Goal: Information Seeking & Learning: Learn about a topic

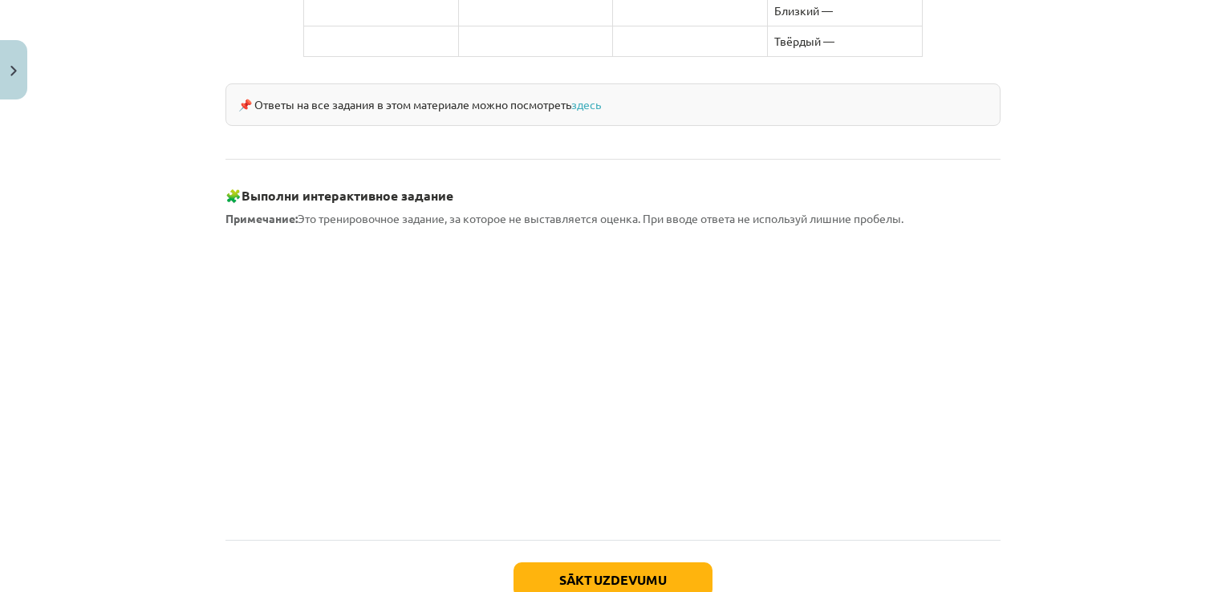
scroll to position [1362, 0]
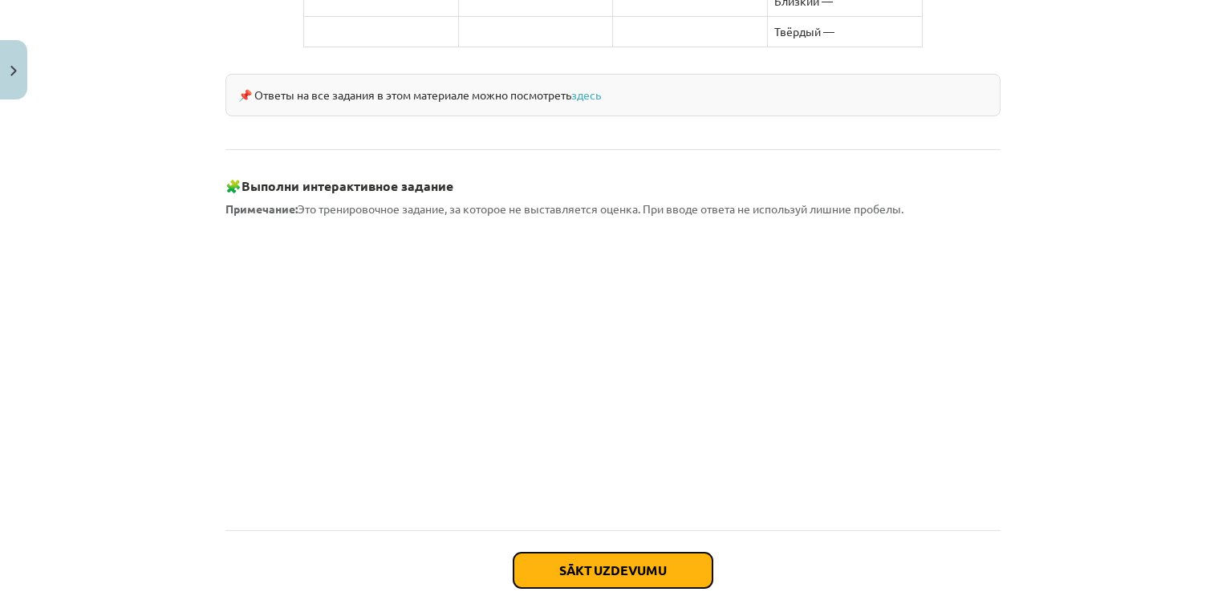
click at [589, 553] on button "Sākt uzdevumu" at bounding box center [613, 570] width 199 height 35
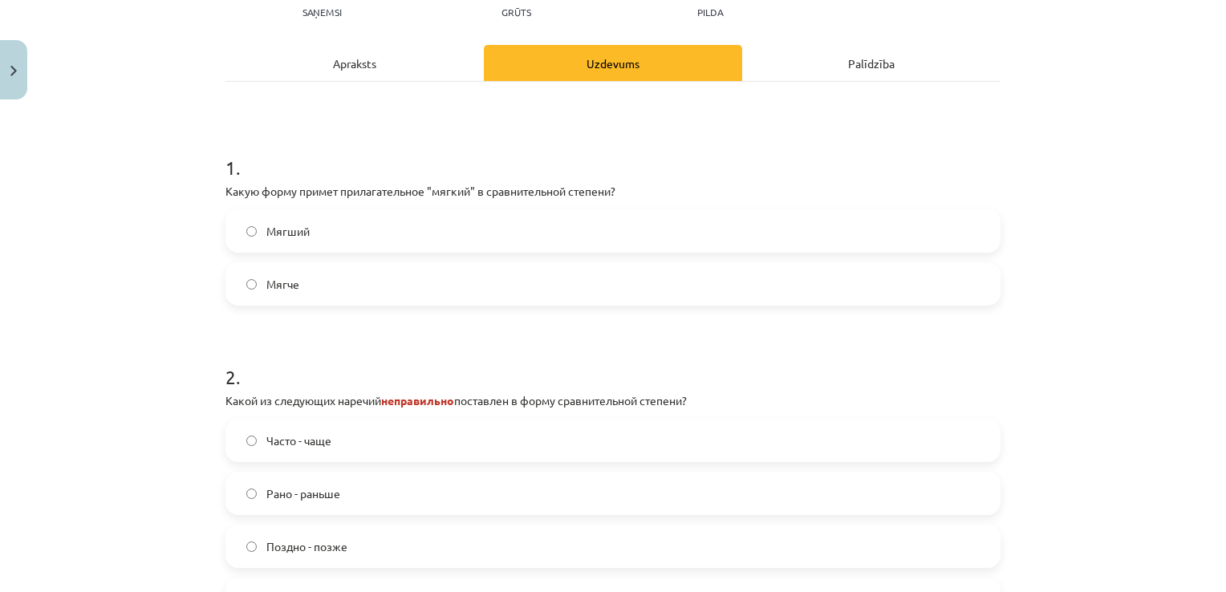
scroll to position [40, 0]
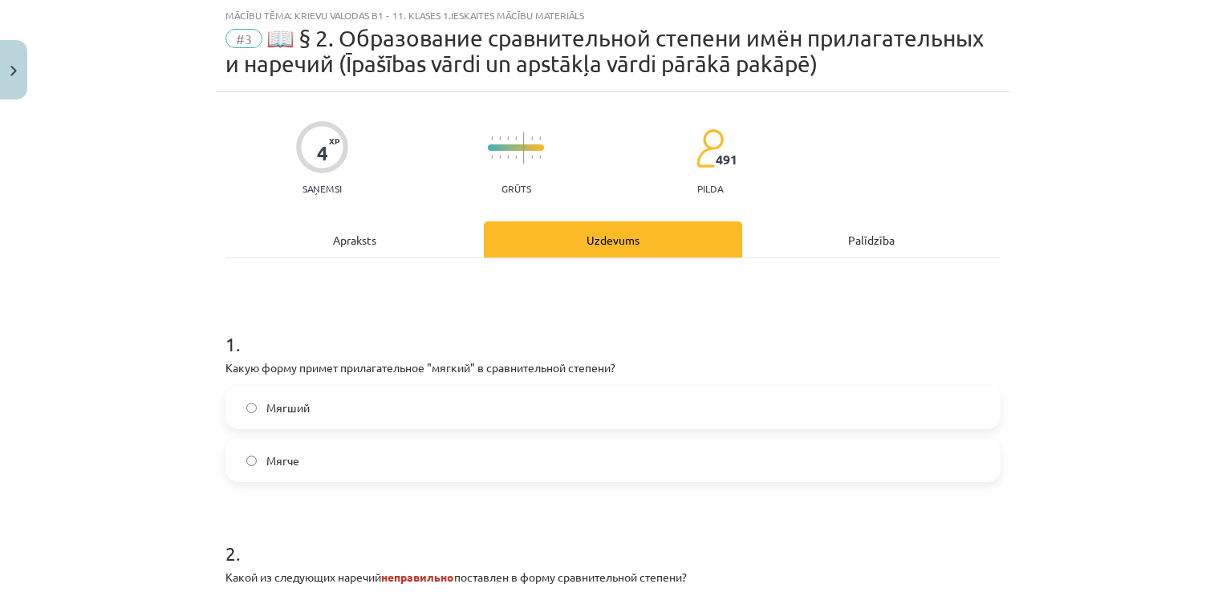
click at [278, 465] on span "Мягче" at bounding box center [282, 461] width 33 height 17
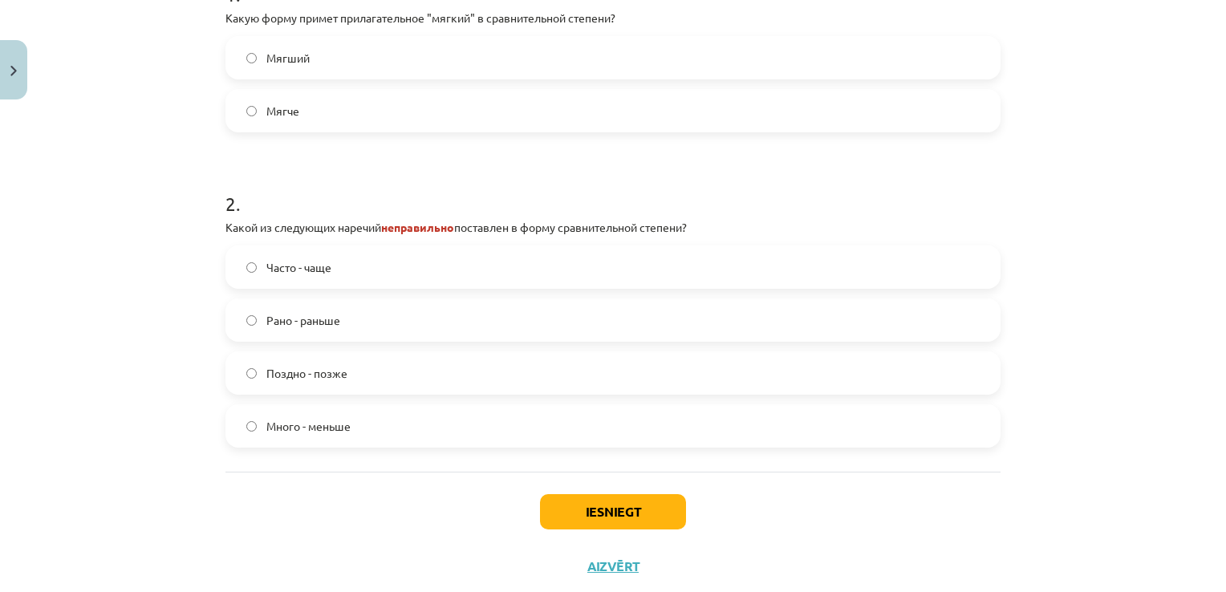
scroll to position [395, 0]
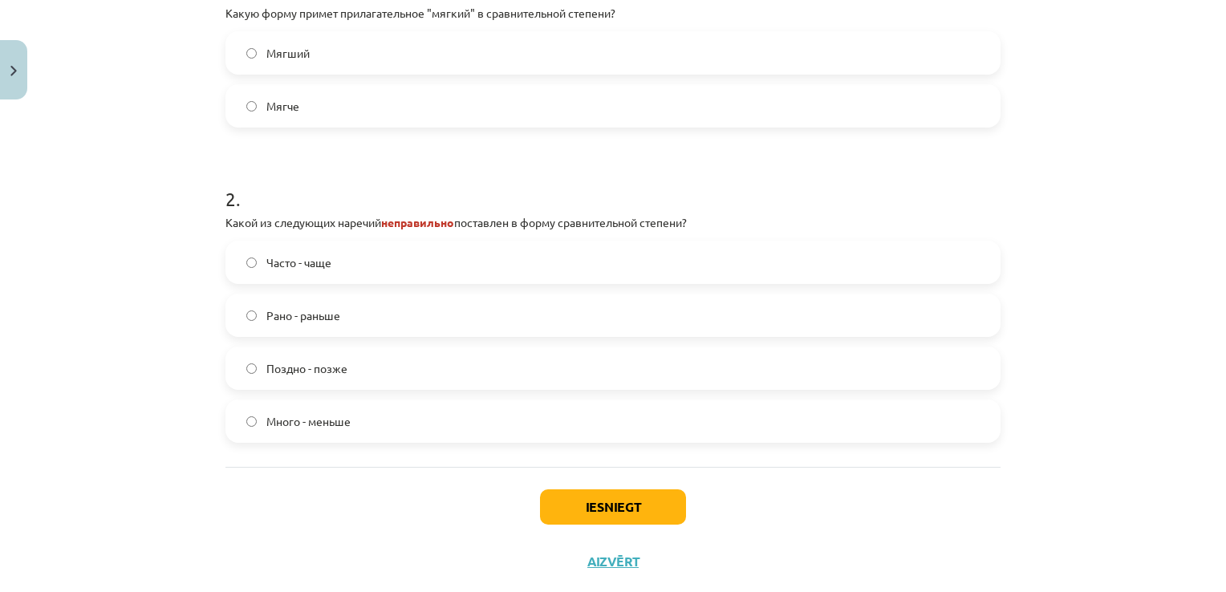
click at [380, 425] on label "Много - меньше" at bounding box center [613, 421] width 772 height 40
click at [590, 514] on button "Iesniegt" at bounding box center [613, 507] width 146 height 35
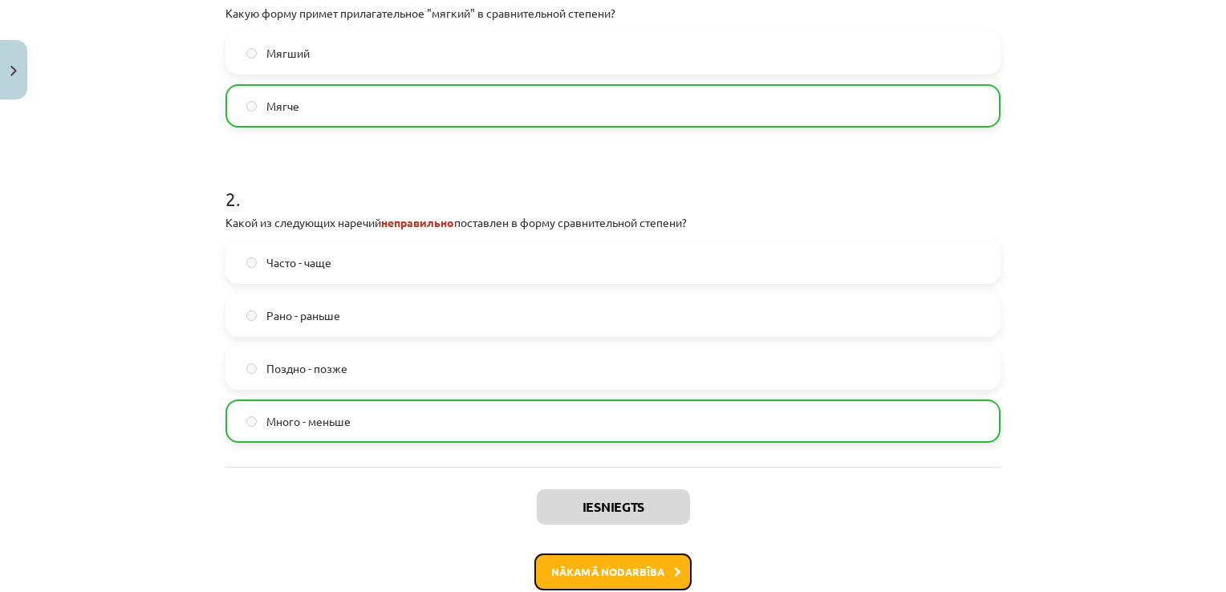
click at [613, 571] on button "Nākamā nodarbība" at bounding box center [612, 572] width 157 height 37
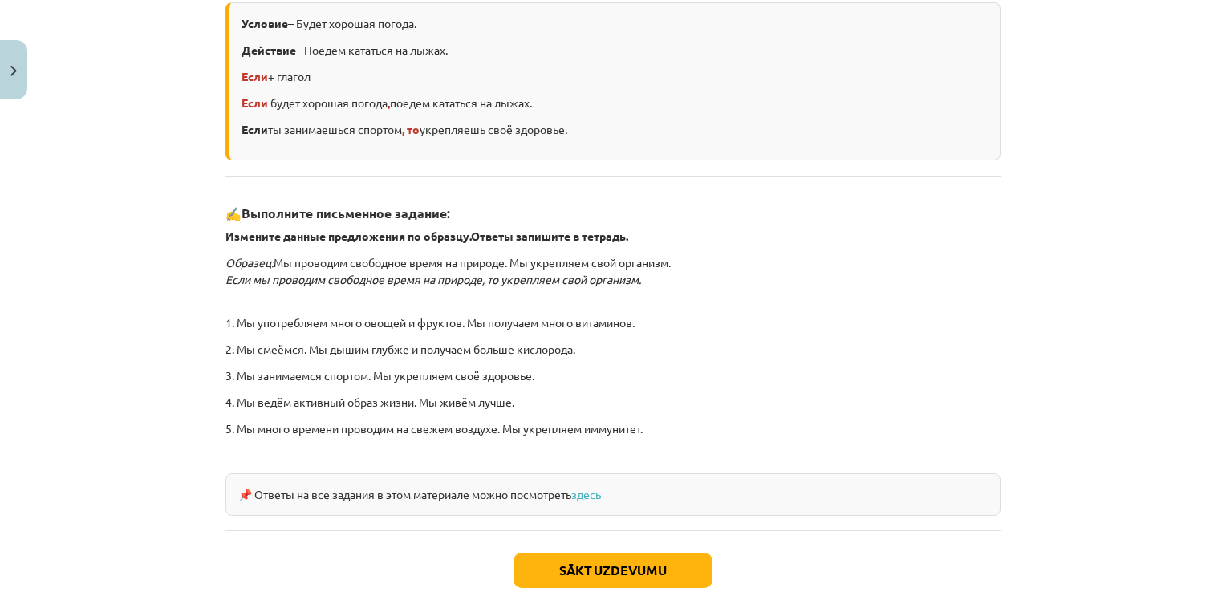
scroll to position [379, 0]
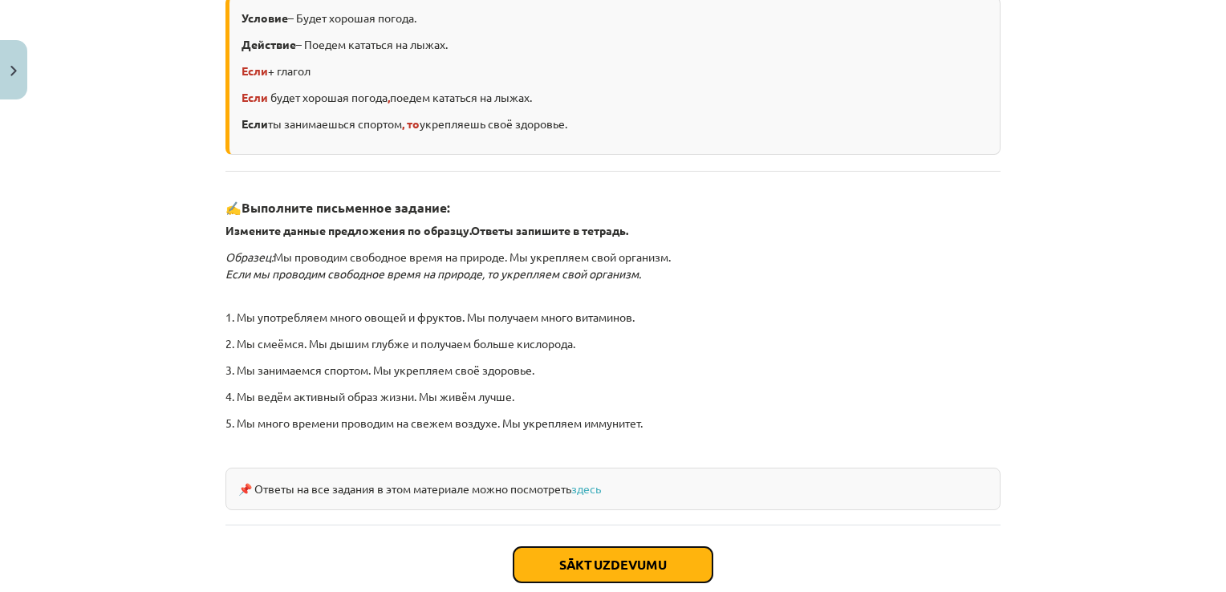
click at [584, 560] on button "Sākt uzdevumu" at bounding box center [613, 564] width 199 height 35
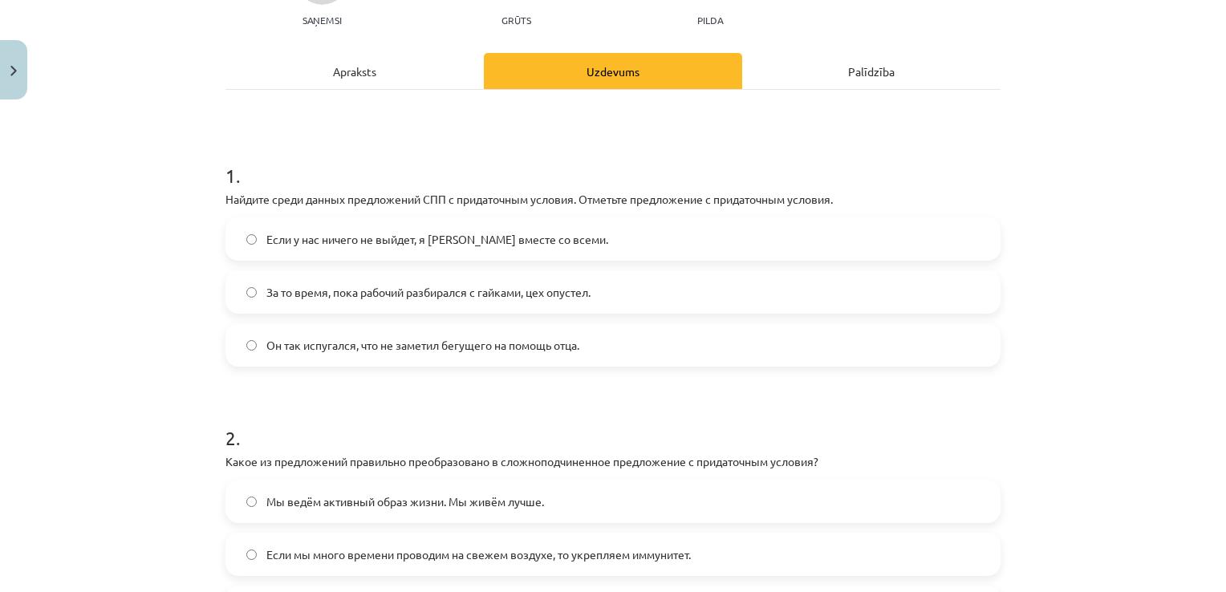
scroll to position [193, 0]
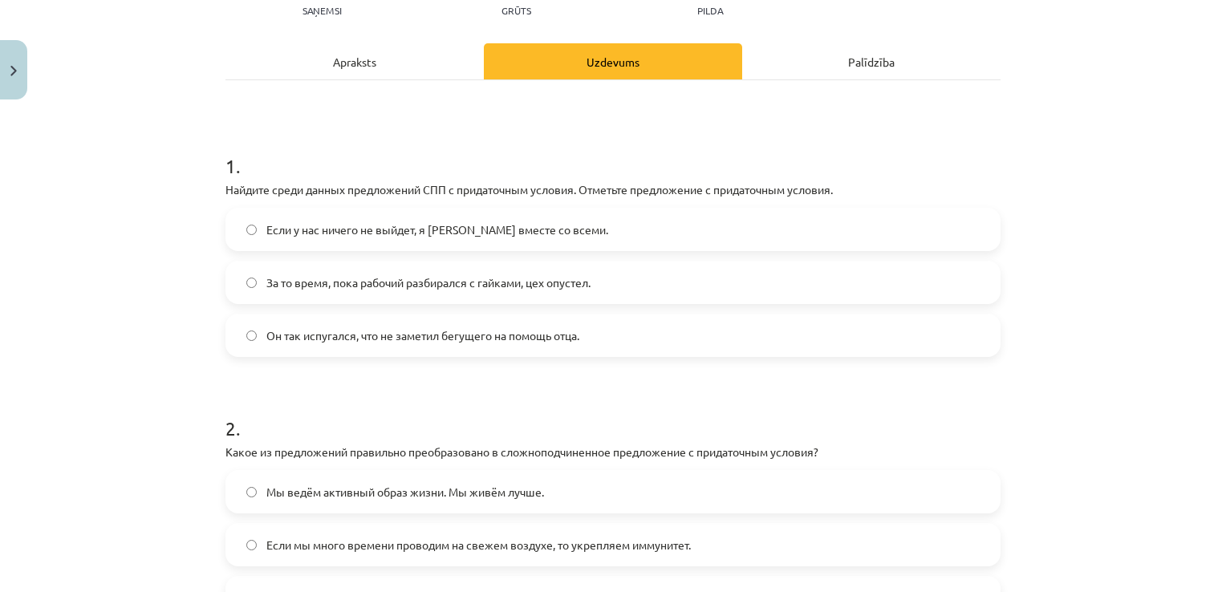
click at [485, 228] on span "Если у нас ничего не выйдет, я уеду вместе со всеми." at bounding box center [437, 229] width 342 height 17
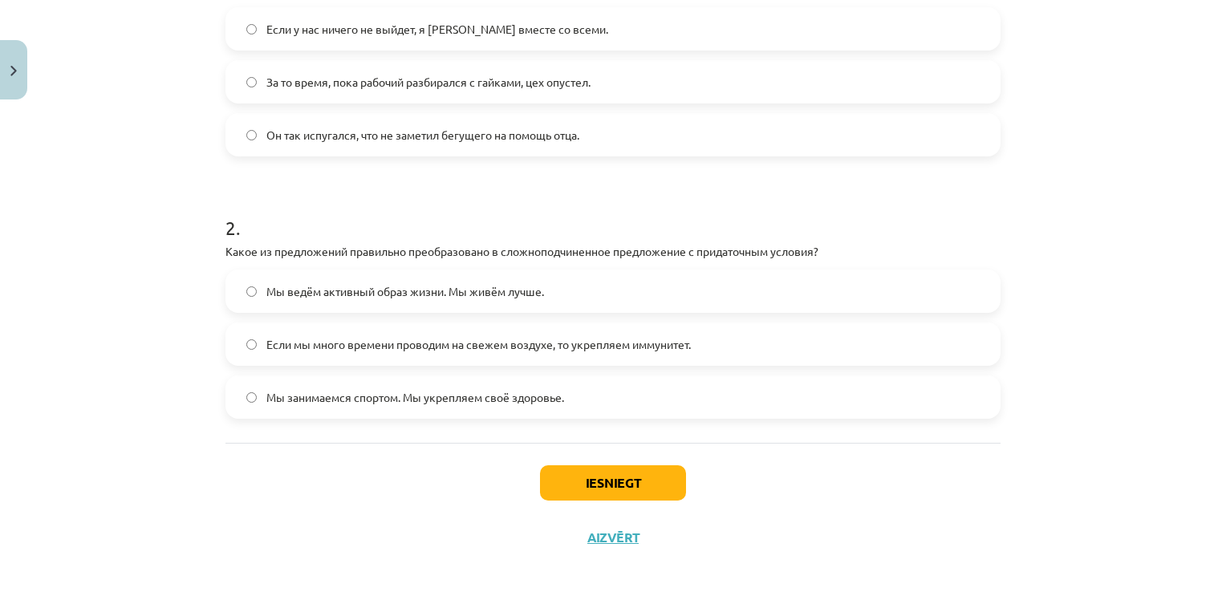
scroll to position [398, 0]
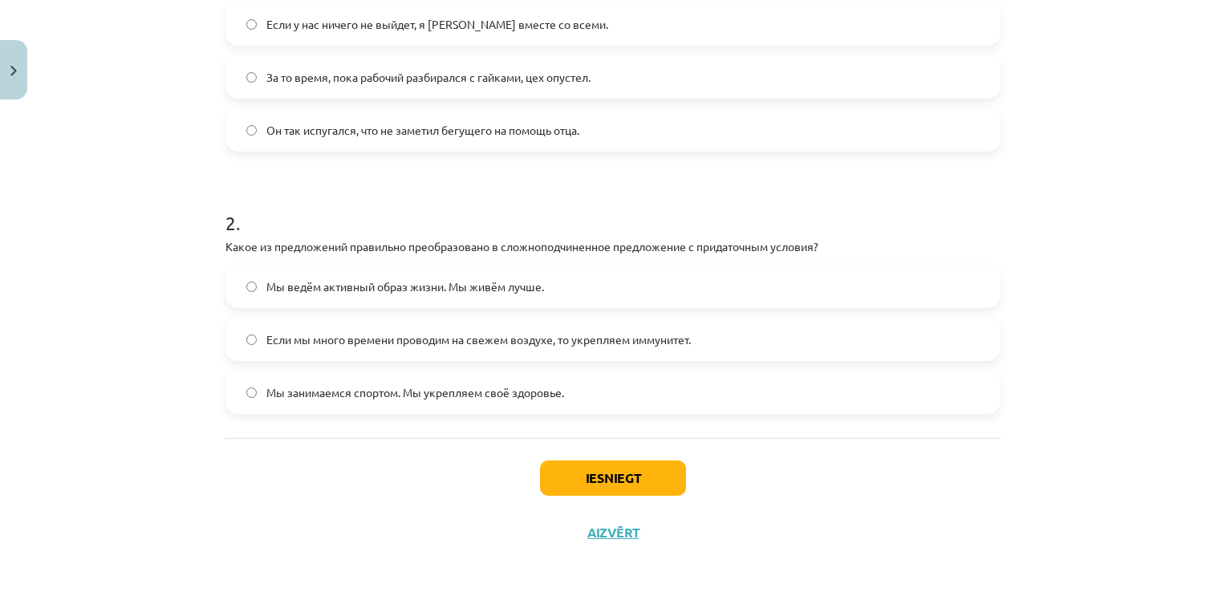
click at [668, 345] on span "Если мы много времени проводим на свежем воздухе, то укрепляем иммунитет." at bounding box center [478, 339] width 425 height 17
click at [607, 474] on button "Iesniegt" at bounding box center [613, 478] width 146 height 35
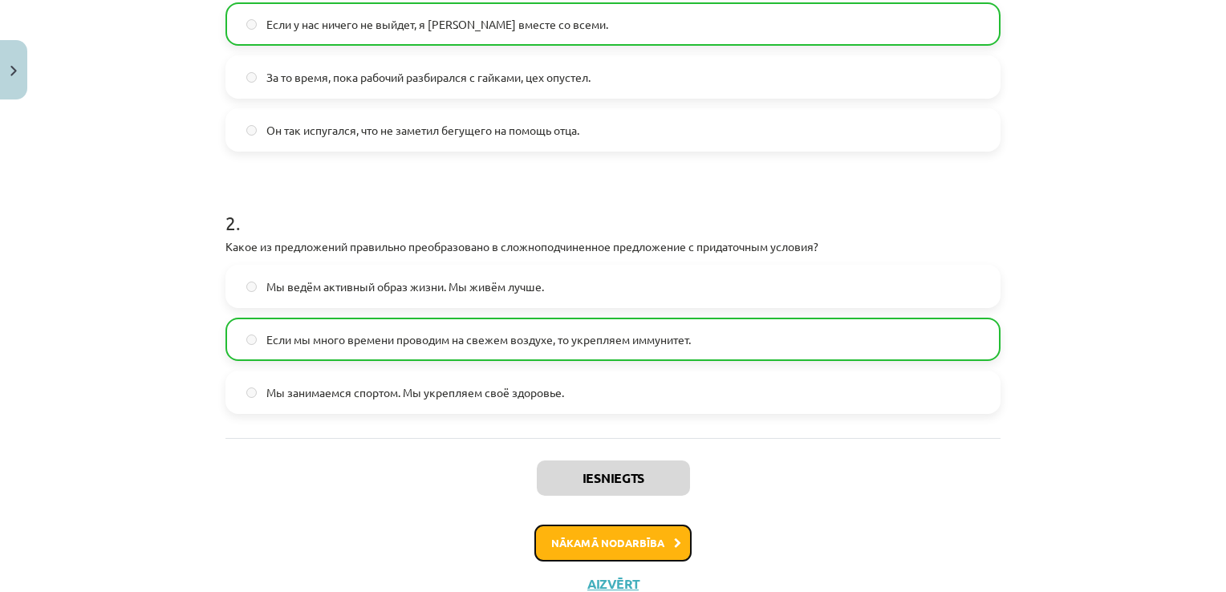
click at [636, 550] on button "Nākamā nodarbība" at bounding box center [612, 543] width 157 height 37
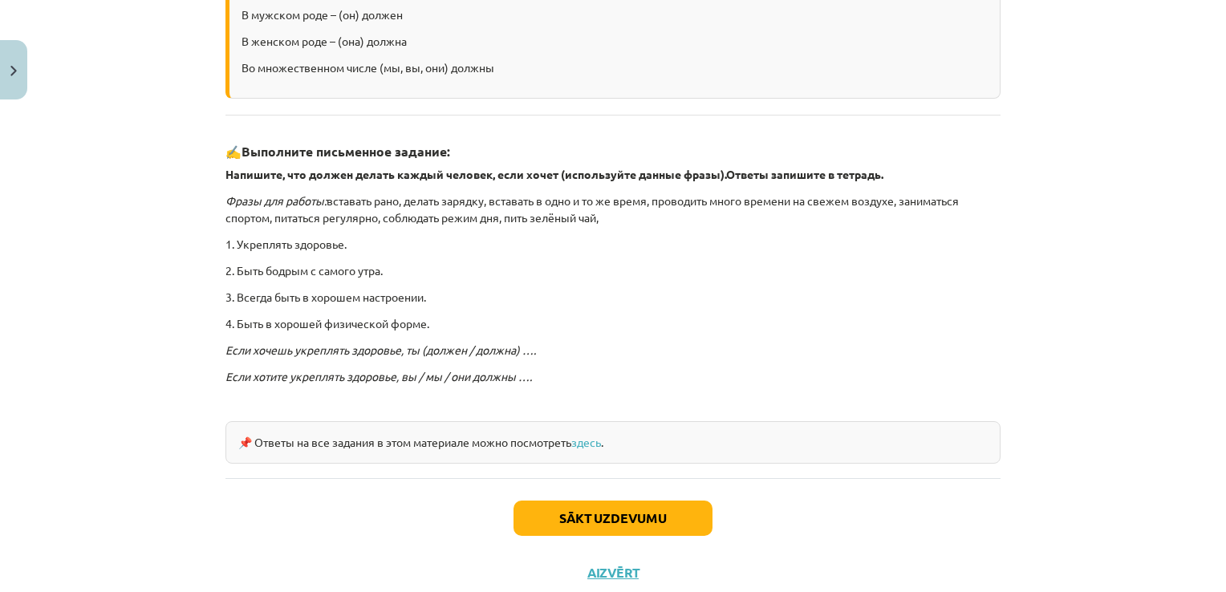
scroll to position [369, 0]
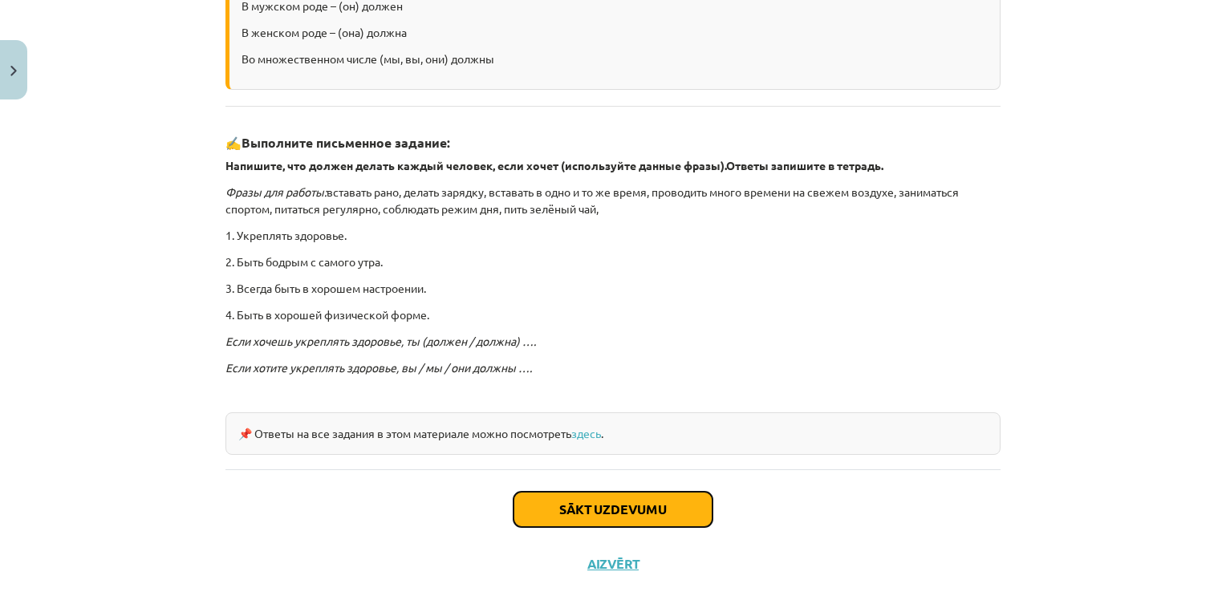
click at [608, 506] on button "Sākt uzdevumu" at bounding box center [613, 509] width 199 height 35
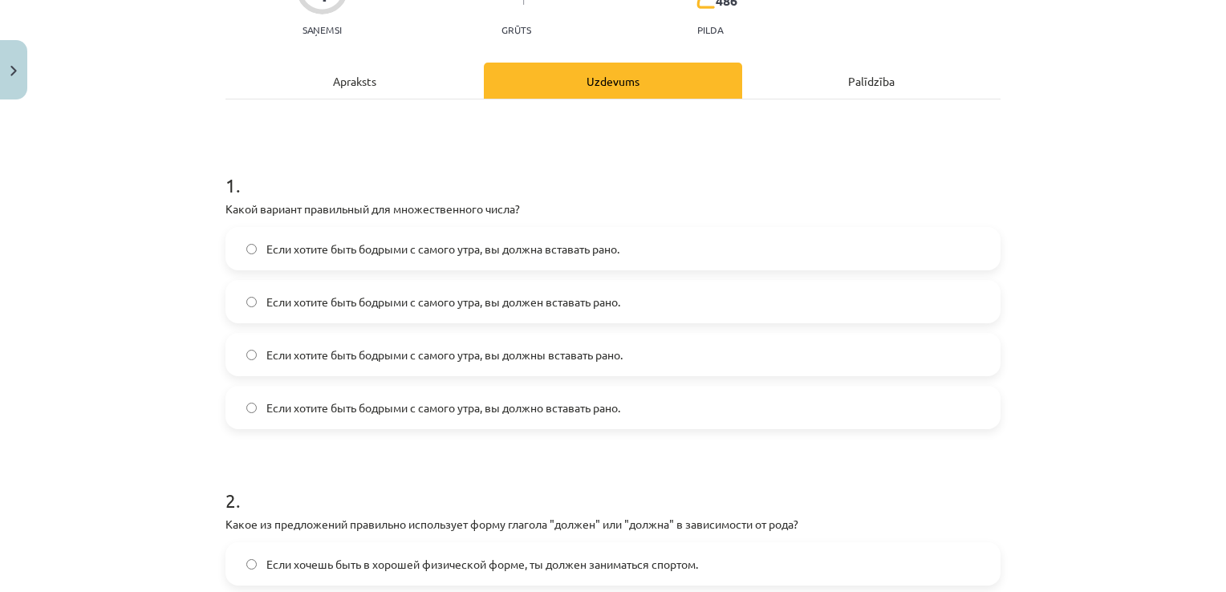
scroll to position [180, 0]
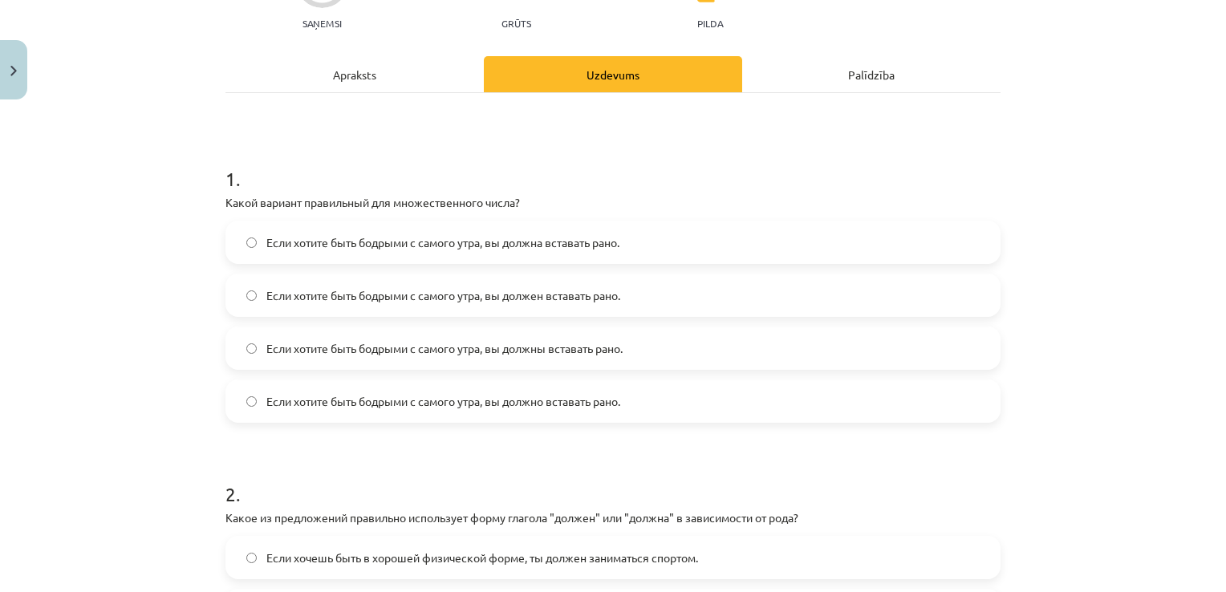
click at [631, 354] on label "Если хотите быть бодрыми с самого утра, вы должны вставать рано." at bounding box center [613, 348] width 772 height 40
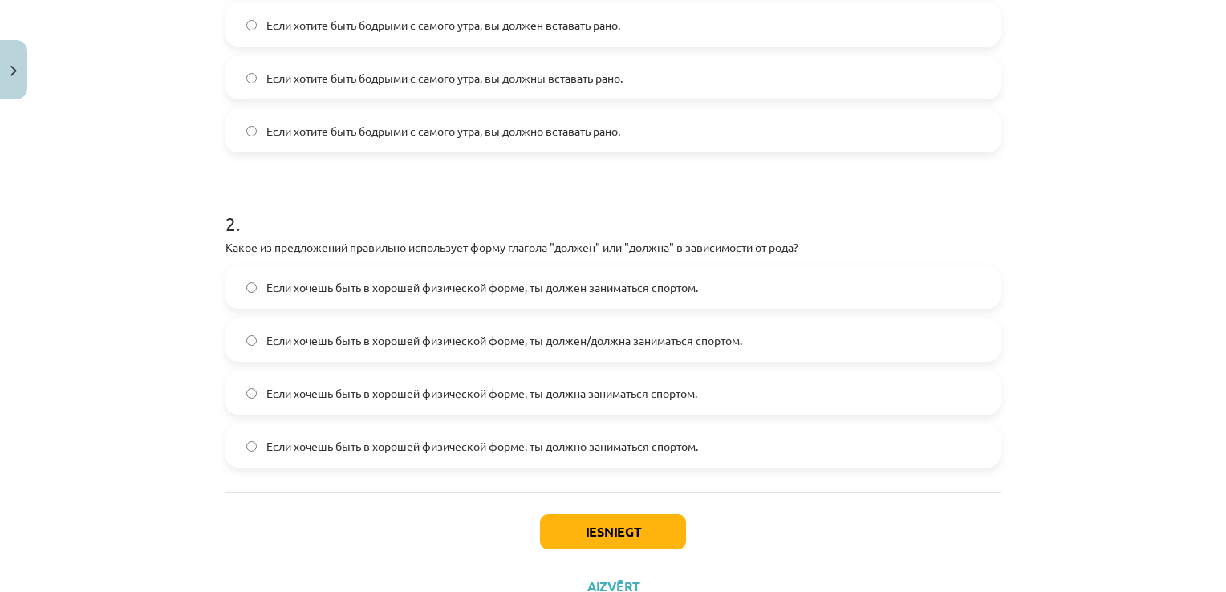
scroll to position [458, 0]
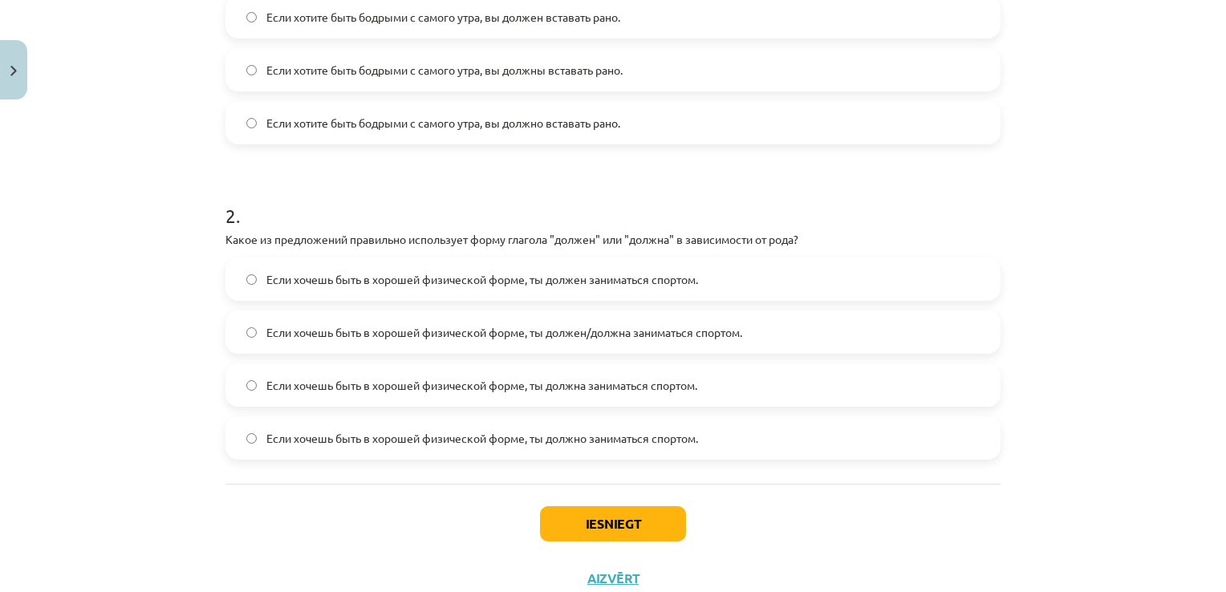
click at [603, 445] on span "Если хочешь быть в хорошей физической форме, ты должно заниматься спортом." at bounding box center [482, 438] width 432 height 17
click at [600, 519] on button "Iesniegt" at bounding box center [613, 523] width 146 height 35
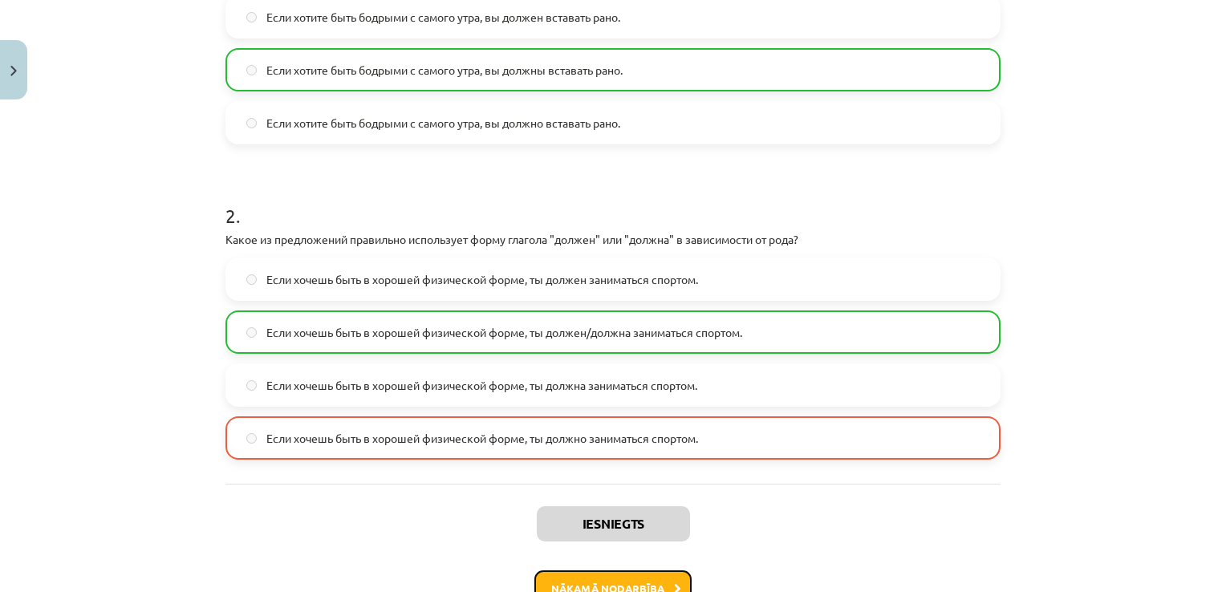
click at [619, 581] on button "Nākamā nodarbība" at bounding box center [612, 589] width 157 height 37
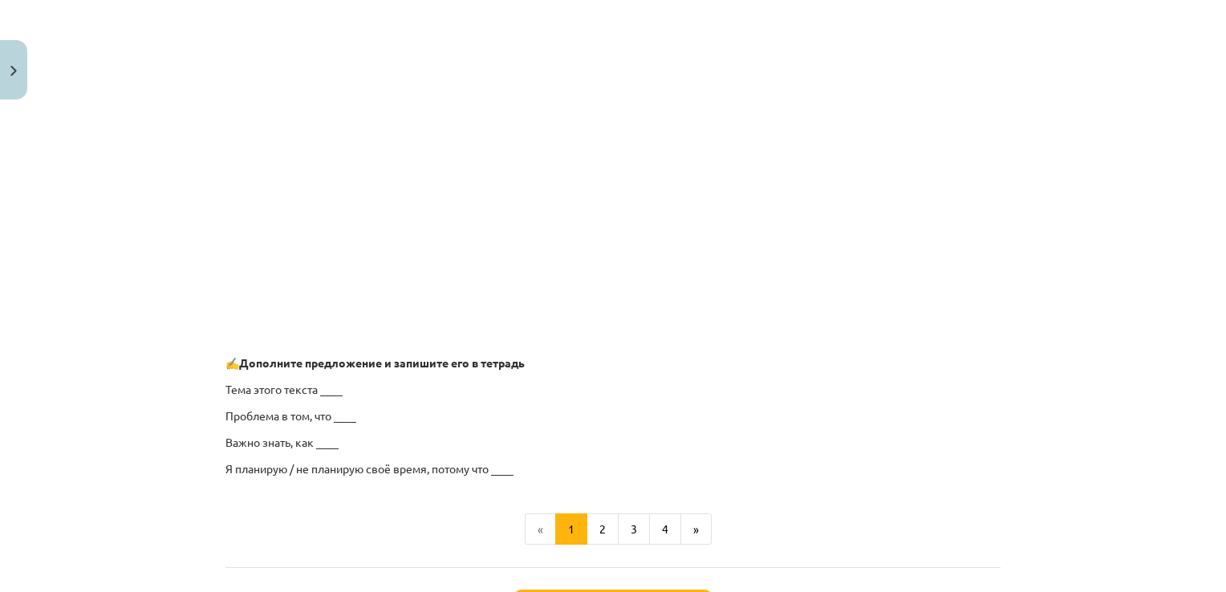
scroll to position [1139, 0]
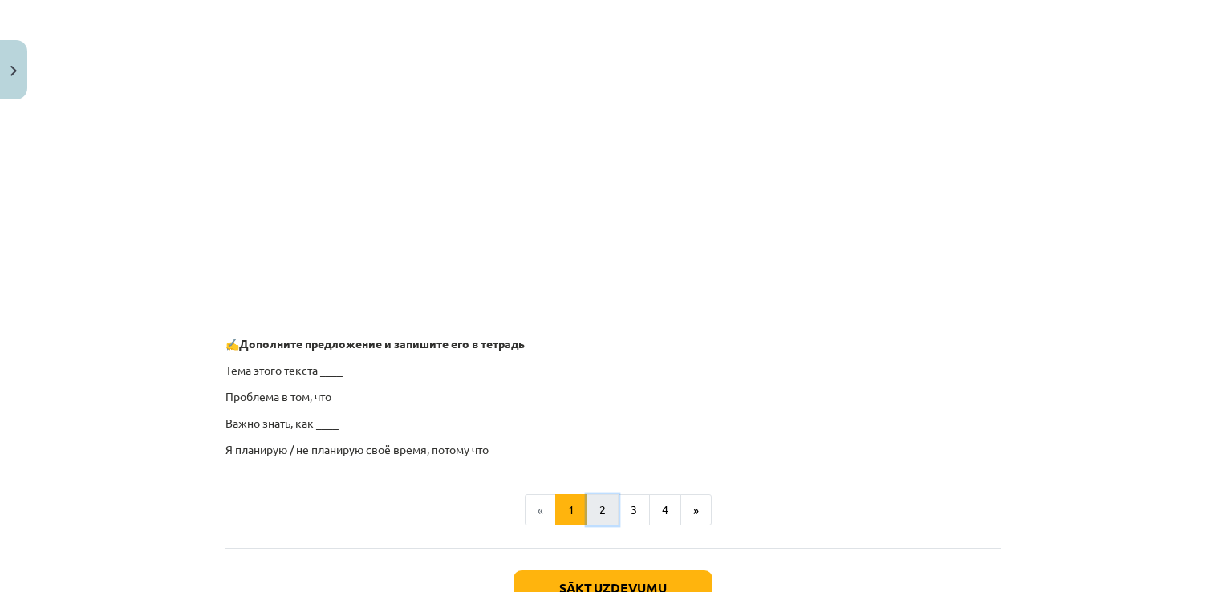
click at [593, 516] on button "2" at bounding box center [603, 510] width 32 height 32
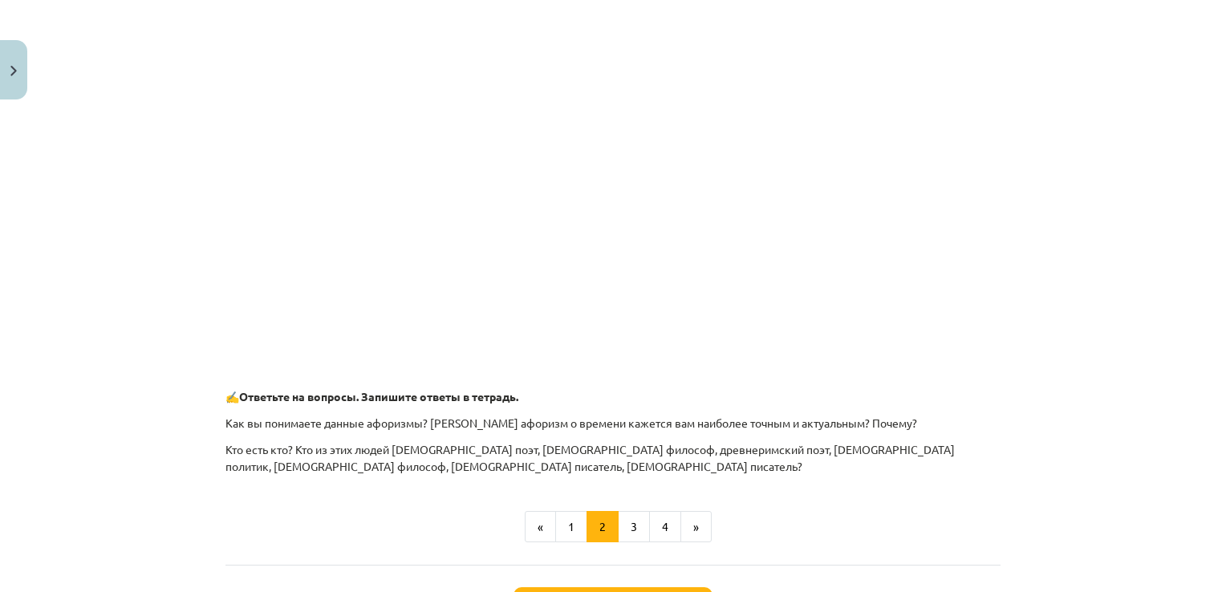
scroll to position [616, 0]
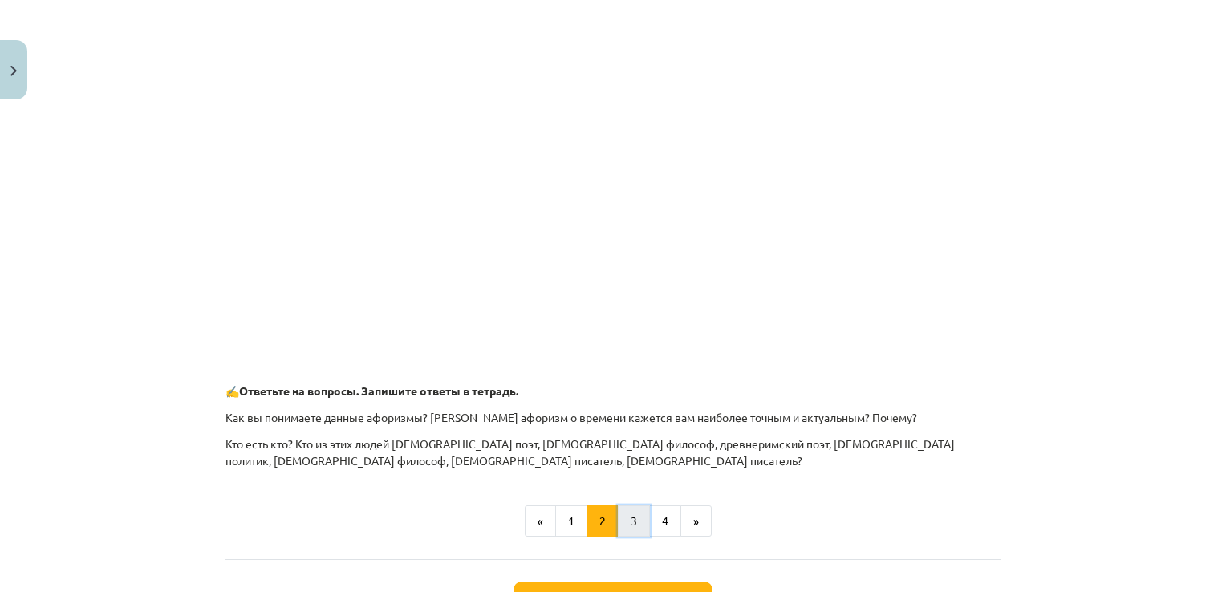
click at [622, 526] on button "3" at bounding box center [634, 522] width 32 height 32
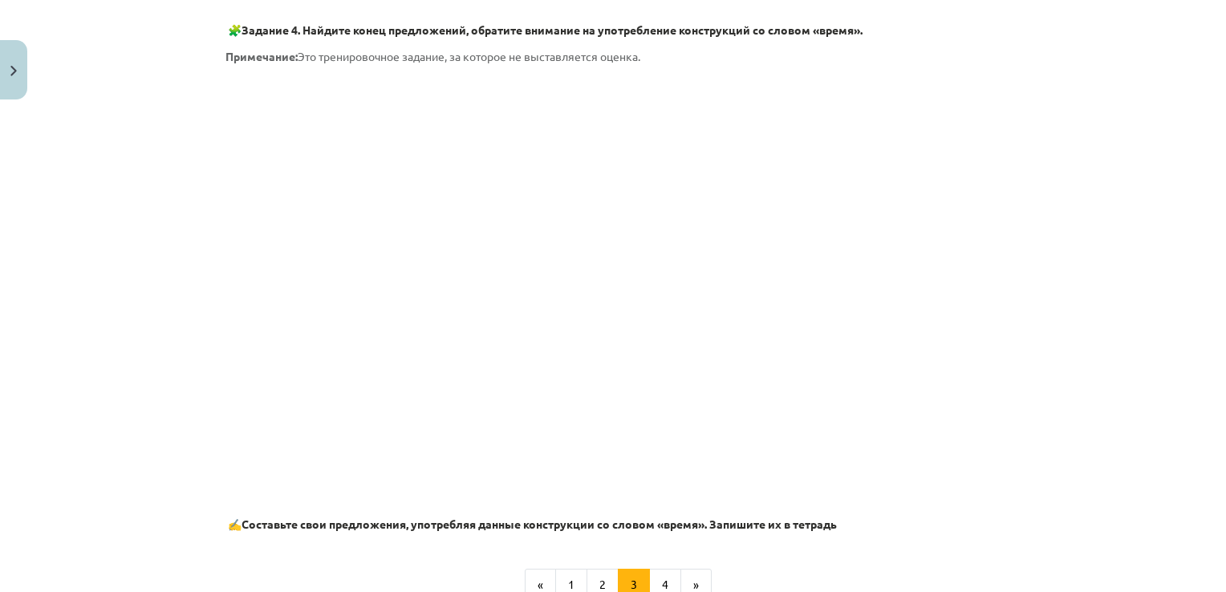
scroll to position [804, 0]
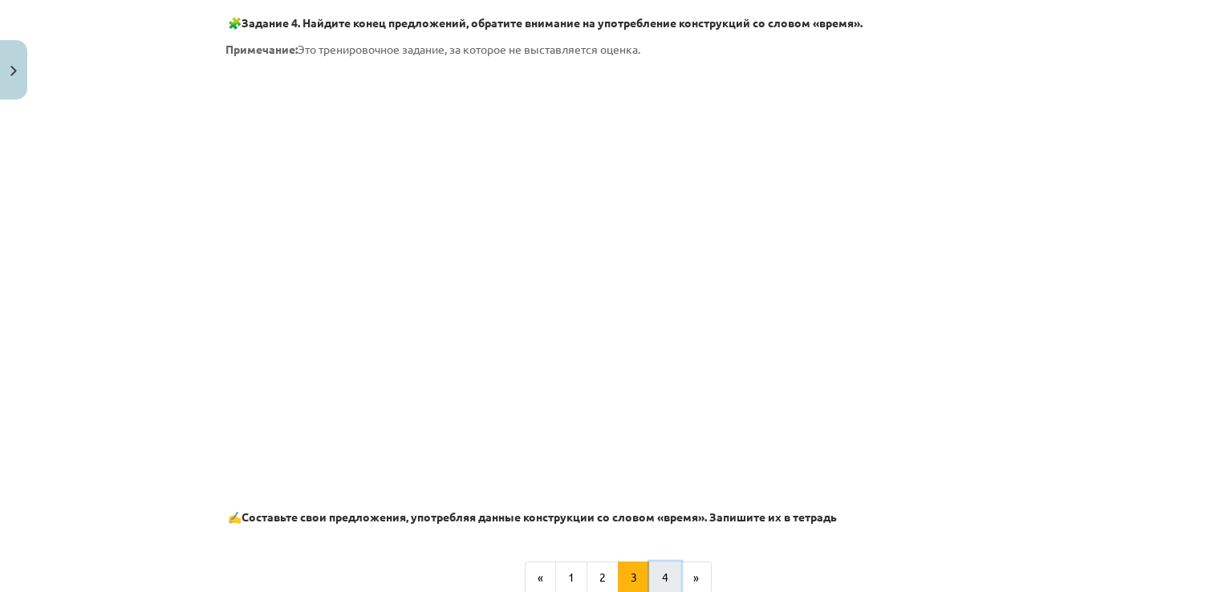
click at [662, 576] on button "4" at bounding box center [665, 578] width 32 height 32
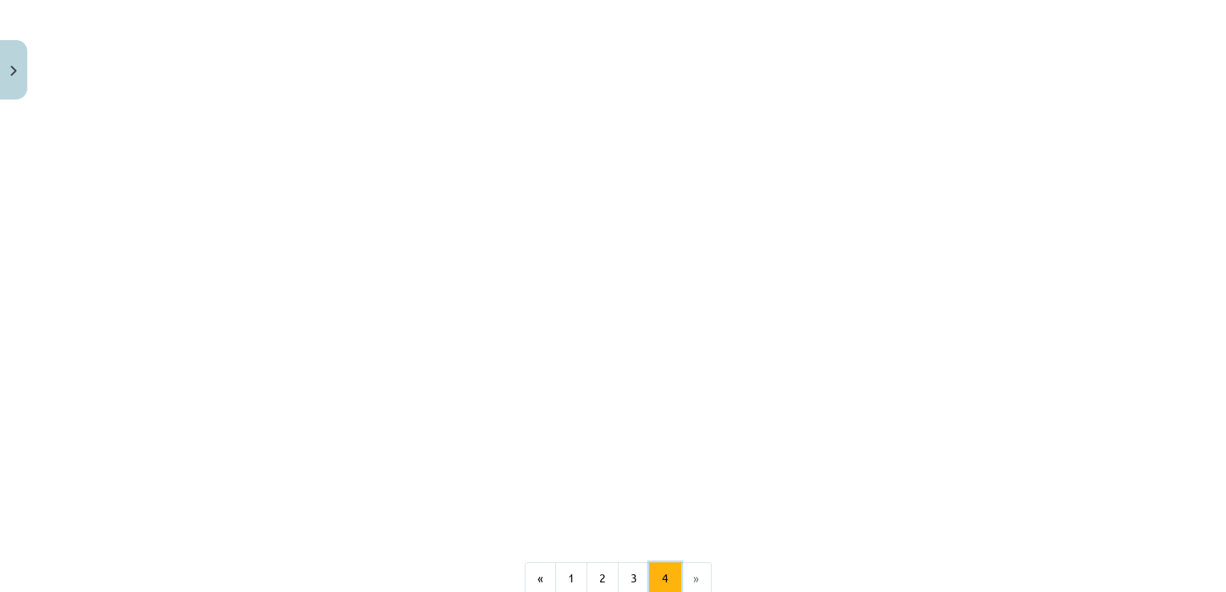
scroll to position [286, 0]
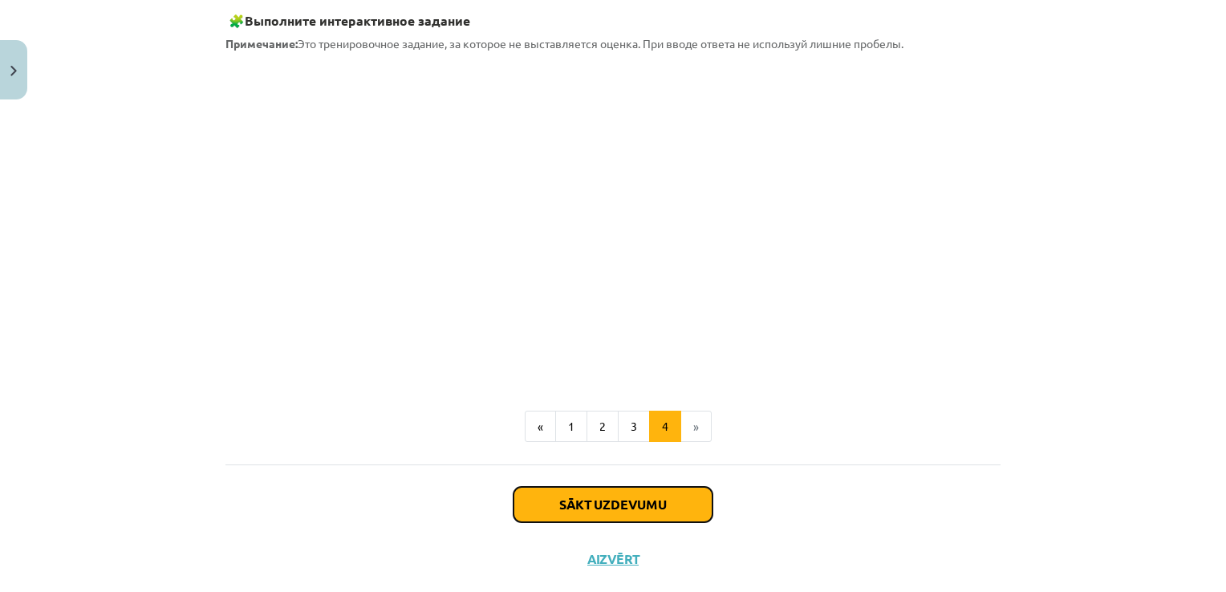
click at [641, 513] on button "Sākt uzdevumu" at bounding box center [613, 504] width 199 height 35
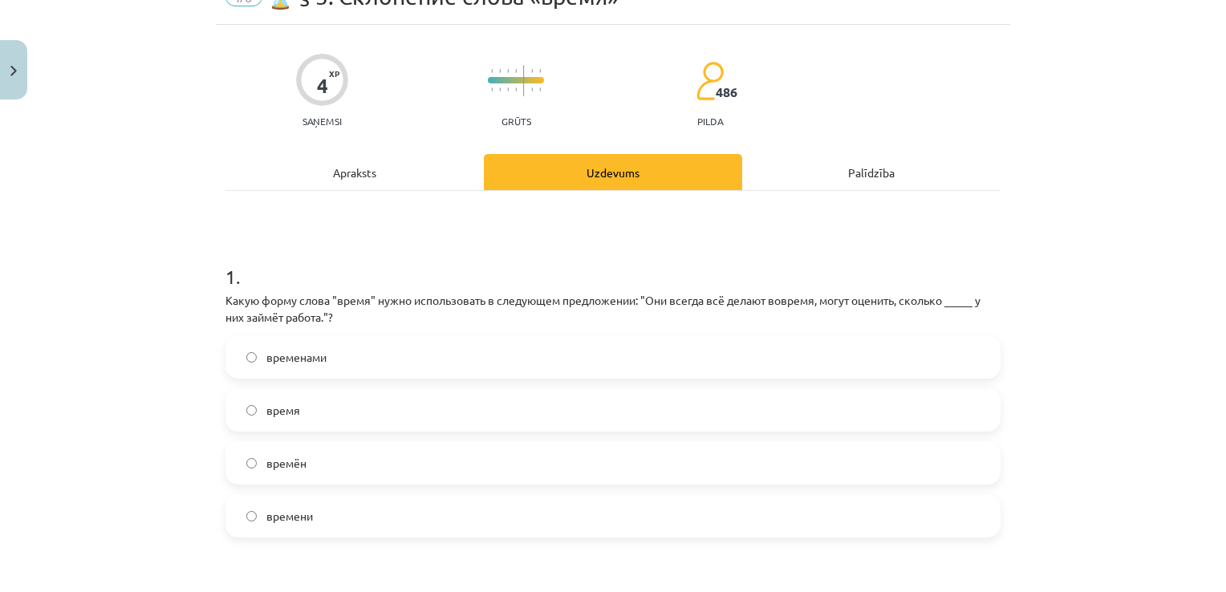
scroll to position [40, 0]
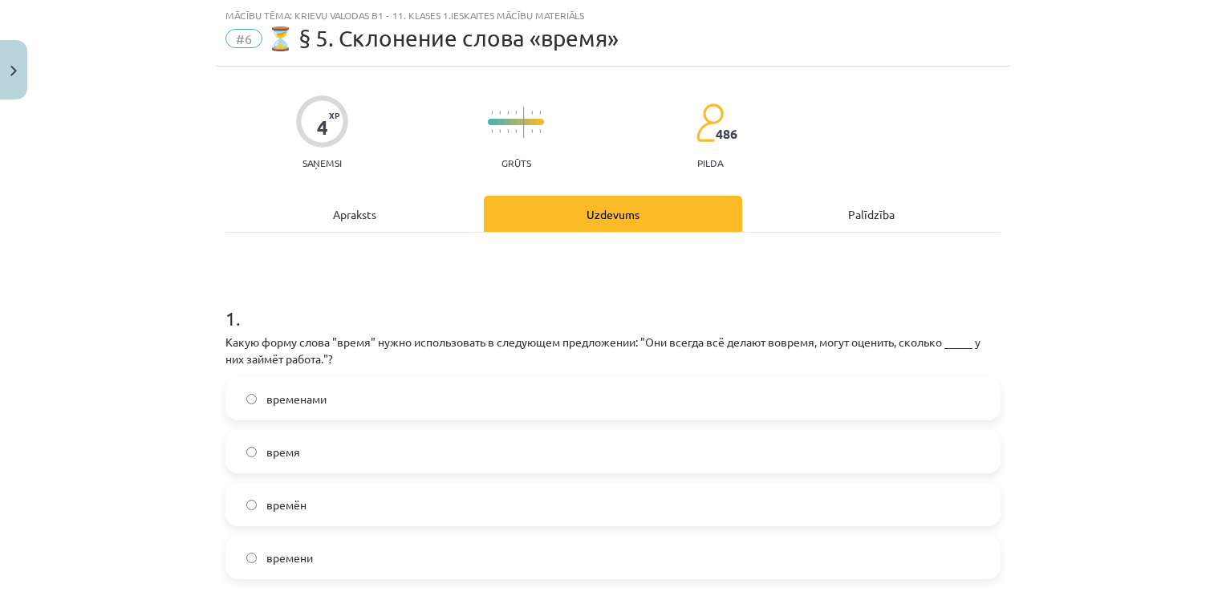
click at [340, 569] on label "времени" at bounding box center [613, 558] width 772 height 40
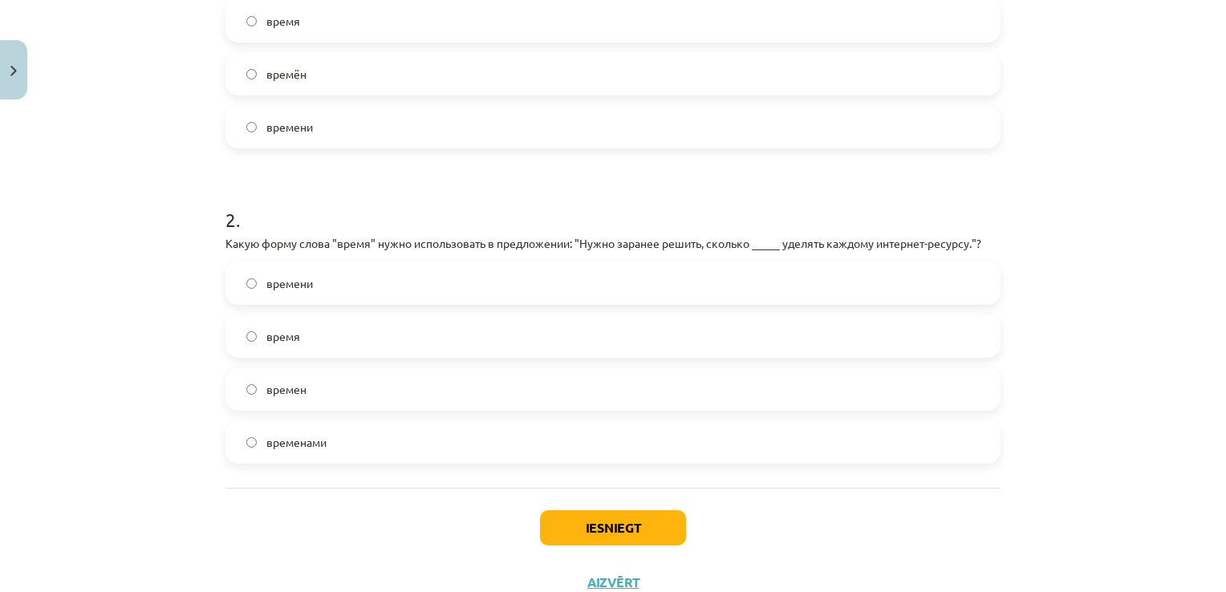
scroll to position [528, 0]
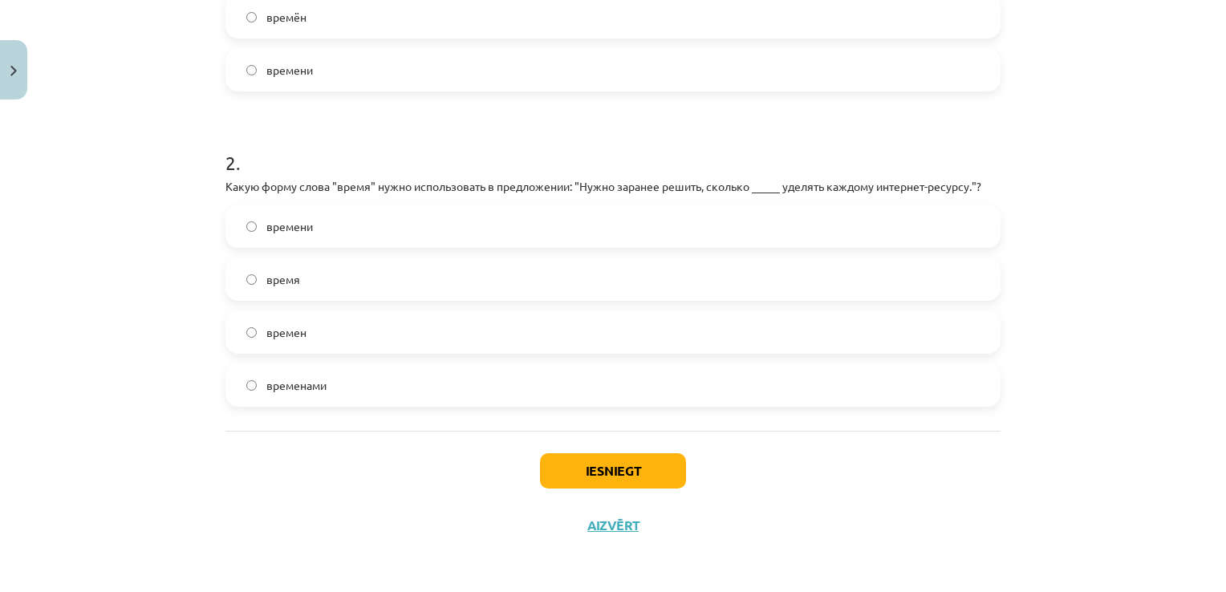
click at [335, 279] on label "время" at bounding box center [613, 279] width 772 height 40
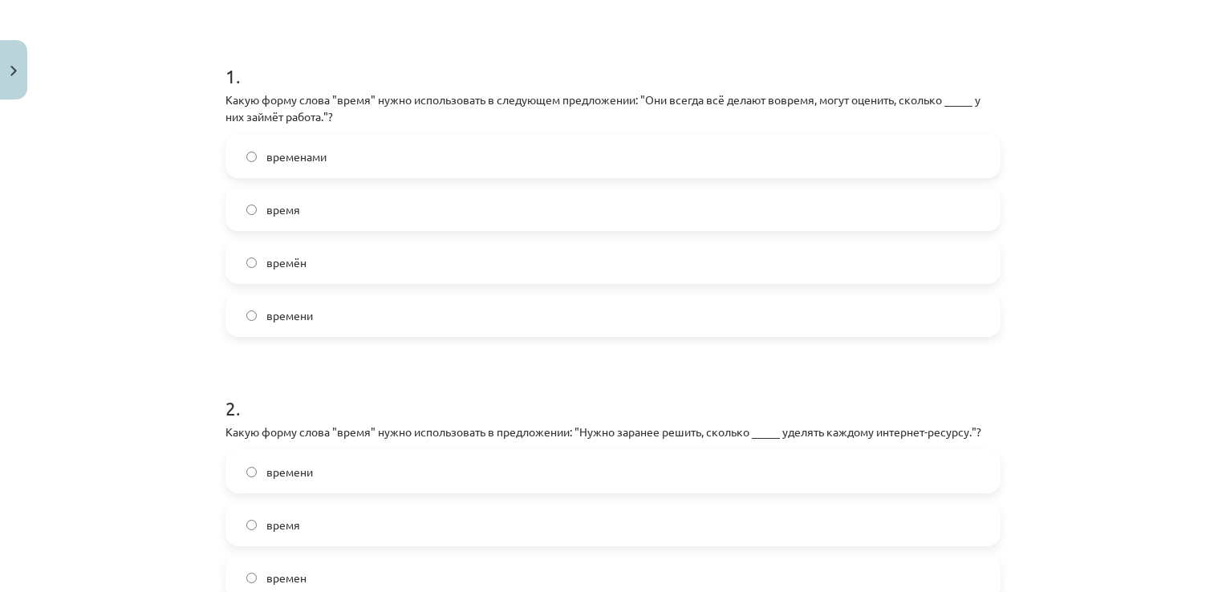
scroll to position [275, 0]
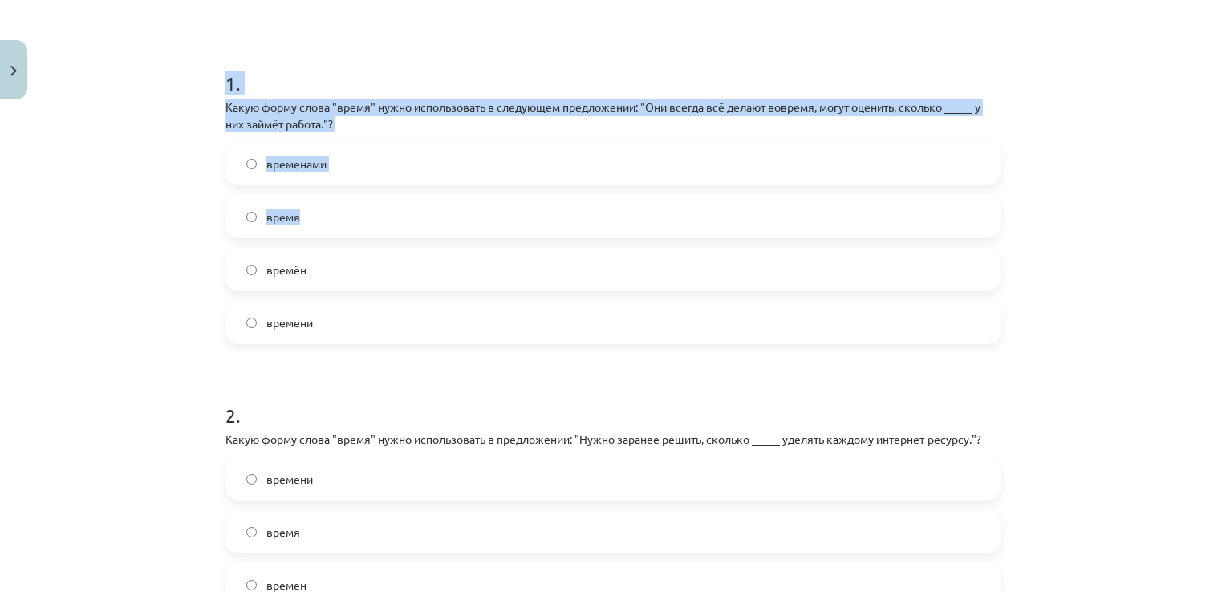
drag, startPoint x: 1213, startPoint y: 215, endPoint x: 1226, endPoint y: 252, distance: 39.1
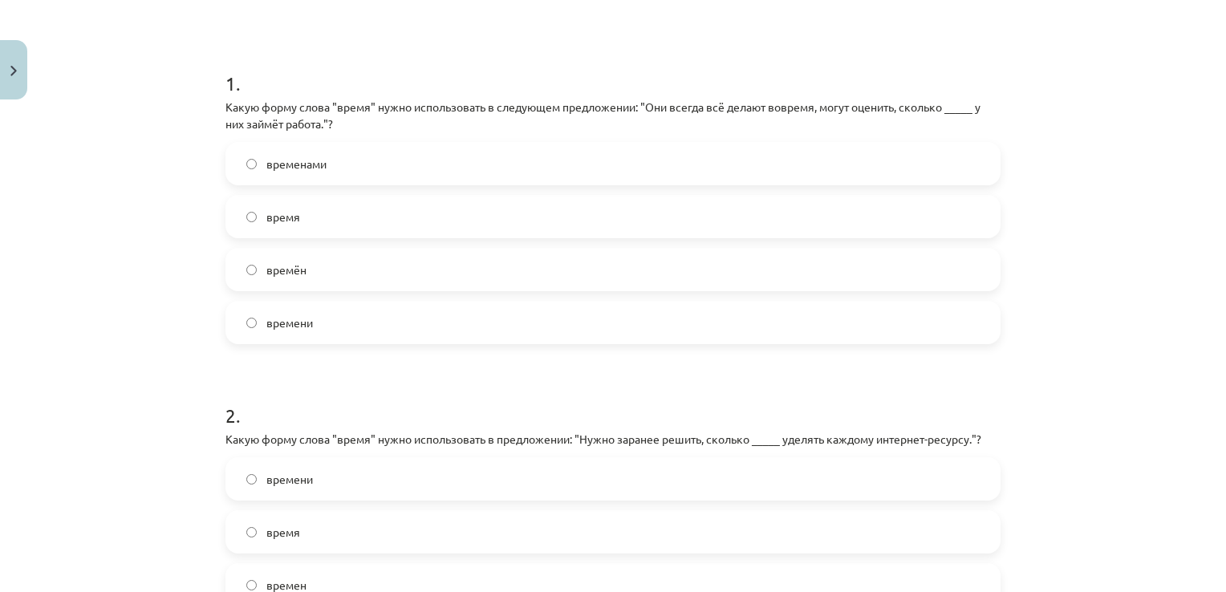
drag, startPoint x: 1226, startPoint y: 252, endPoint x: 1114, endPoint y: 262, distance: 112.8
click at [1114, 262] on div "Mācību tēma: Krievu valodas b1 - 11. klases 1.ieskaites mācību materiāls #6 ⏳ §…" at bounding box center [613, 296] width 1226 height 592
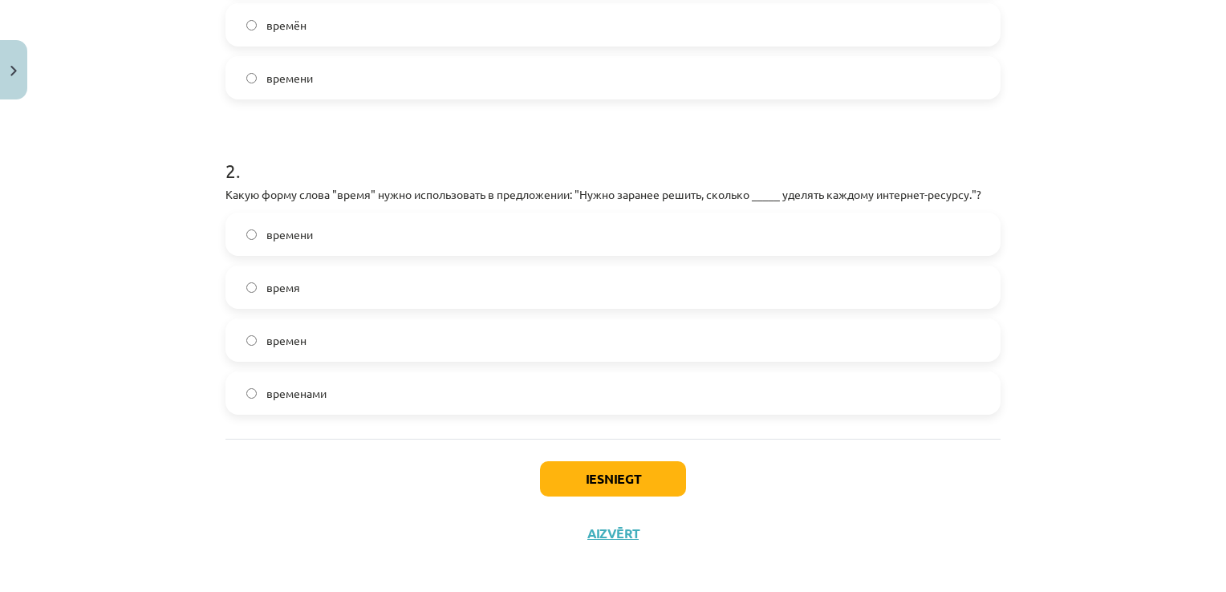
scroll to position [528, 0]
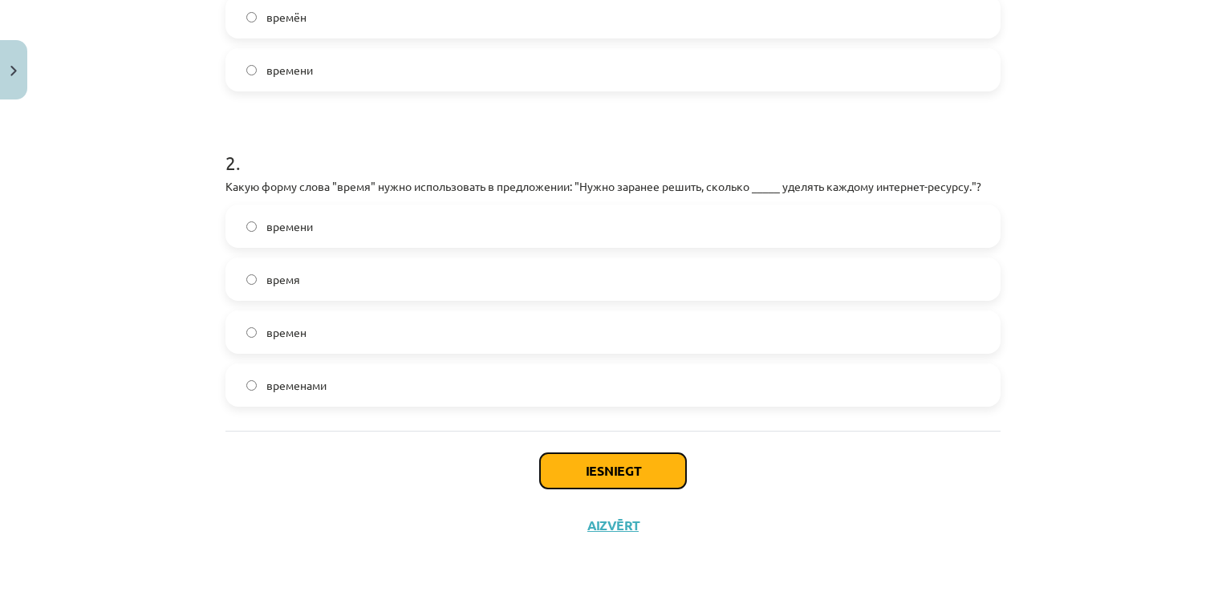
click at [574, 474] on button "Iesniegt" at bounding box center [613, 470] width 146 height 35
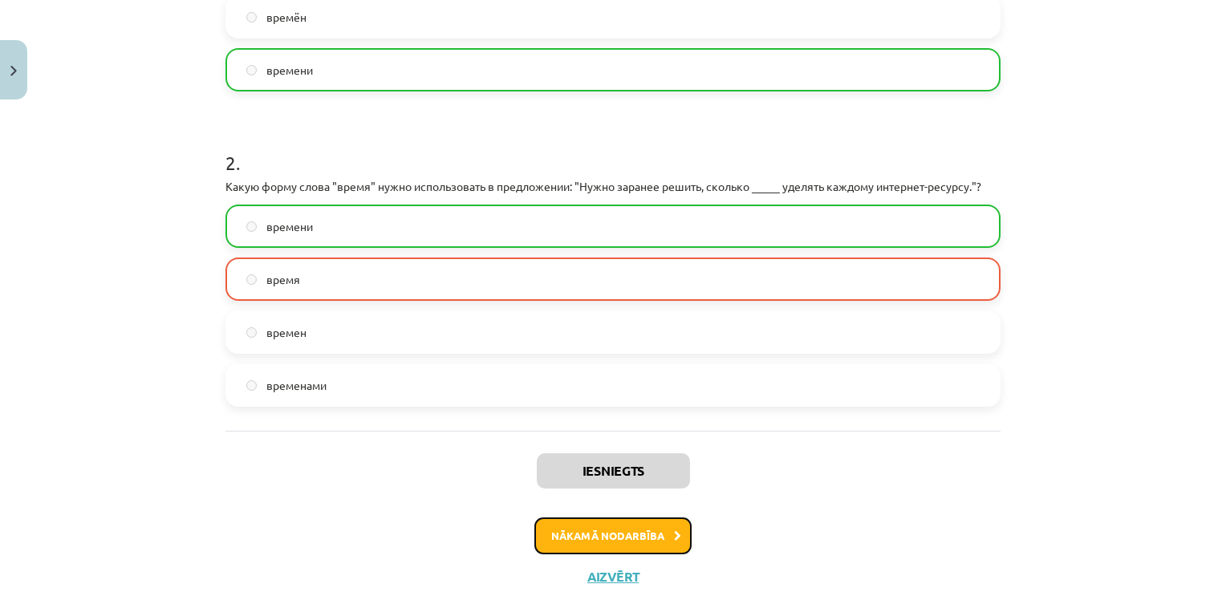
click at [613, 541] on button "Nākamā nodarbība" at bounding box center [612, 536] width 157 height 37
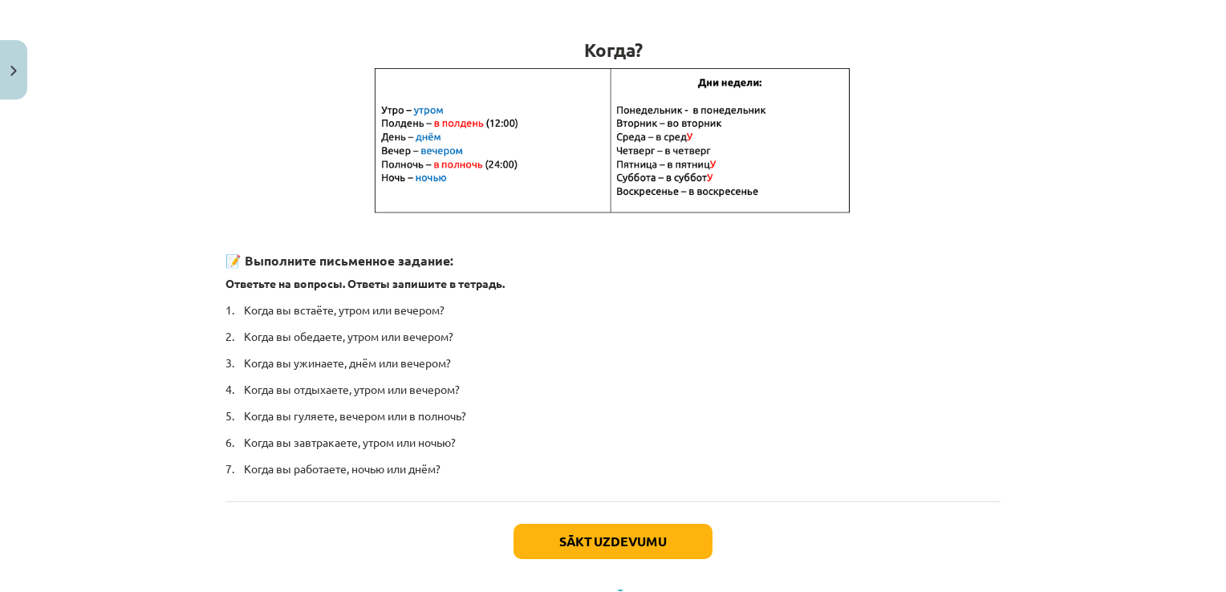
scroll to position [282, 0]
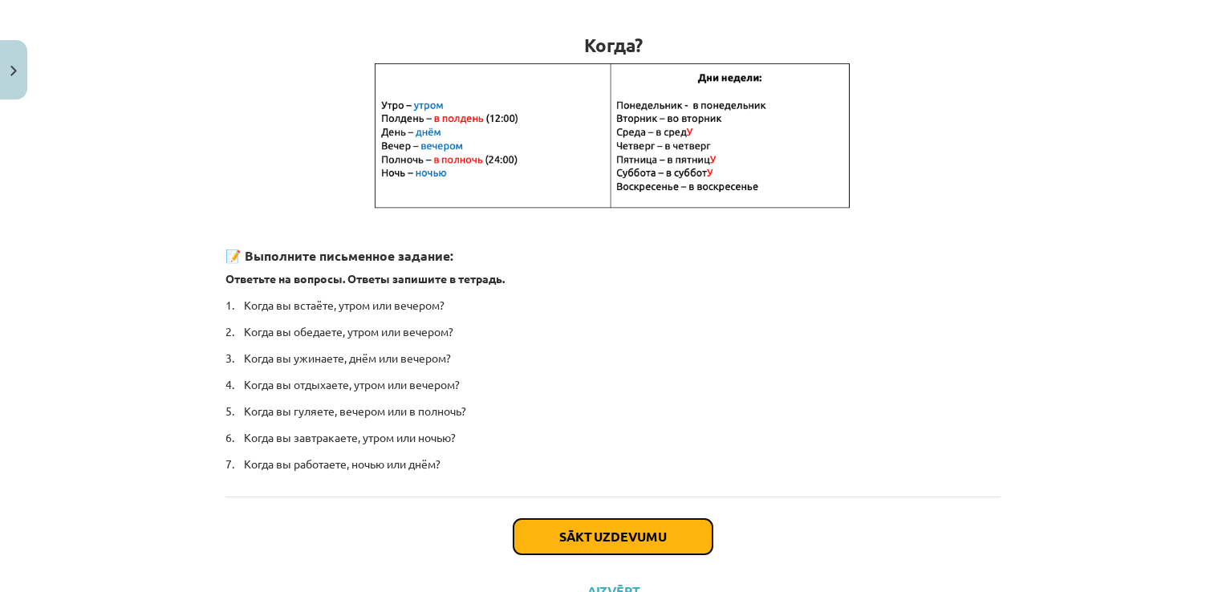
click at [575, 539] on button "Sākt uzdevumu" at bounding box center [613, 536] width 199 height 35
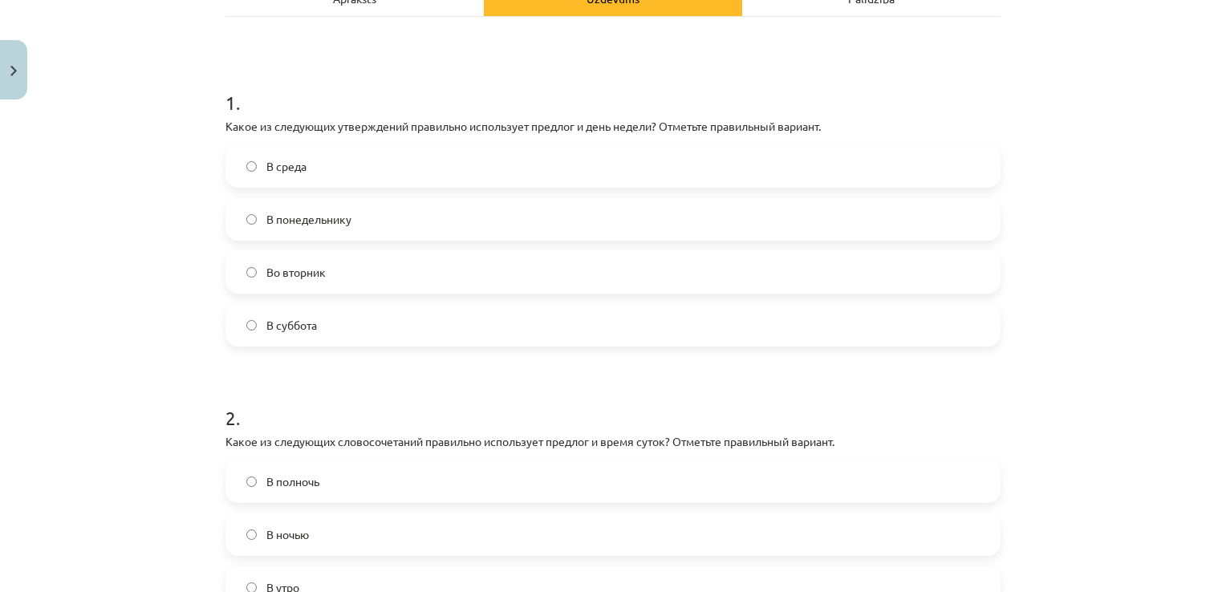
scroll to position [260, 0]
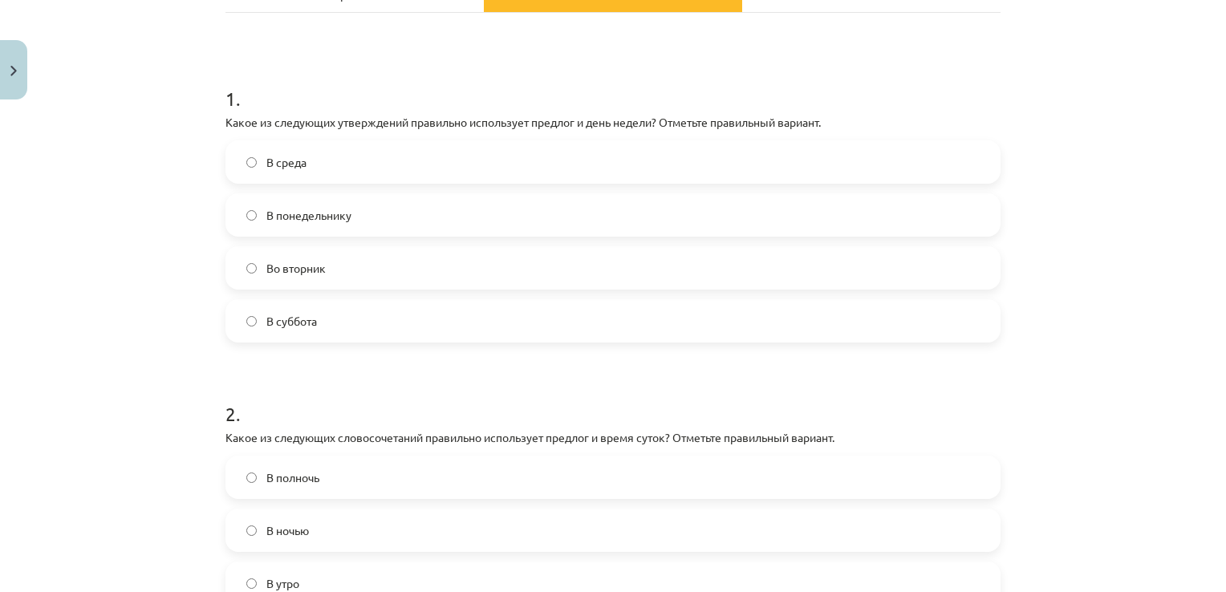
click at [433, 273] on label "Во вторник" at bounding box center [613, 268] width 772 height 40
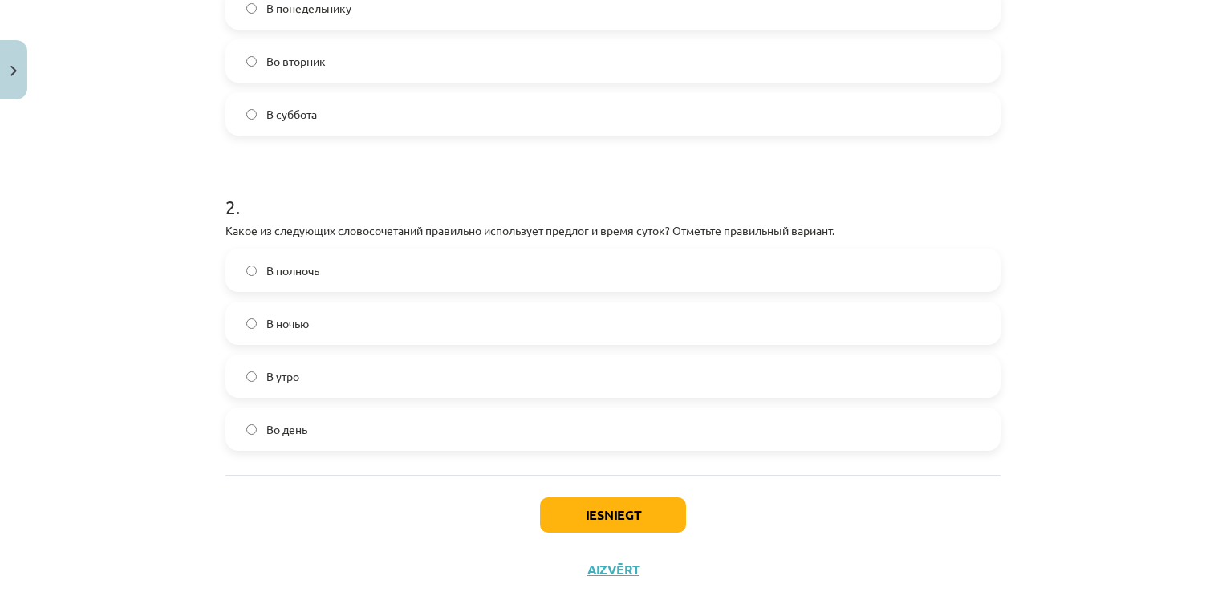
scroll to position [469, 0]
click at [391, 433] on label "Во день" at bounding box center [613, 428] width 772 height 40
click at [578, 510] on button "Iesniegt" at bounding box center [613, 513] width 146 height 35
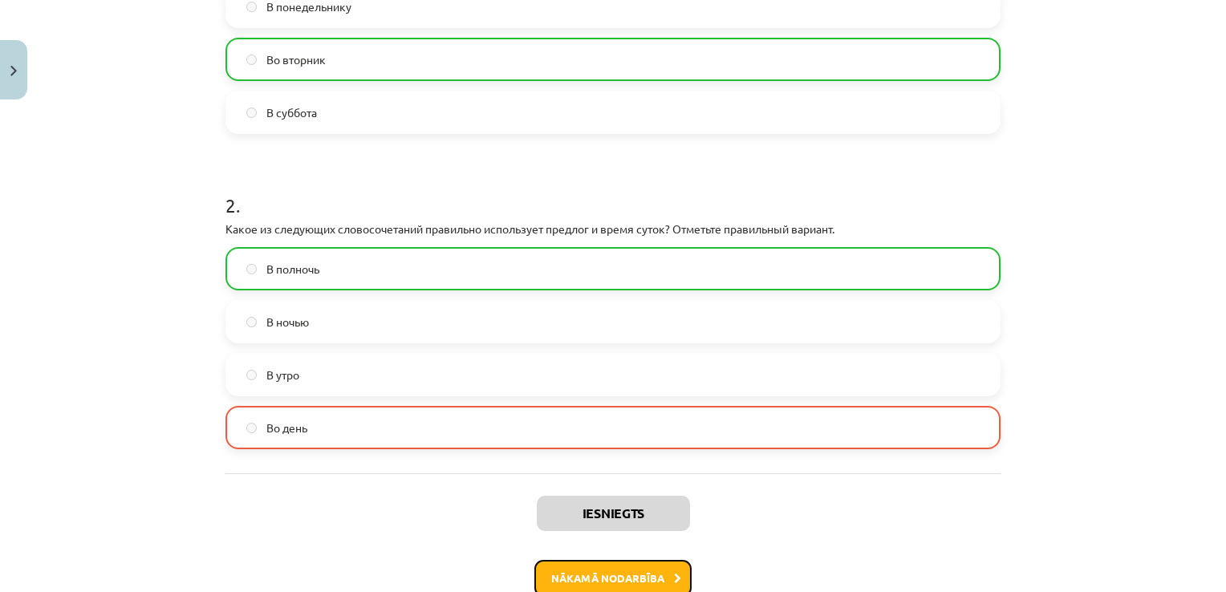
click at [604, 571] on button "Nākamā nodarbība" at bounding box center [612, 578] width 157 height 37
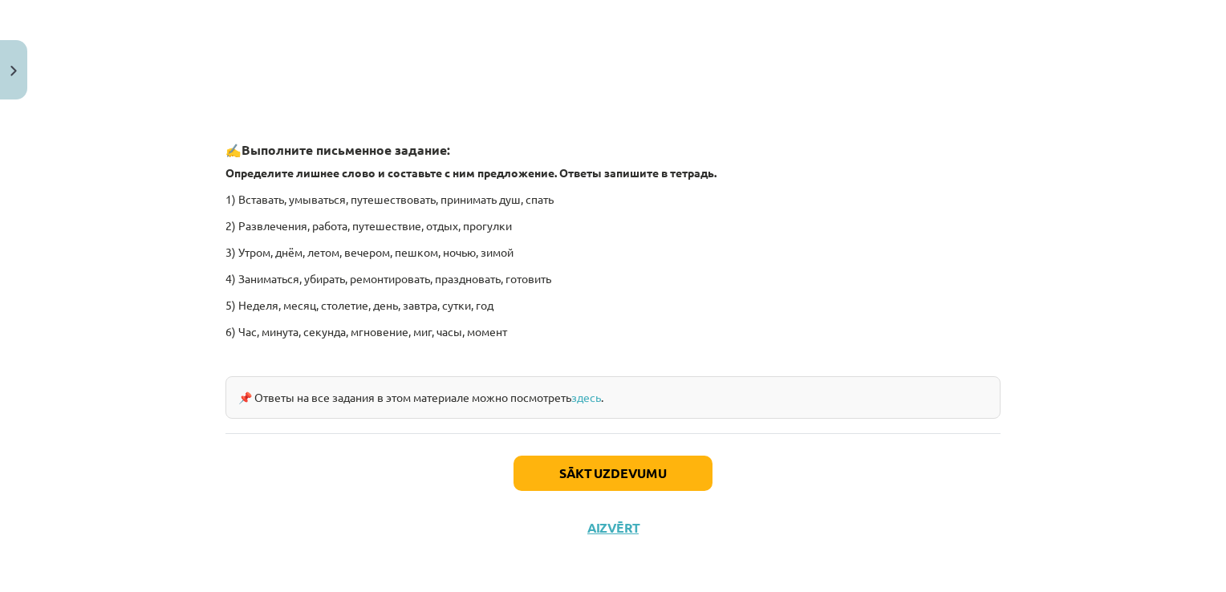
scroll to position [2403, 0]
click at [591, 461] on button "Sākt uzdevumu" at bounding box center [613, 471] width 199 height 35
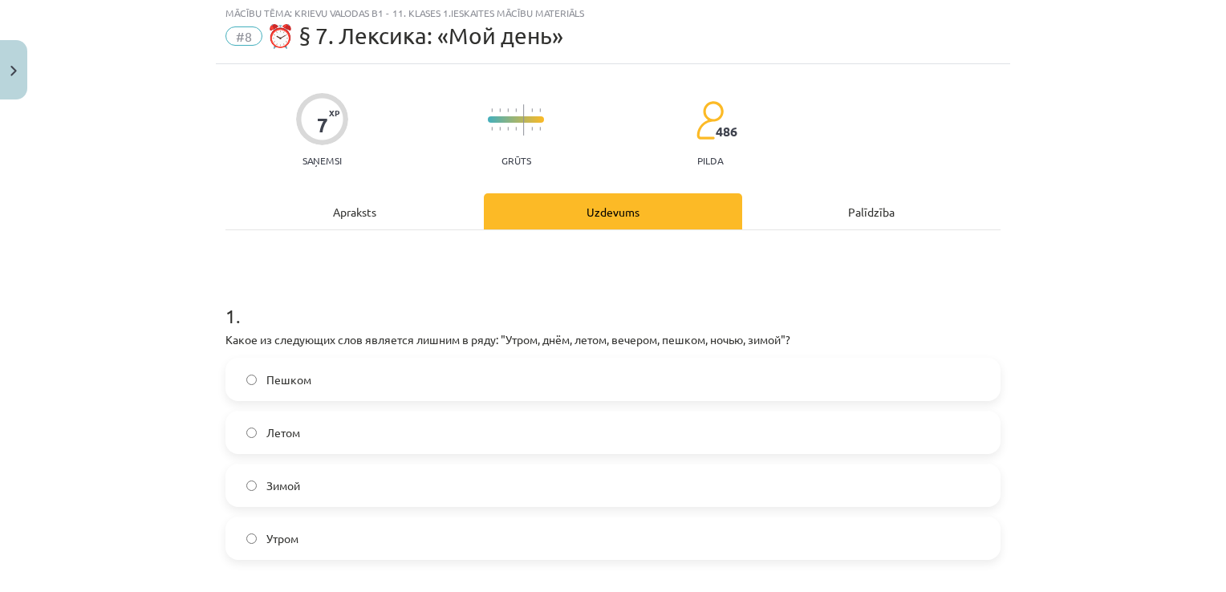
scroll to position [40, 0]
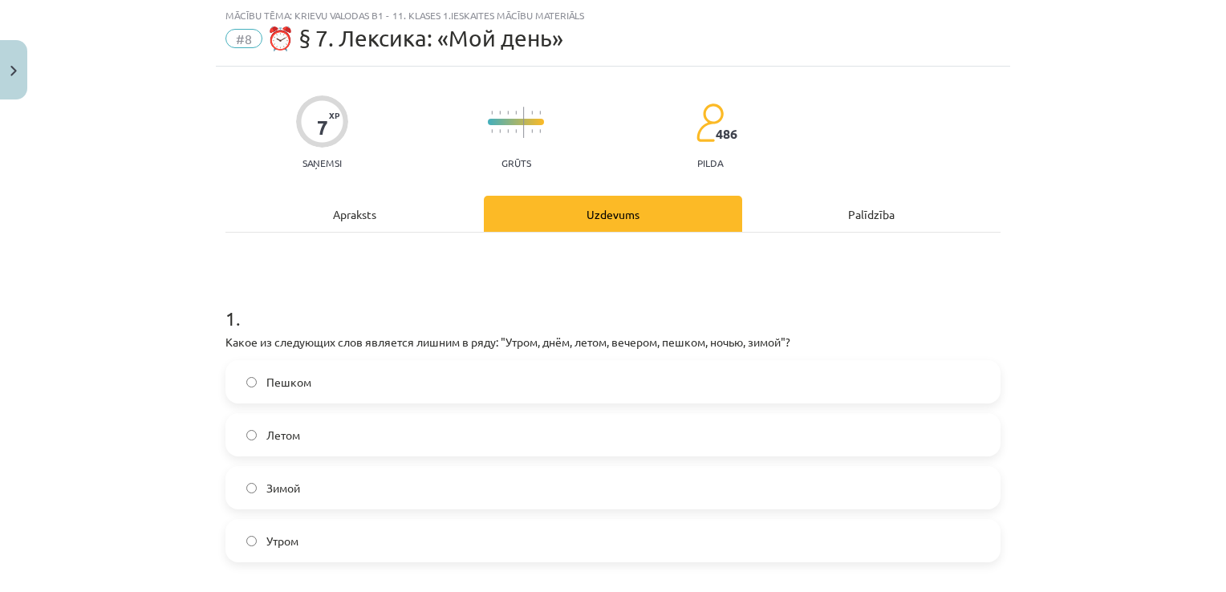
click at [386, 382] on label "Пешком" at bounding box center [613, 382] width 772 height 40
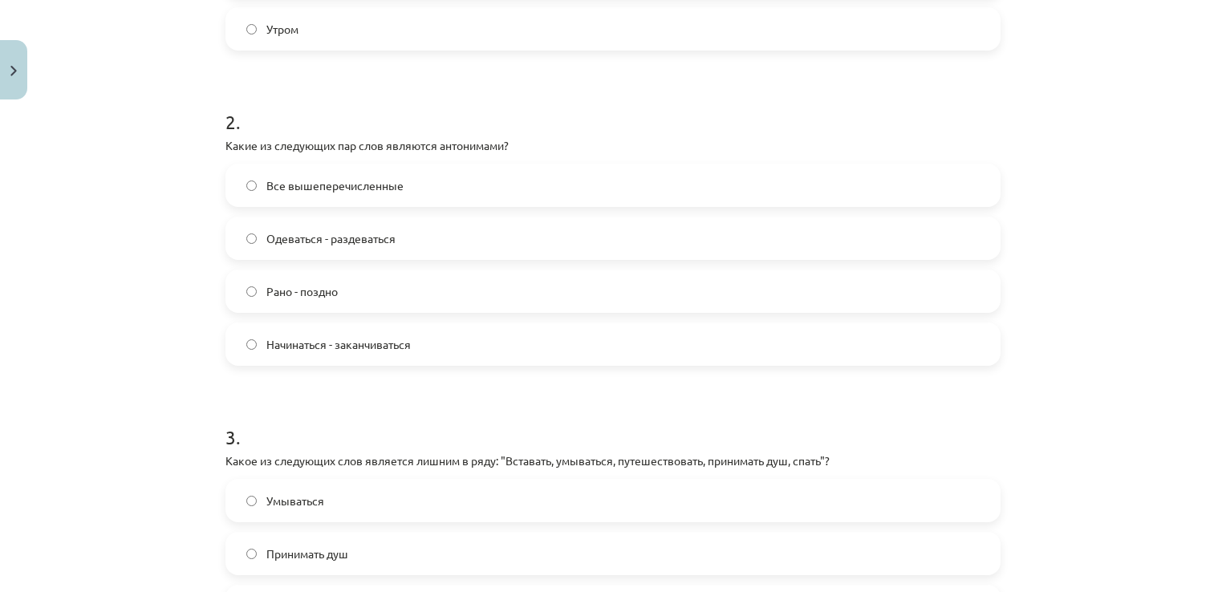
scroll to position [559, 0]
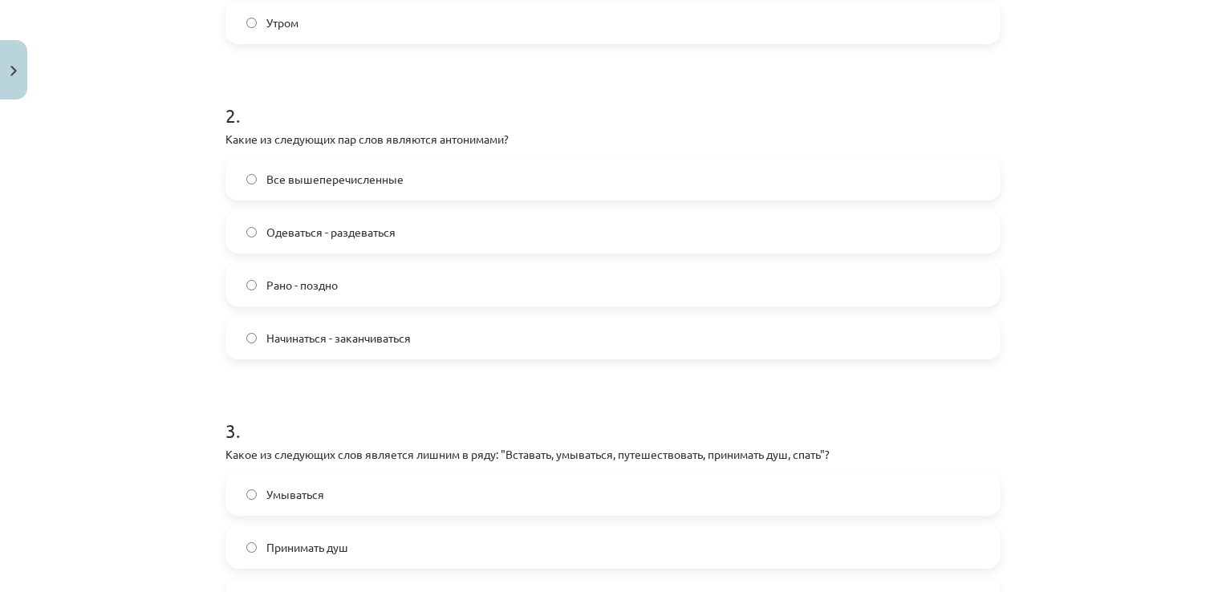
click at [353, 177] on span "Все вышеперечисленные" at bounding box center [334, 179] width 137 height 17
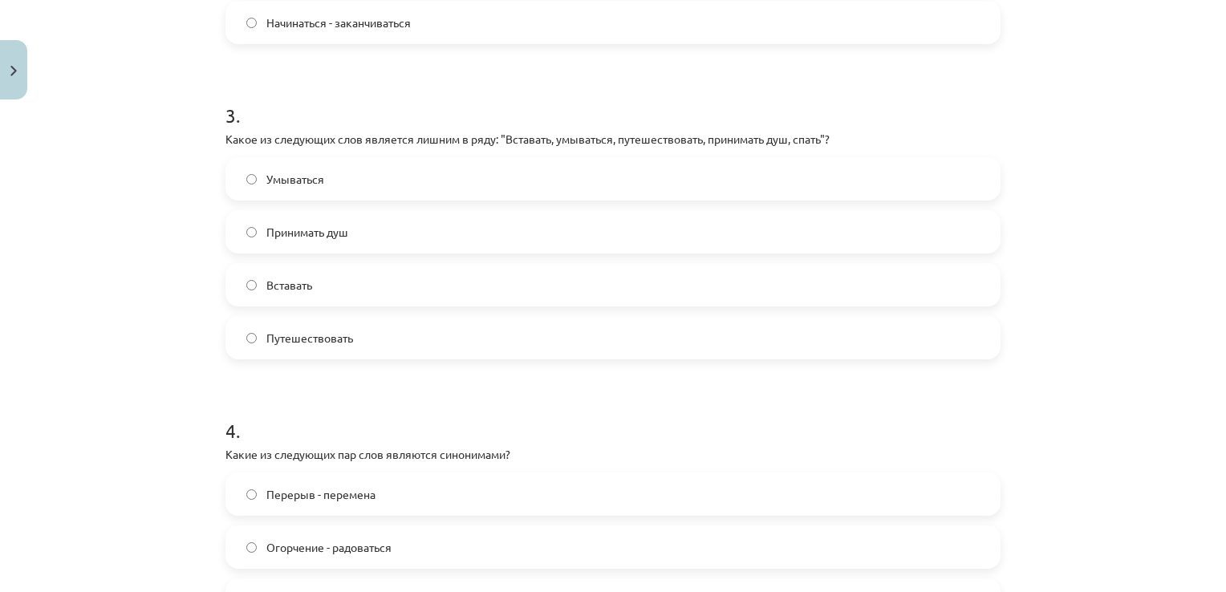
scroll to position [876, 0]
click at [338, 343] on span "Путешествовать" at bounding box center [309, 335] width 87 height 17
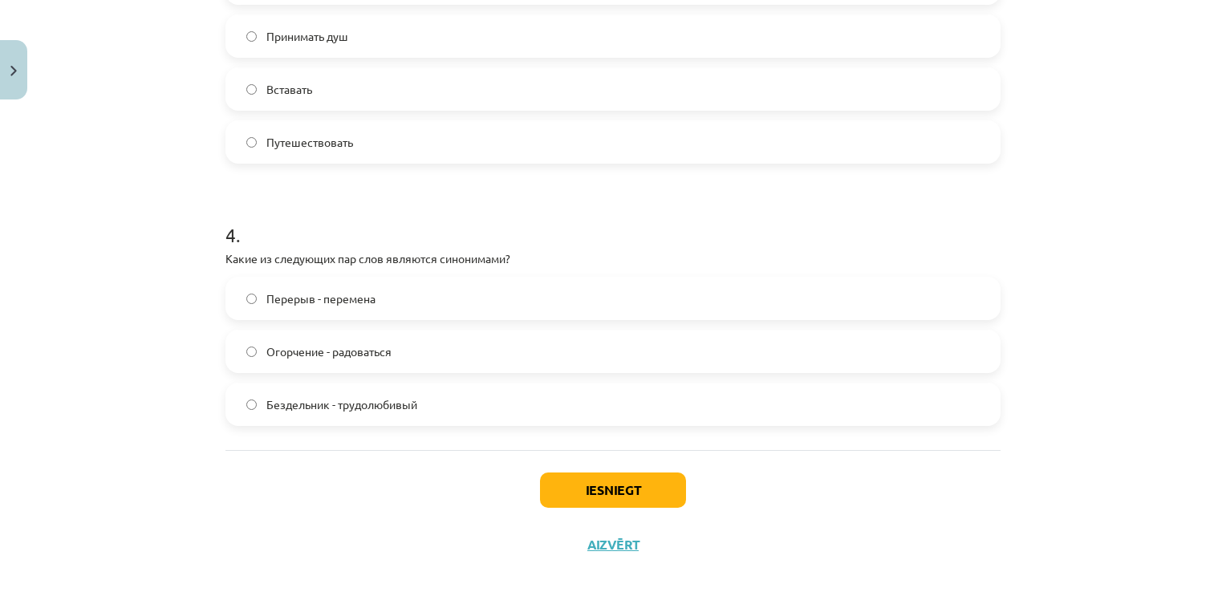
scroll to position [1088, 0]
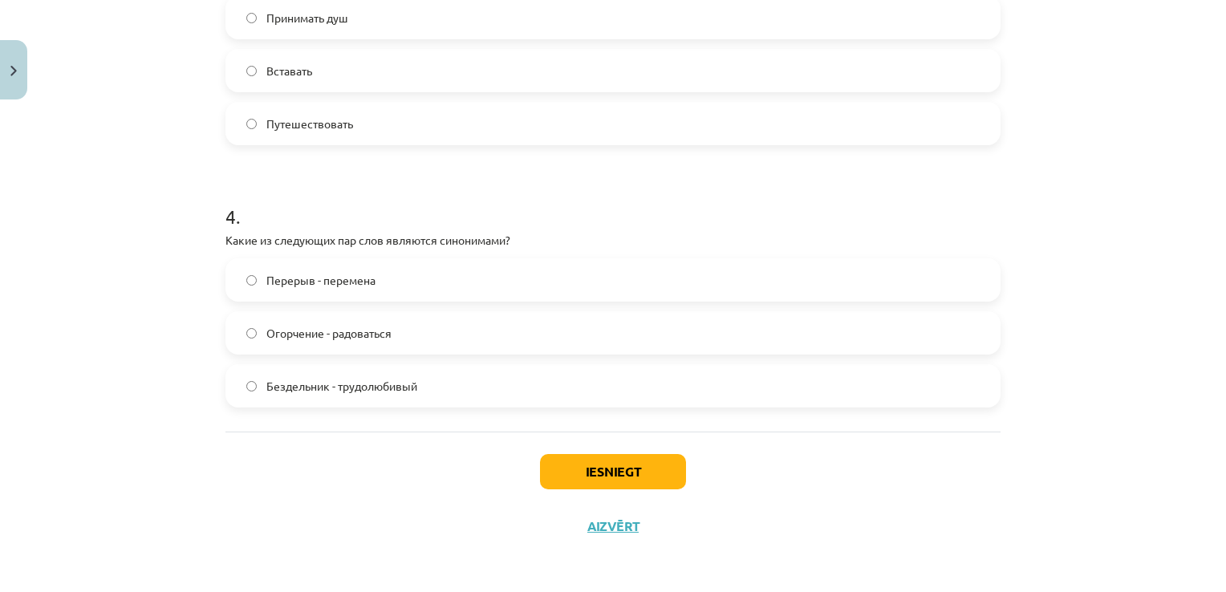
click at [593, 290] on label "Перерыв - перемена" at bounding box center [613, 280] width 772 height 40
click at [603, 474] on button "Iesniegt" at bounding box center [613, 471] width 146 height 35
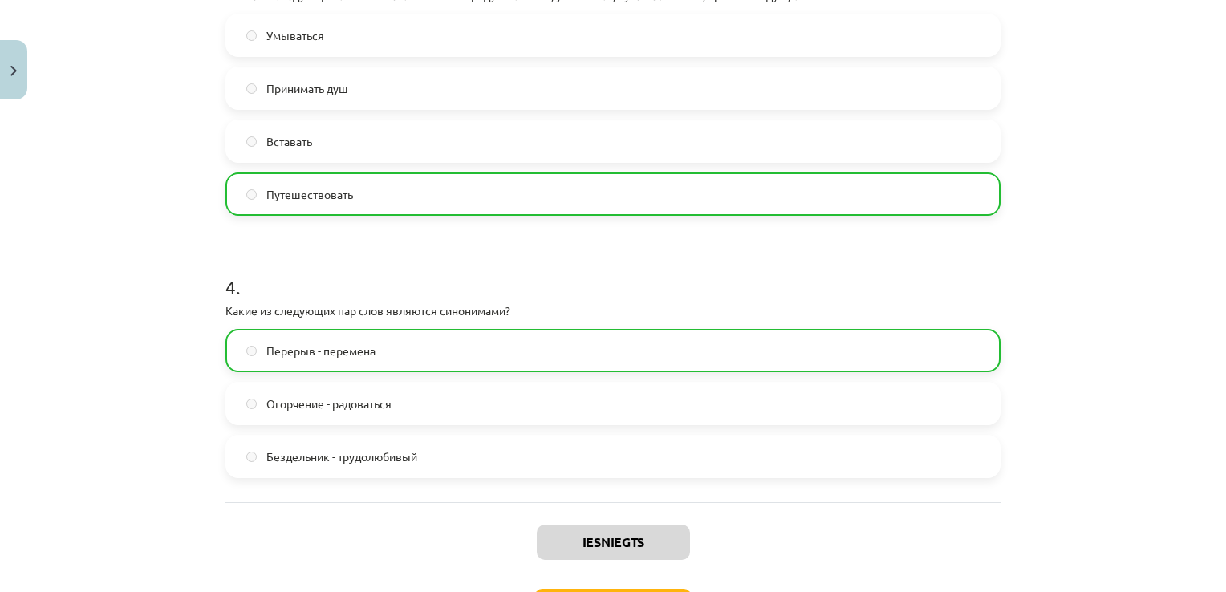
scroll to position [1139, 0]
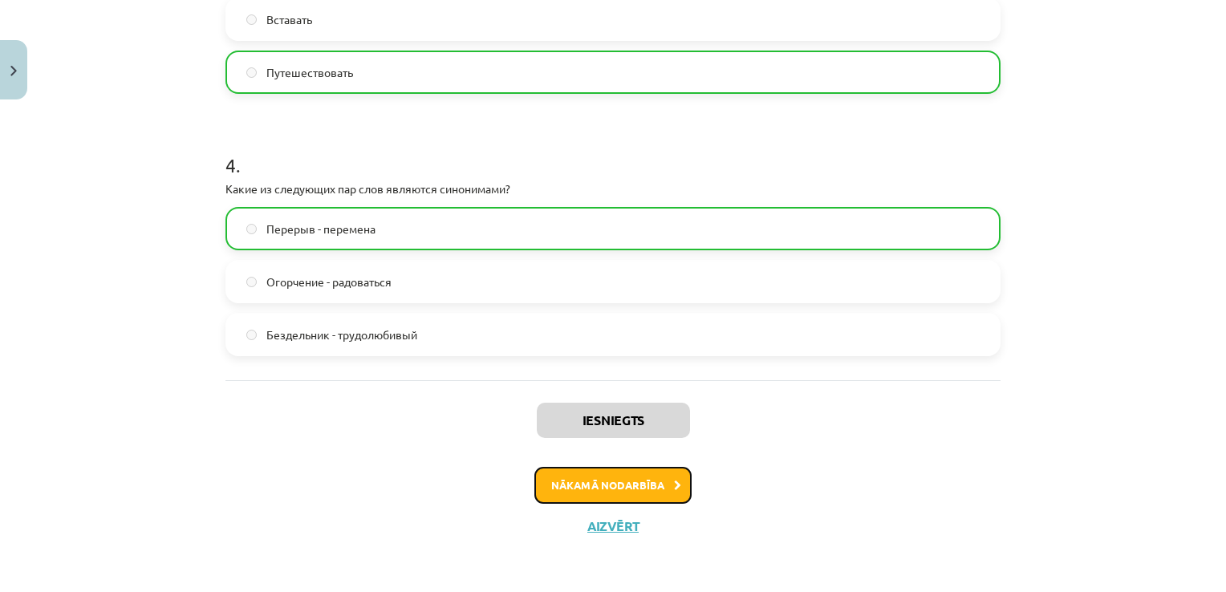
click at [611, 488] on button "Nākamā nodarbība" at bounding box center [612, 485] width 157 height 37
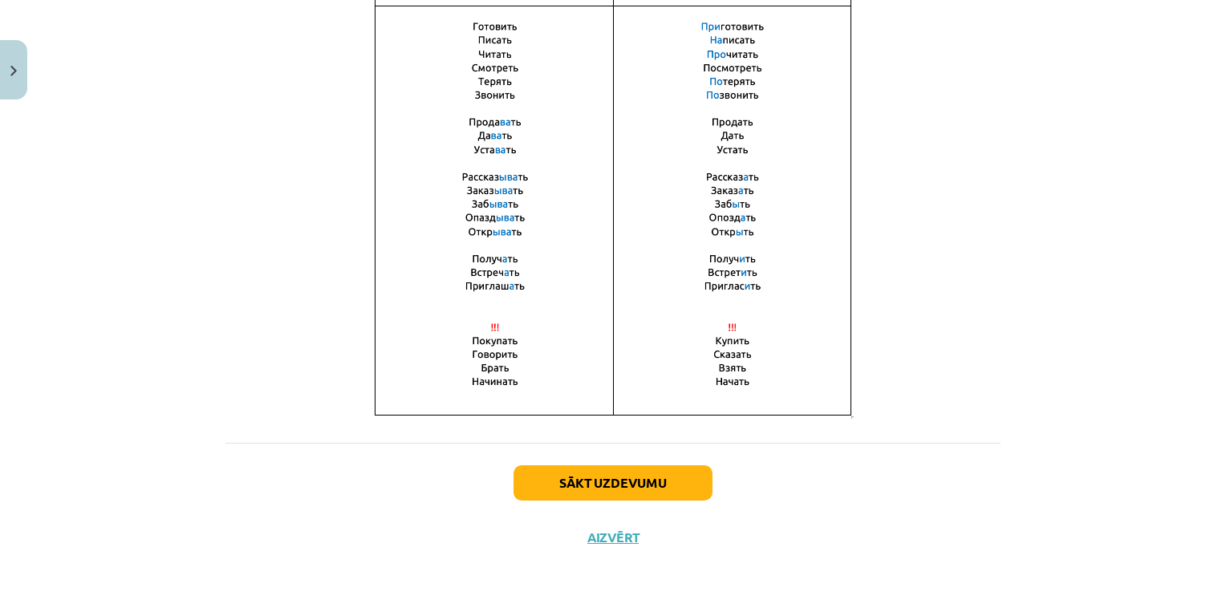
scroll to position [1130, 0]
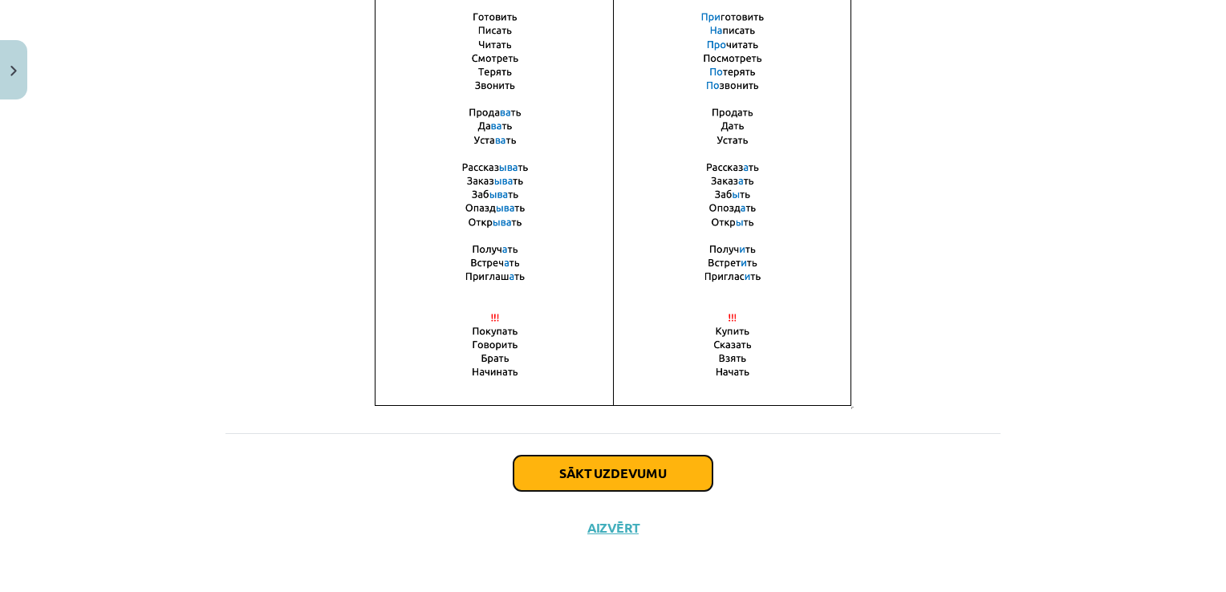
click at [663, 480] on button "Sākt uzdevumu" at bounding box center [613, 473] width 199 height 35
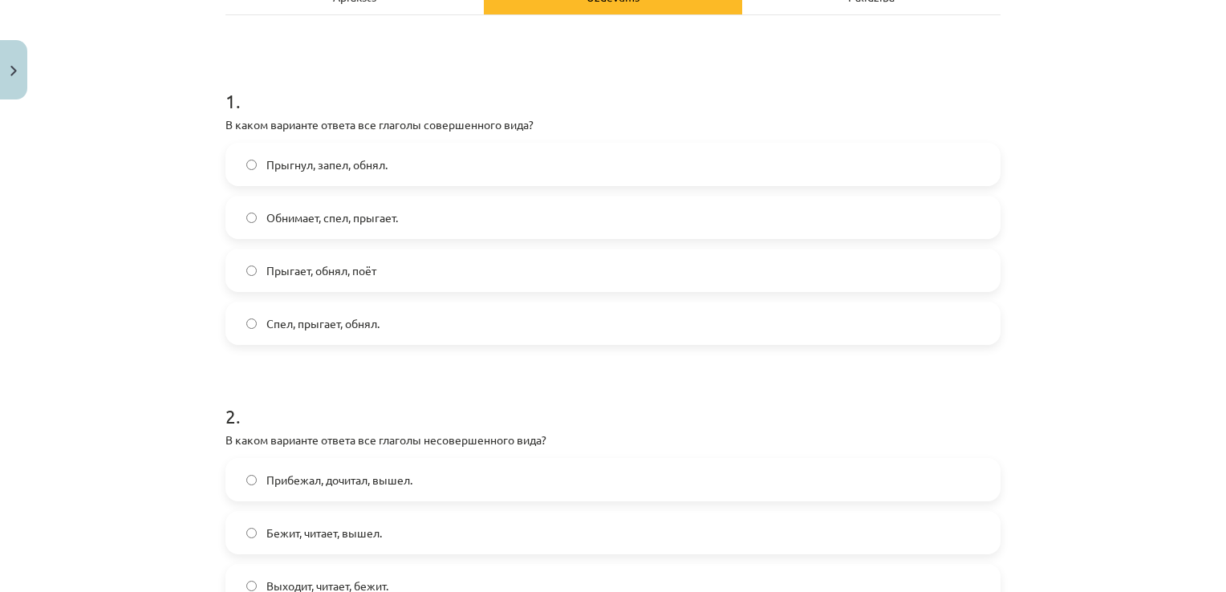
scroll to position [263, 0]
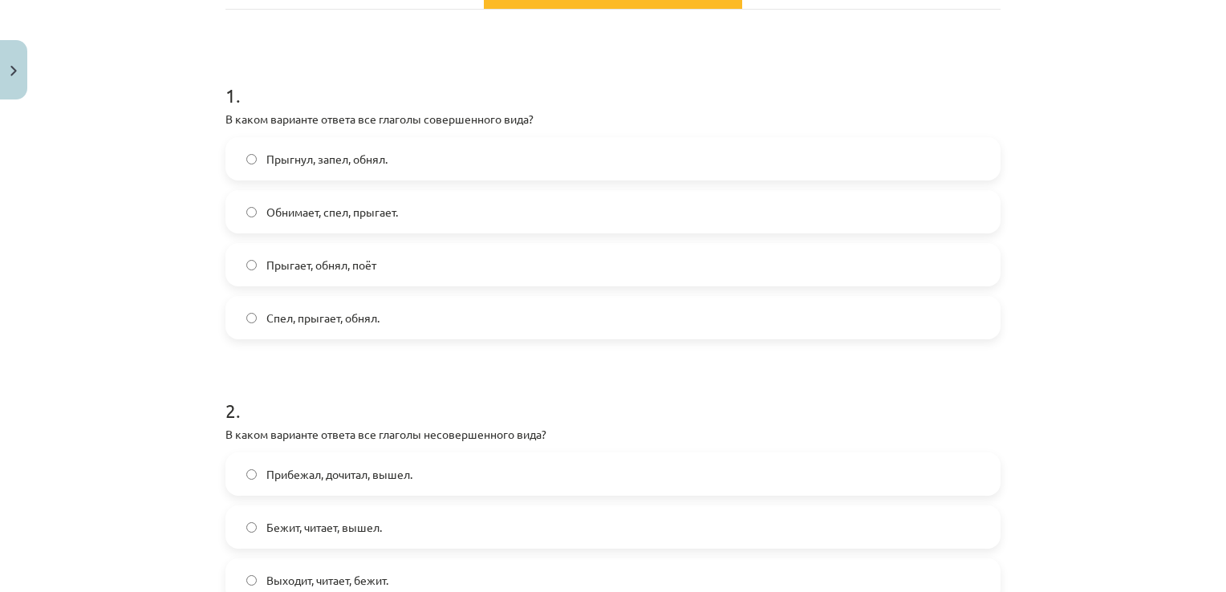
click at [361, 162] on span "Прыгнул, запел, обнял." at bounding box center [326, 159] width 121 height 17
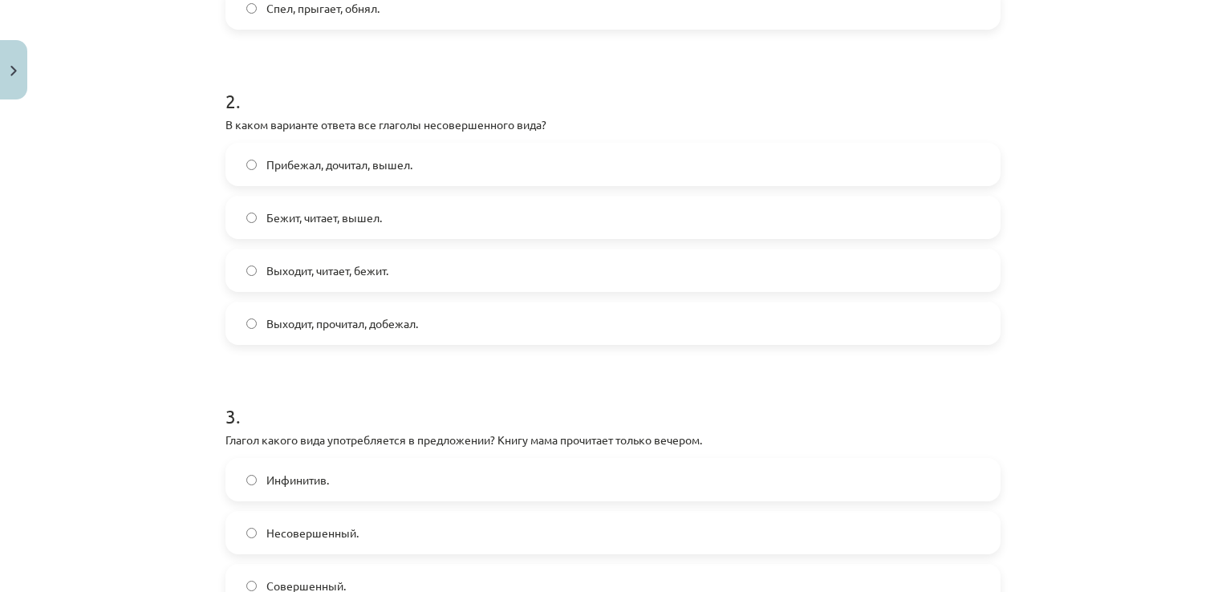
scroll to position [575, 0]
click at [400, 269] on label "Выходит, читает, бежит." at bounding box center [613, 269] width 772 height 40
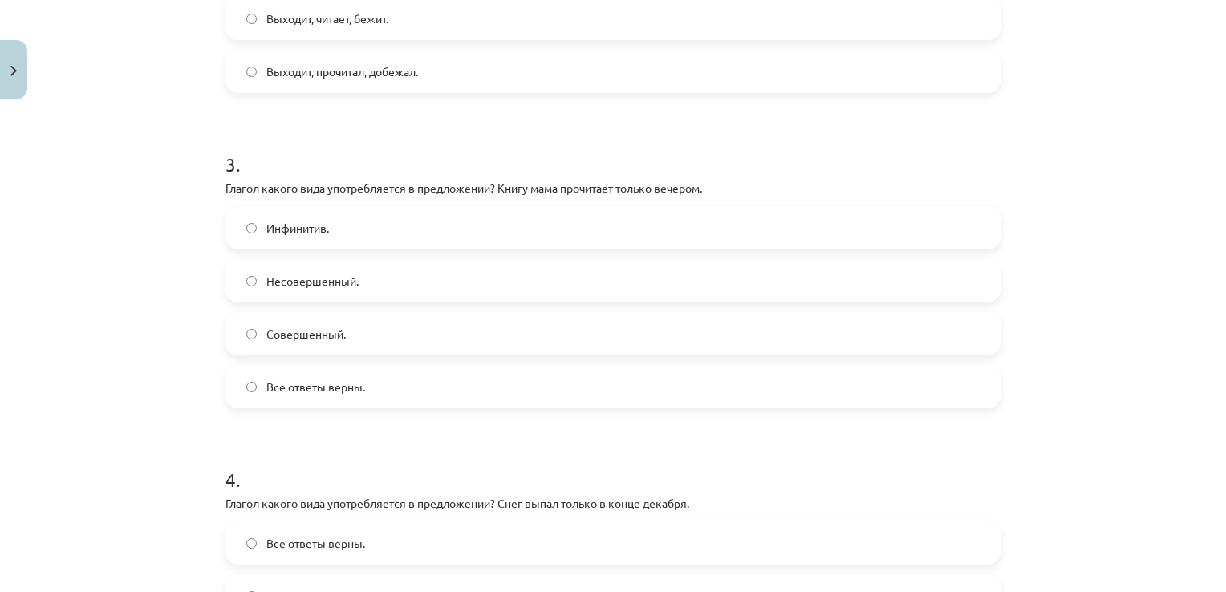
scroll to position [843, 0]
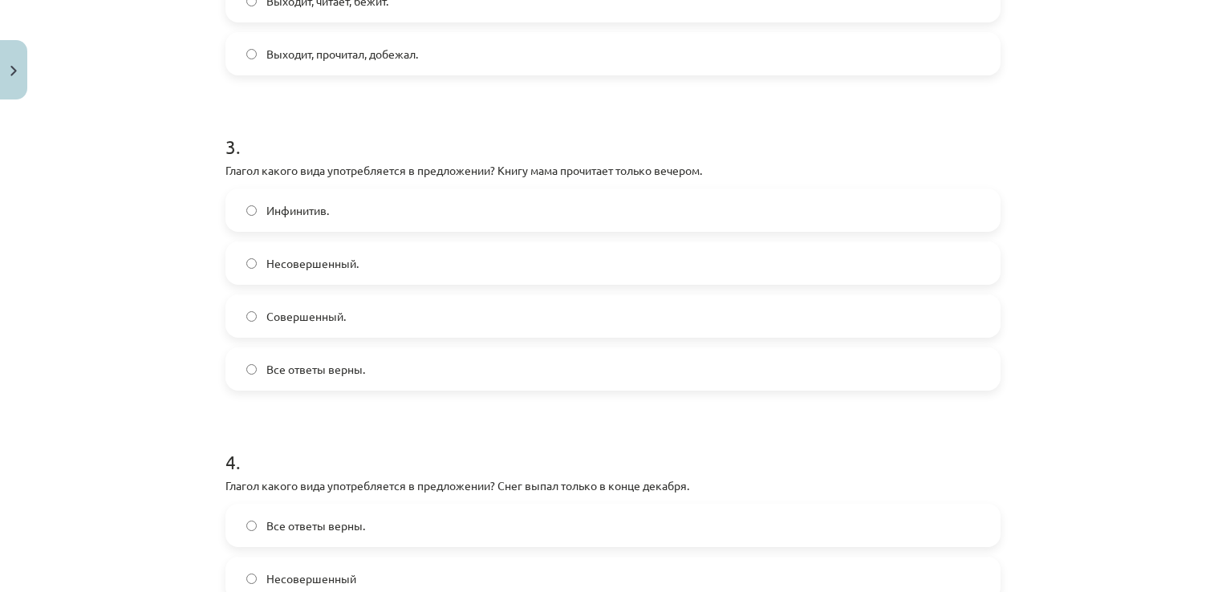
click at [409, 311] on label "Совершенный." at bounding box center [613, 316] width 772 height 40
click at [321, 262] on span "Несовершенный." at bounding box center [312, 263] width 92 height 17
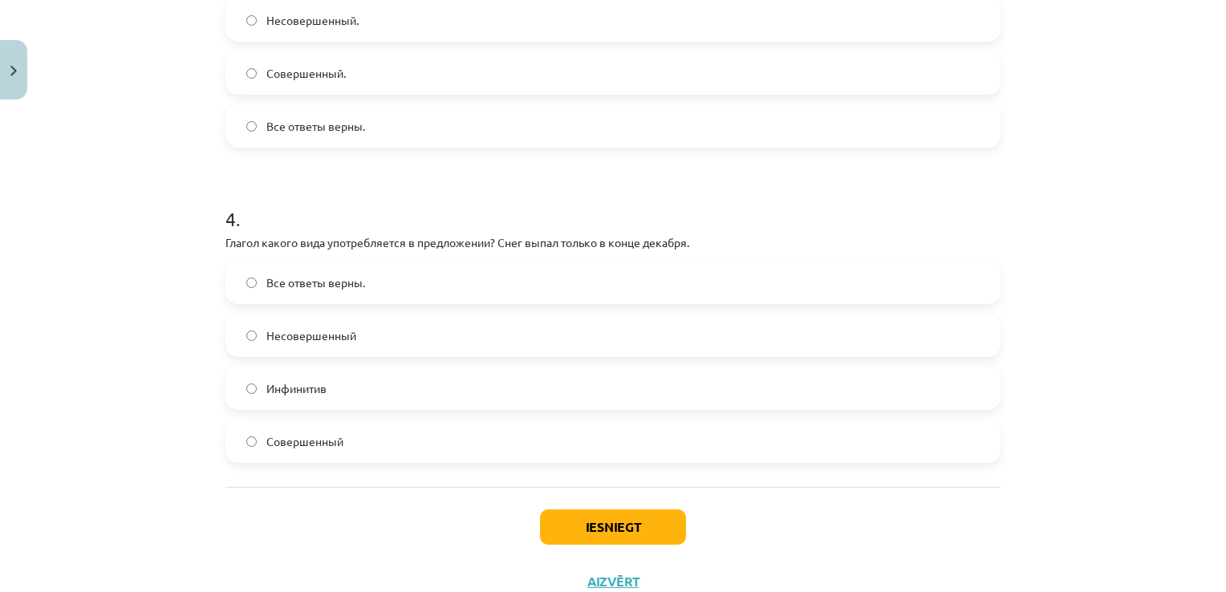
scroll to position [1090, 0]
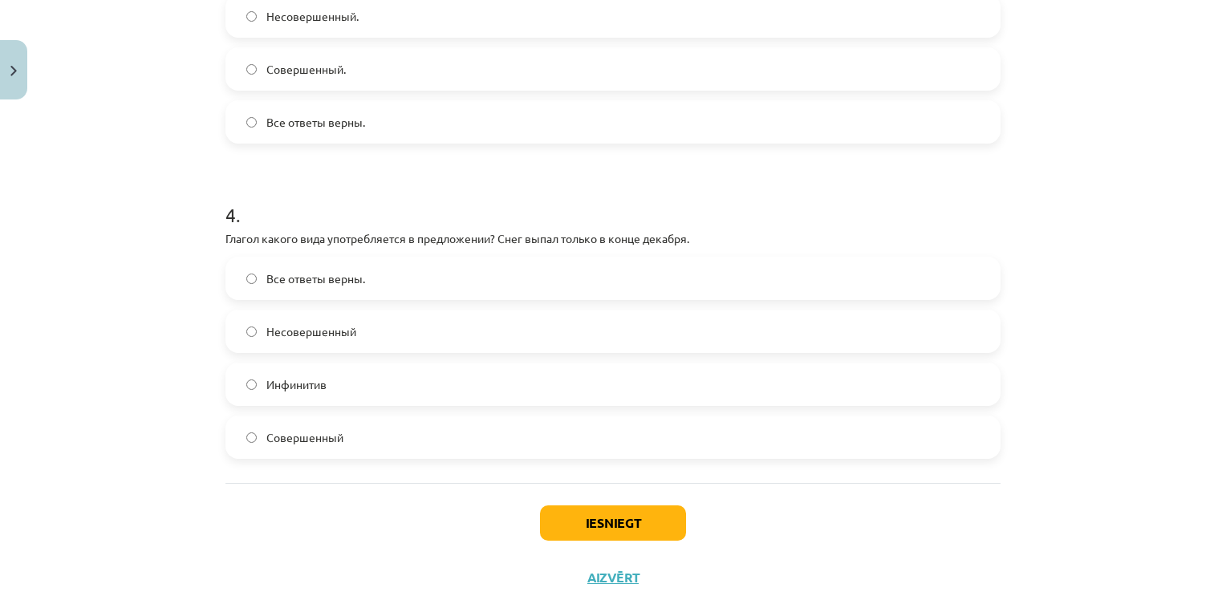
click at [340, 441] on label "Совершенный" at bounding box center [613, 437] width 772 height 40
click at [565, 522] on button "Iesniegt" at bounding box center [613, 523] width 146 height 35
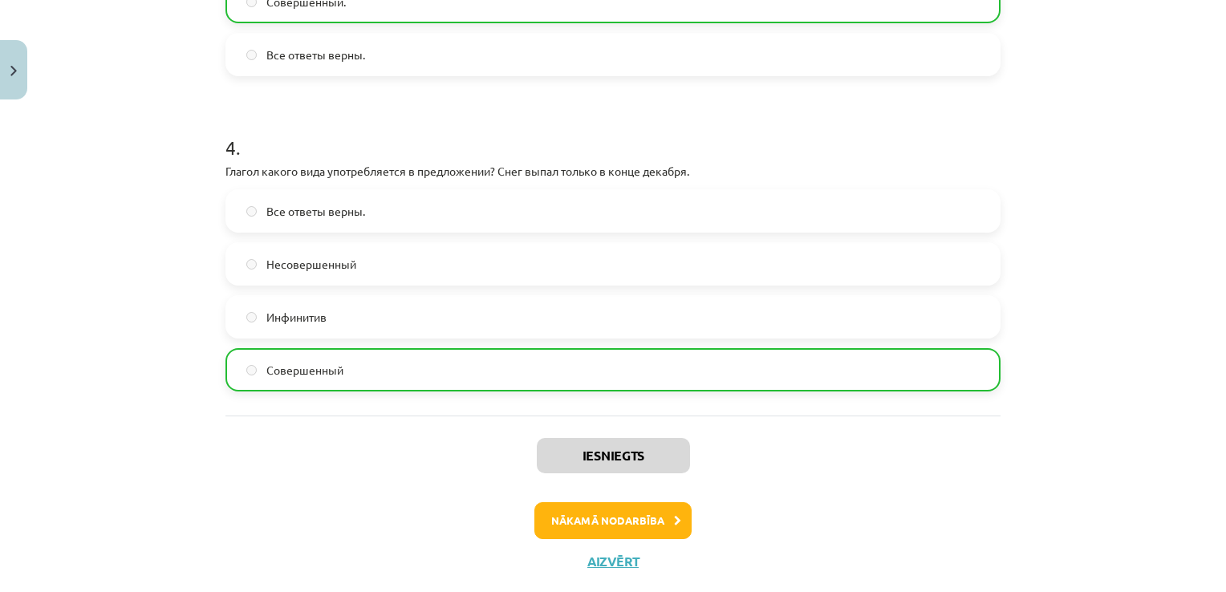
scroll to position [1192, 0]
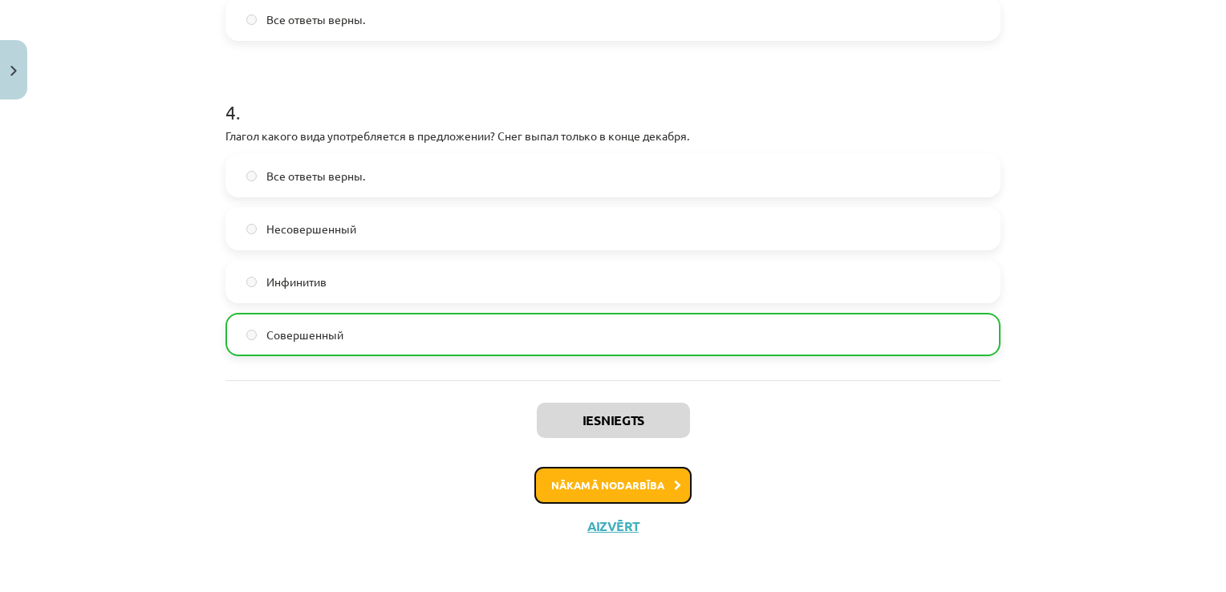
click at [597, 486] on button "Nākamā nodarbība" at bounding box center [612, 485] width 157 height 37
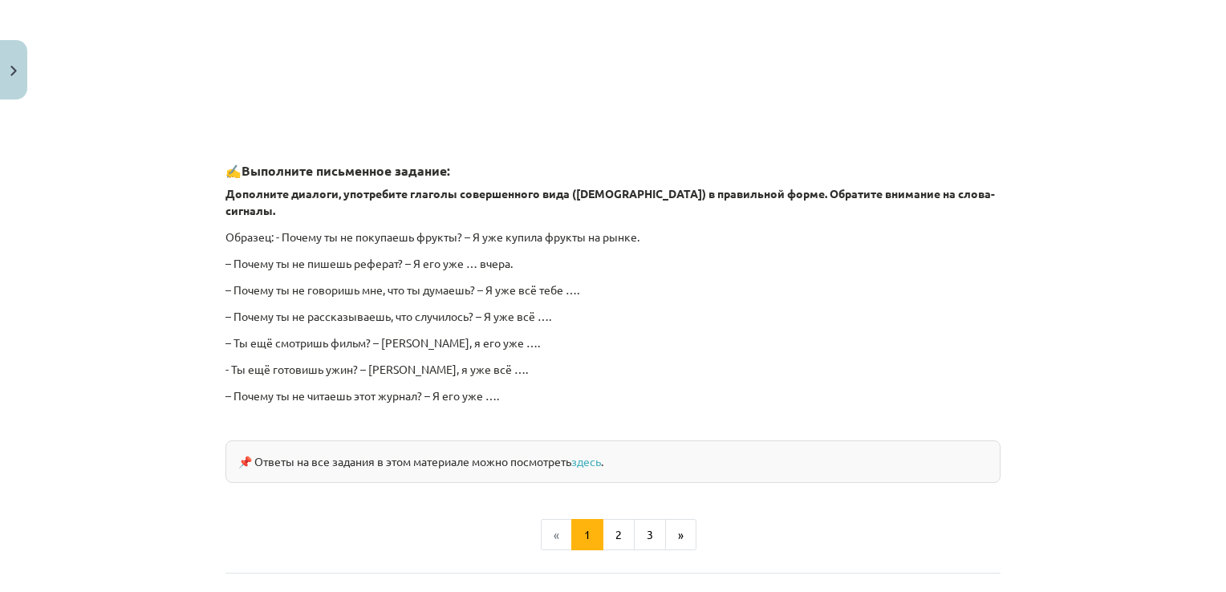
scroll to position [1429, 0]
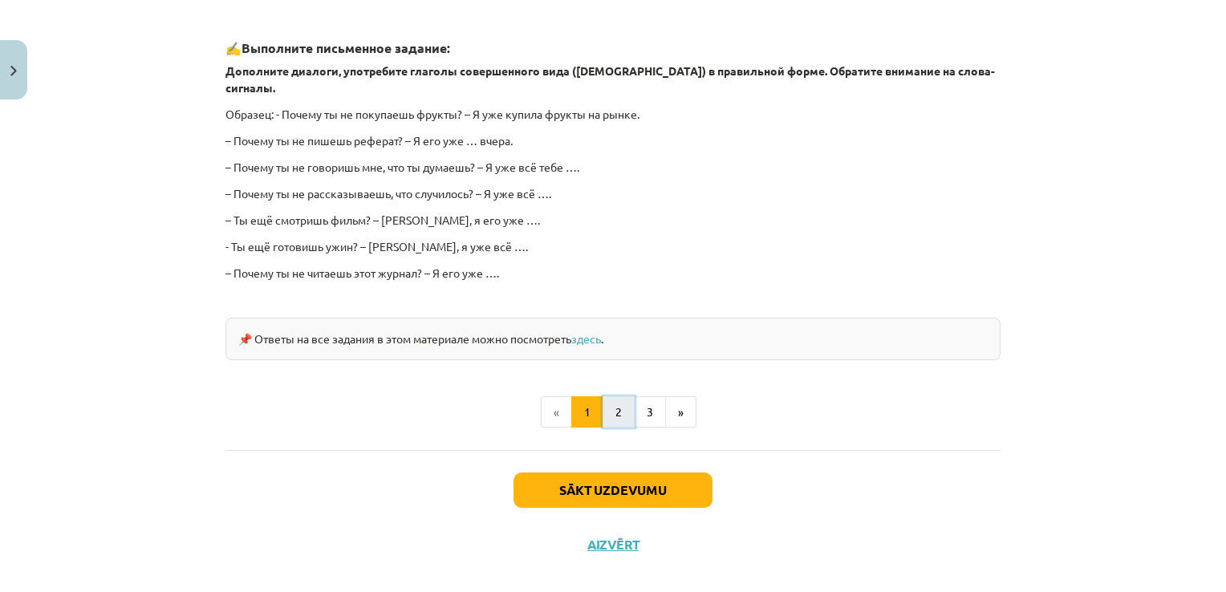
click at [615, 396] on button "2" at bounding box center [619, 412] width 32 height 32
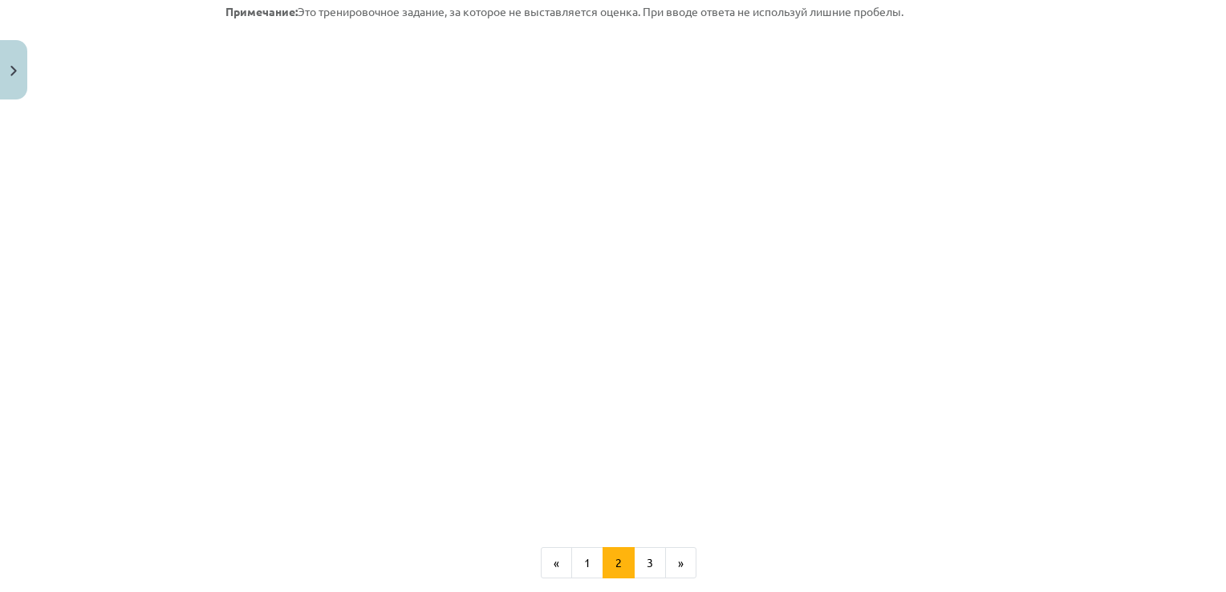
scroll to position [667, 0]
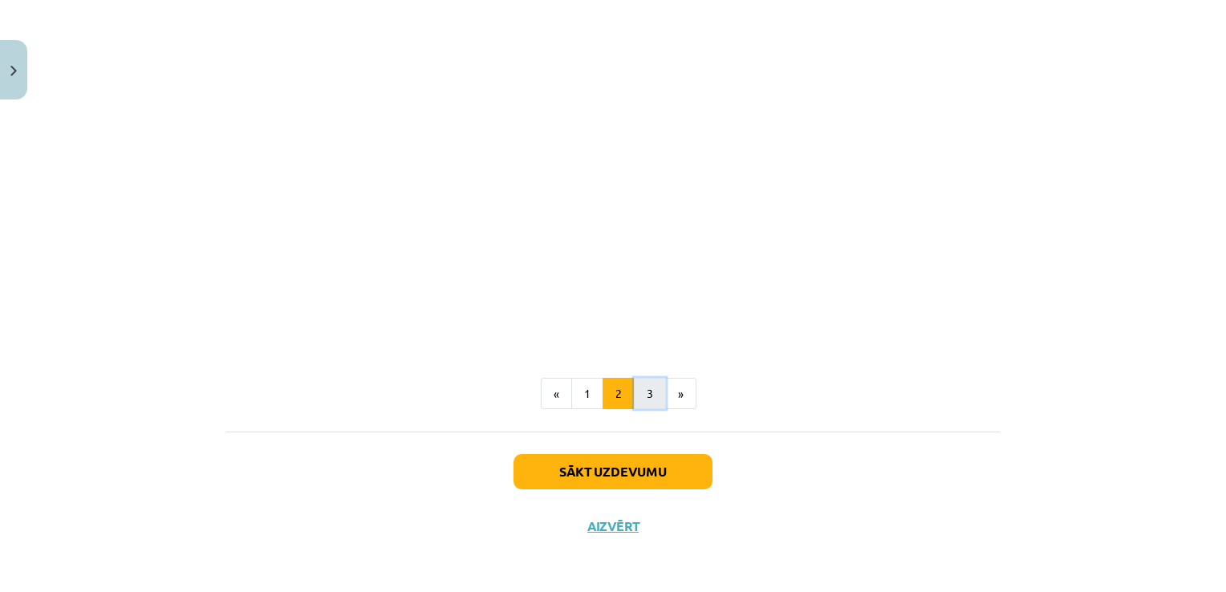
click at [646, 396] on button "3" at bounding box center [650, 394] width 32 height 32
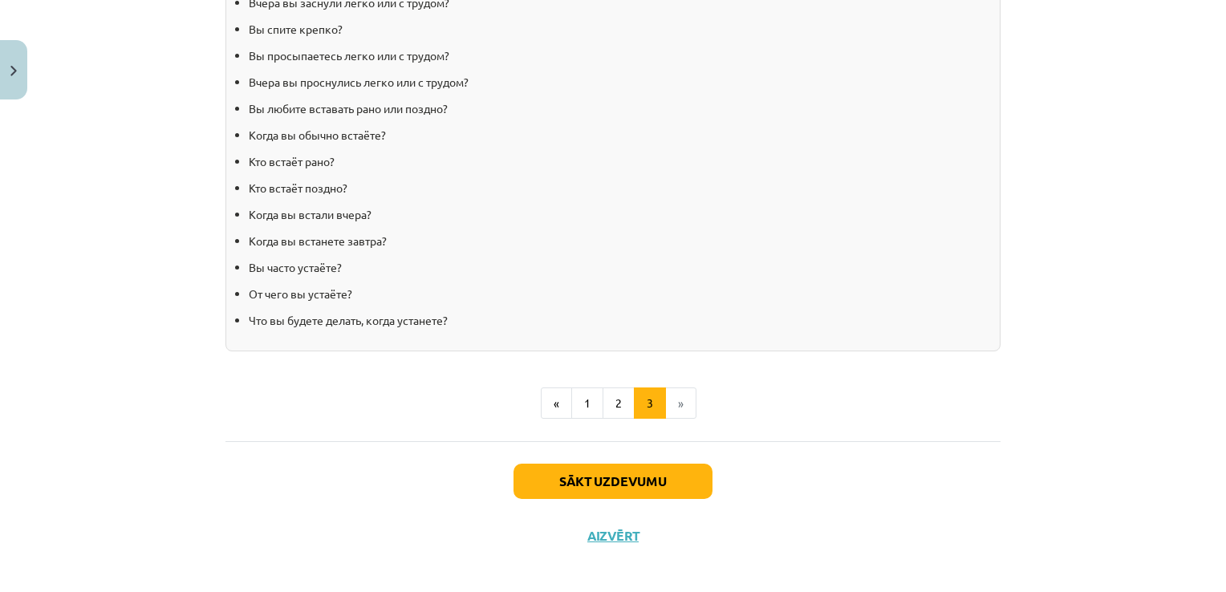
scroll to position [1631, 0]
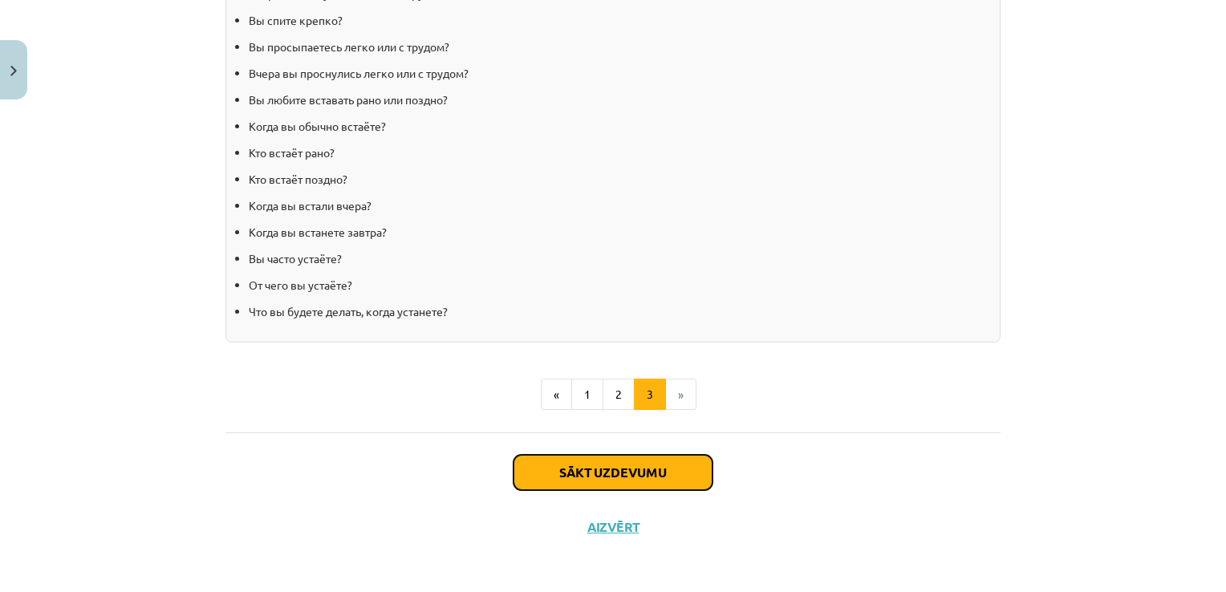
click at [613, 464] on button "Sākt uzdevumu" at bounding box center [613, 472] width 199 height 35
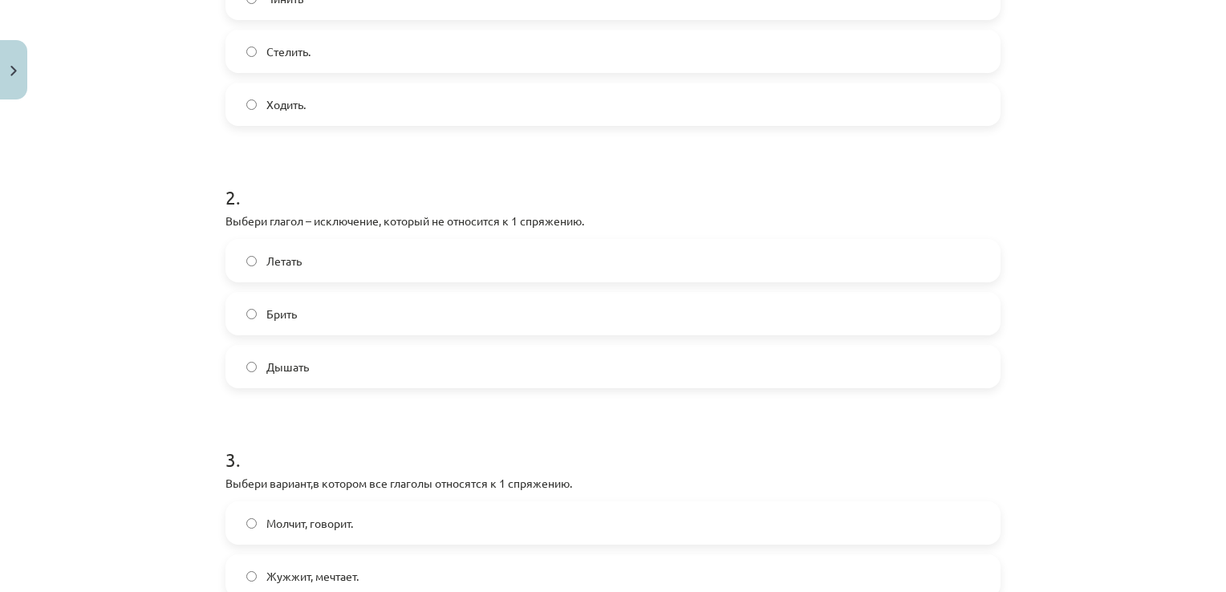
scroll to position [425, 0]
click at [299, 376] on label "Дышать" at bounding box center [613, 365] width 772 height 40
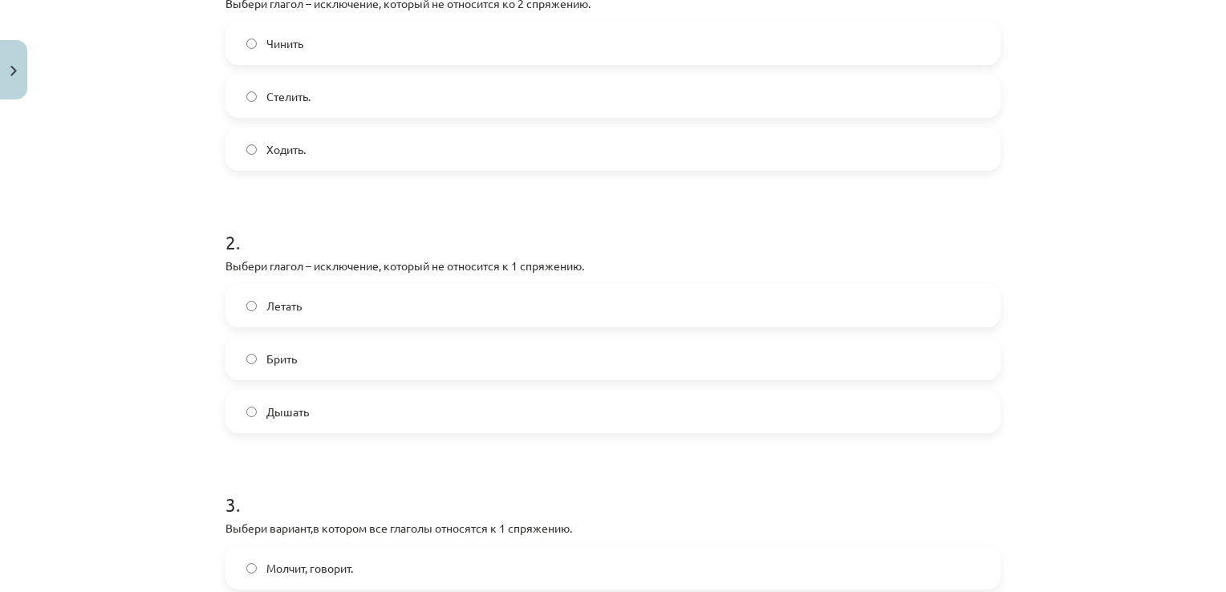
scroll to position [360, 0]
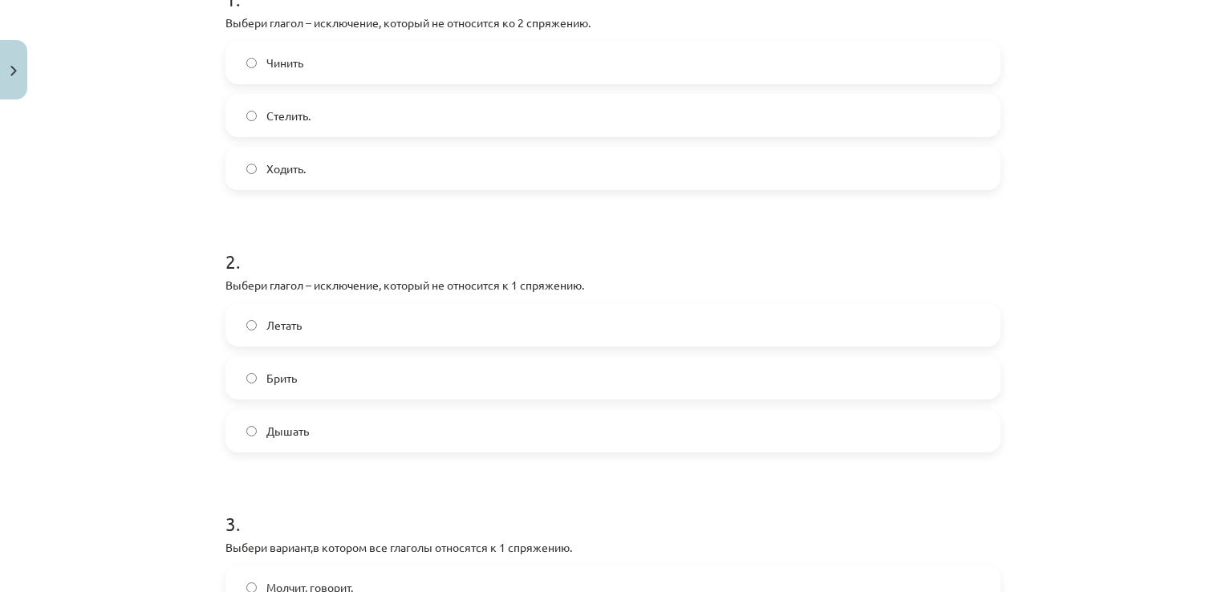
click at [370, 165] on label "Ходить." at bounding box center [613, 168] width 772 height 40
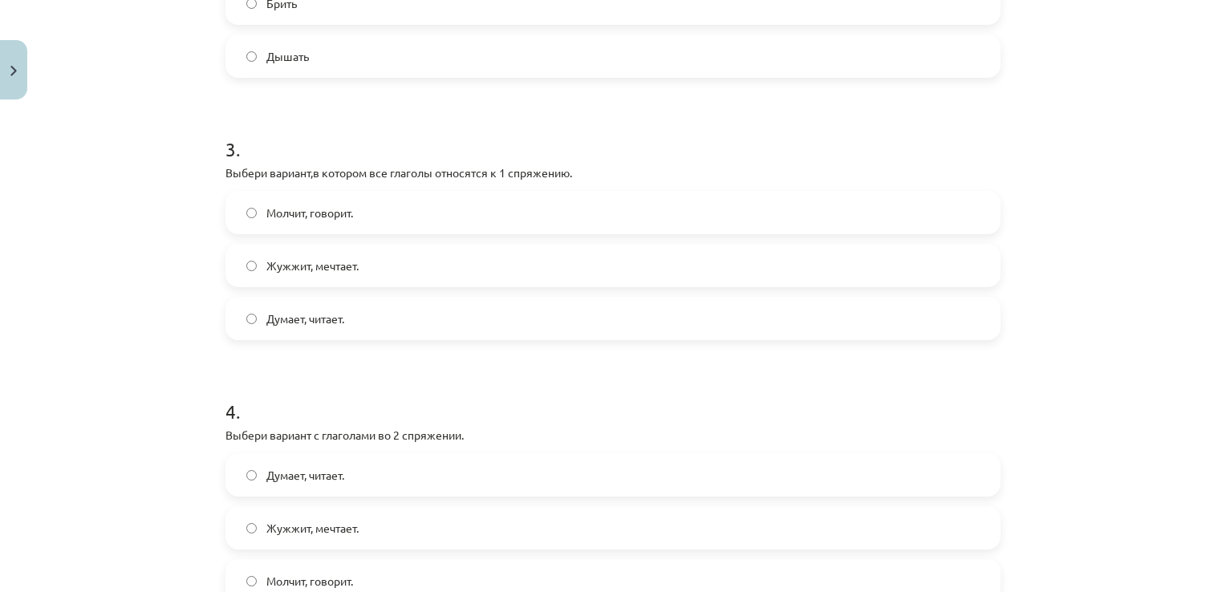
scroll to position [750, 0]
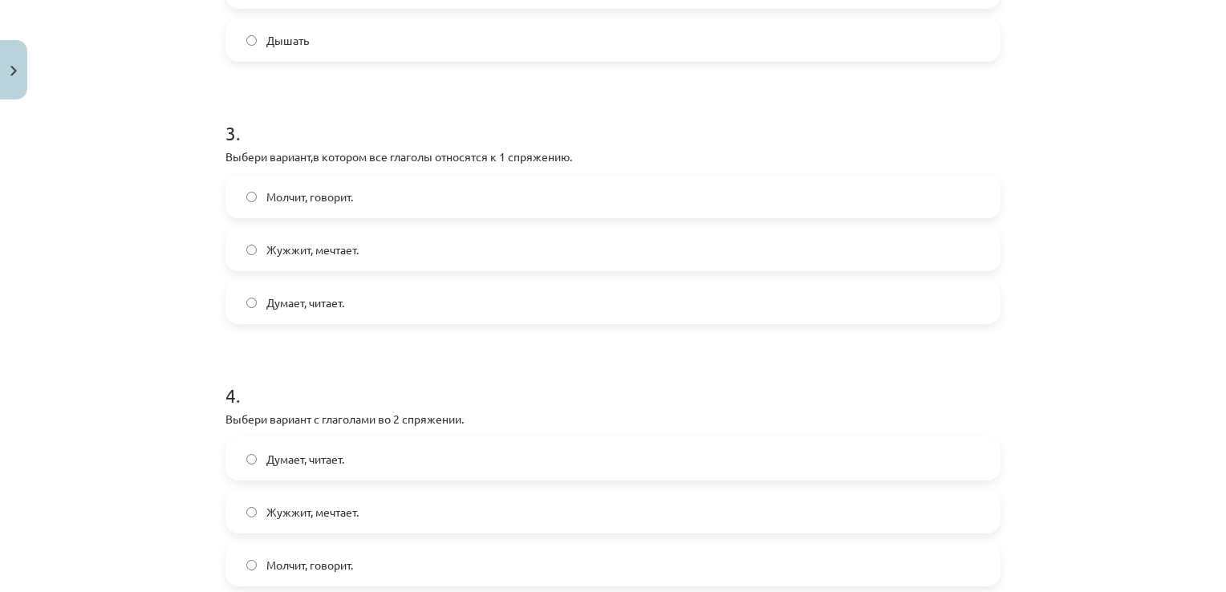
click at [333, 209] on label "Молчит, говорит." at bounding box center [613, 197] width 772 height 40
click at [315, 469] on label "Думает, читает." at bounding box center [613, 459] width 772 height 40
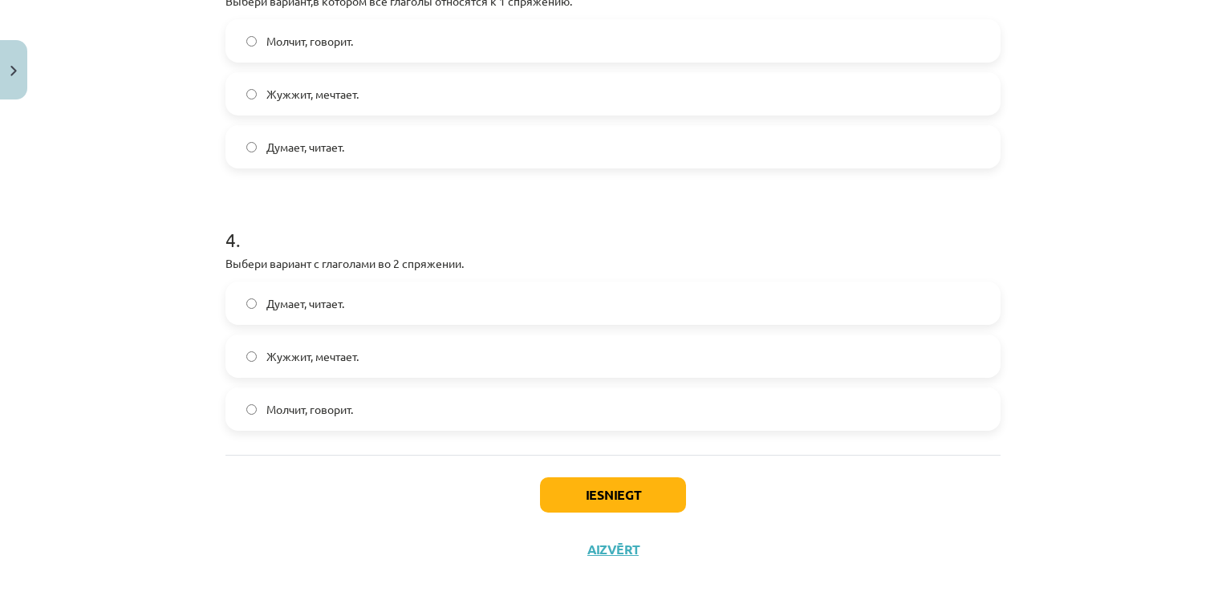
scroll to position [930, 0]
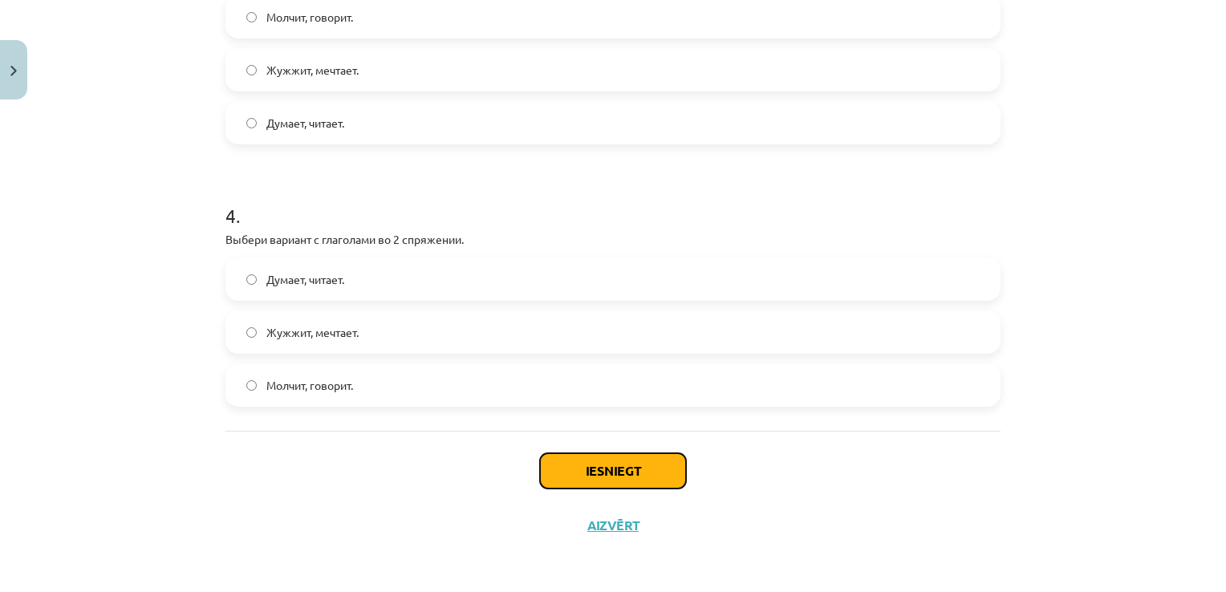
click at [629, 469] on button "Iesniegt" at bounding box center [613, 470] width 146 height 35
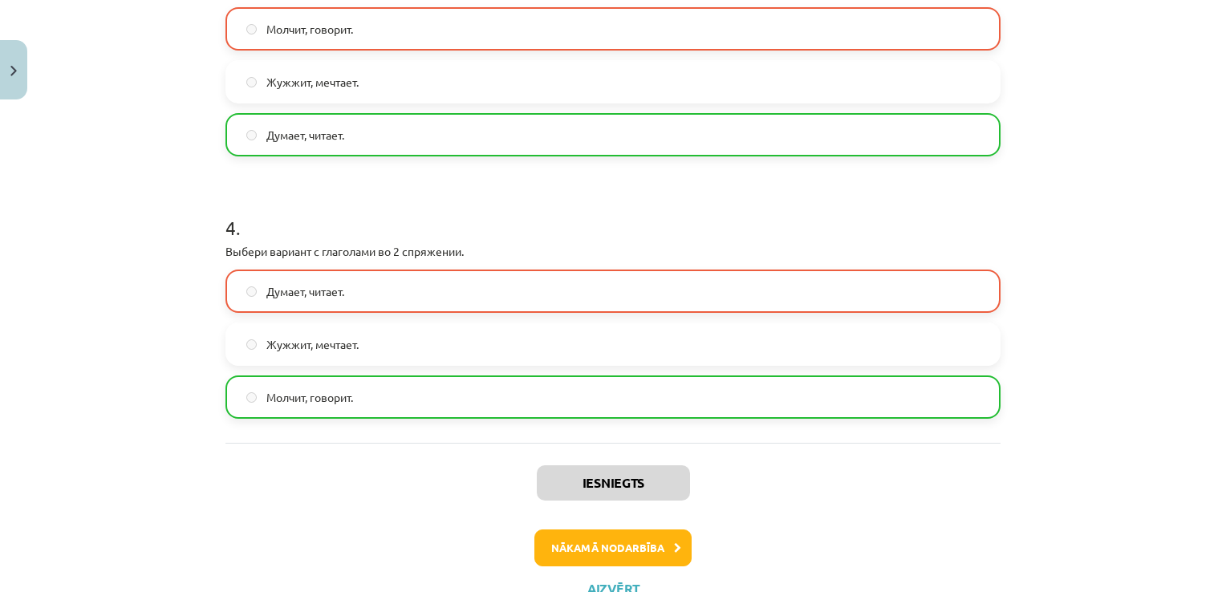
scroll to position [981, 0]
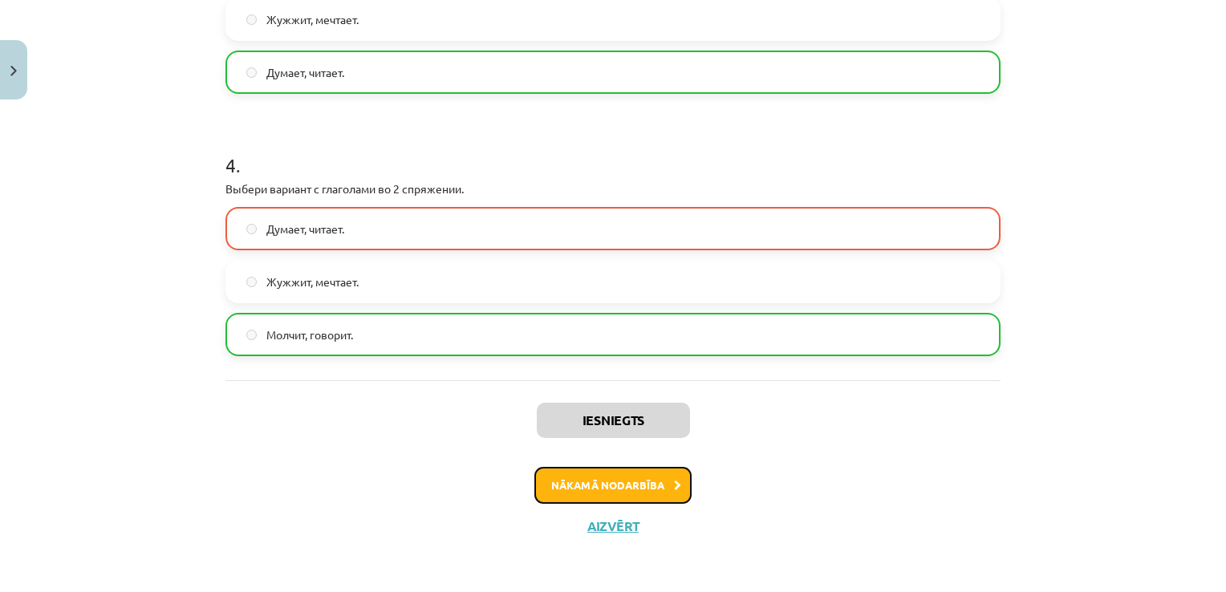
click at [580, 487] on button "Nākamā nodarbība" at bounding box center [612, 485] width 157 height 37
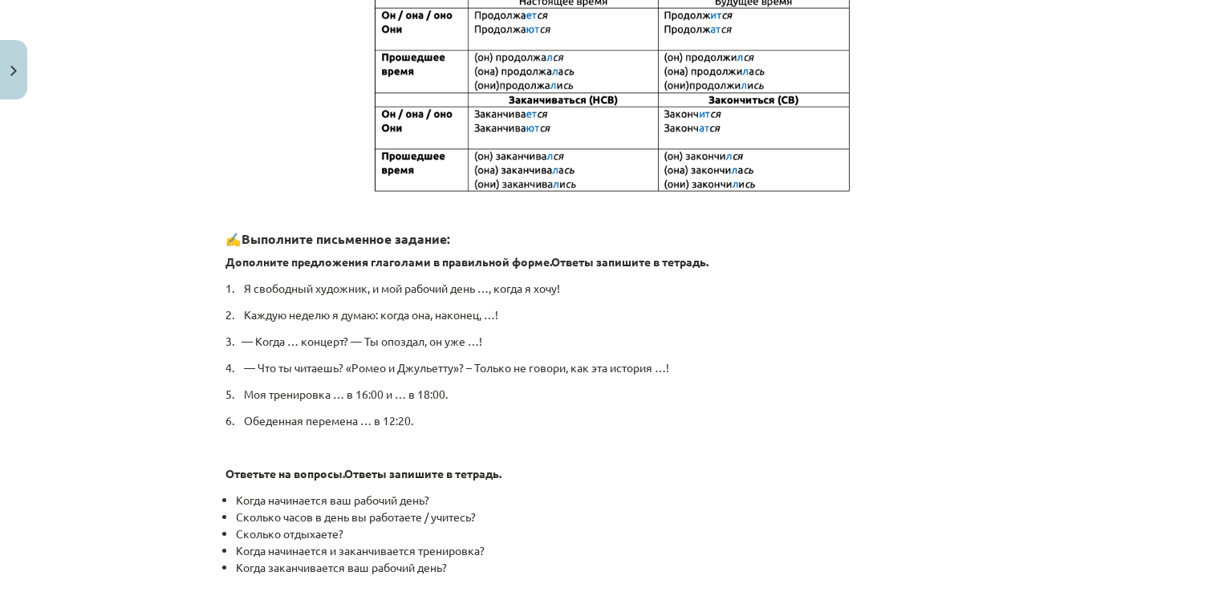
scroll to position [832, 0]
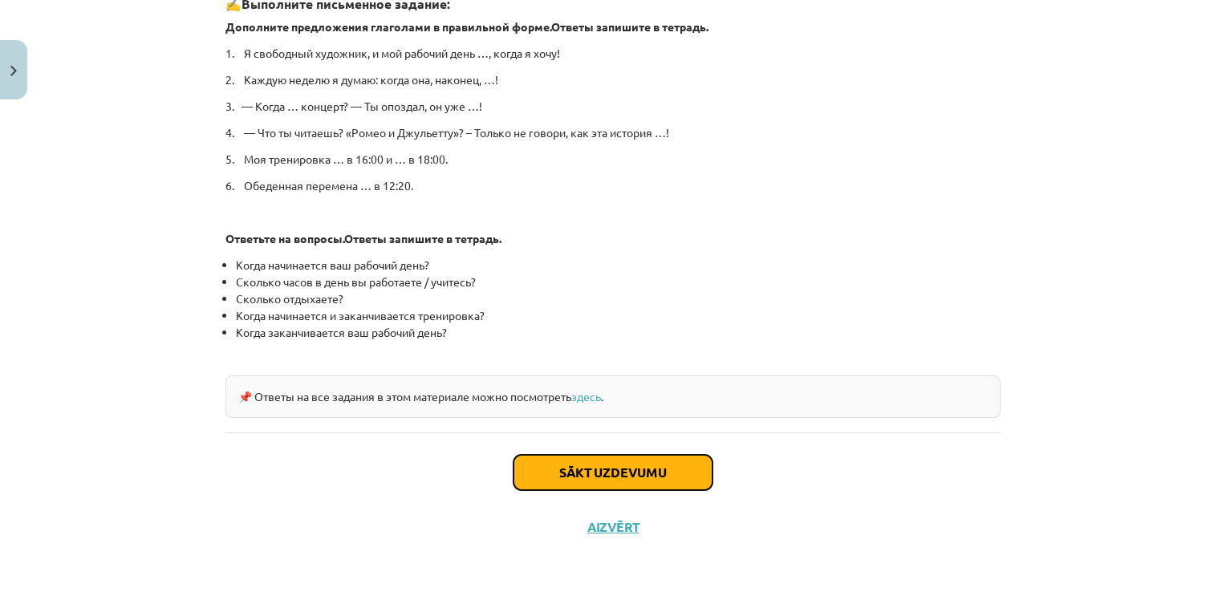
click at [597, 473] on button "Sākt uzdevumu" at bounding box center [613, 472] width 199 height 35
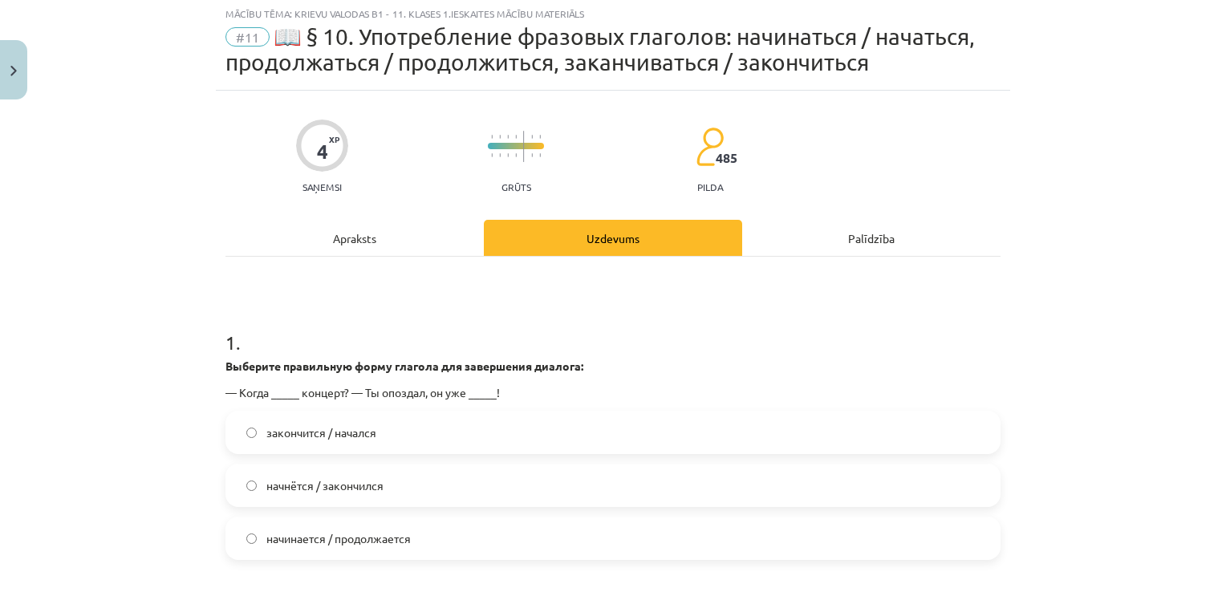
scroll to position [40, 0]
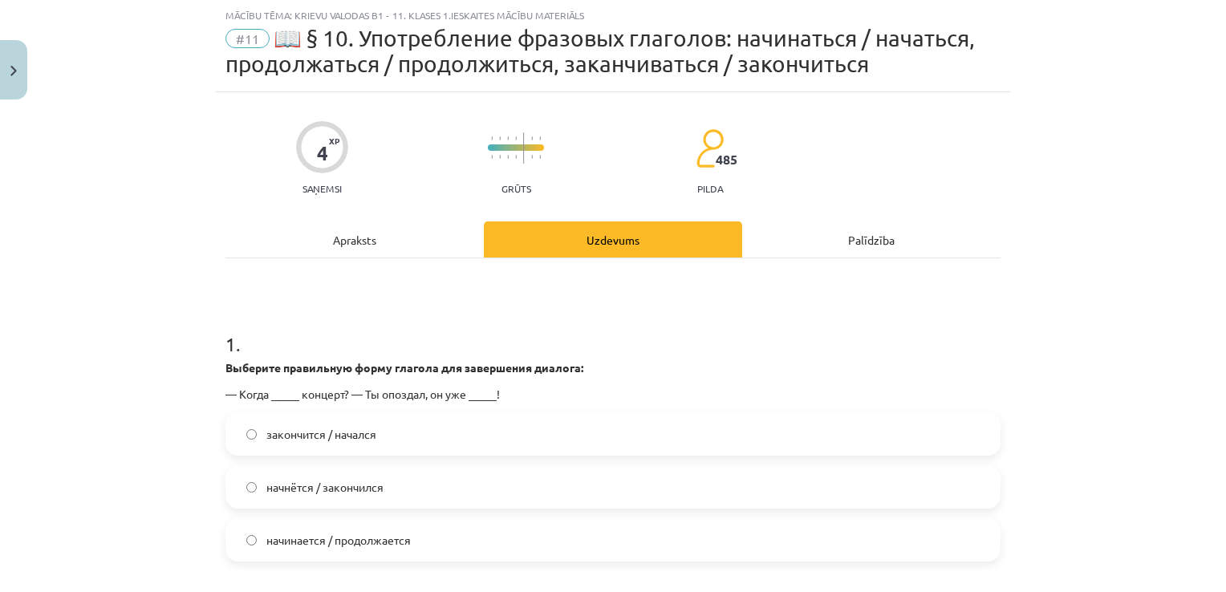
click at [286, 502] on label "начнётся / закончился" at bounding box center [613, 487] width 772 height 40
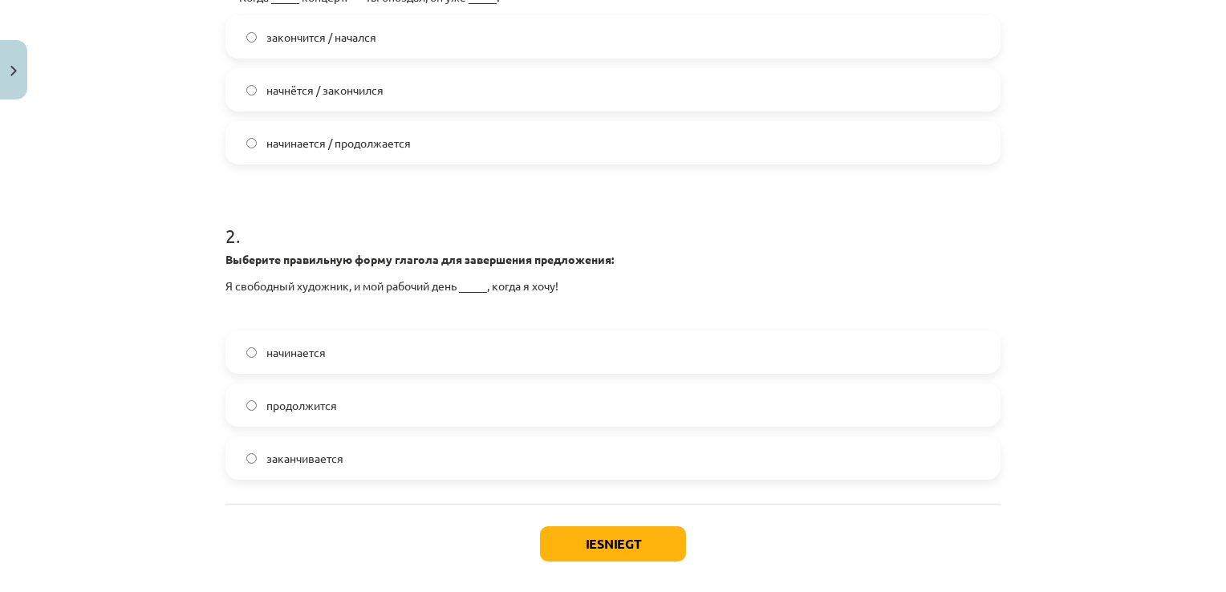
scroll to position [465, 0]
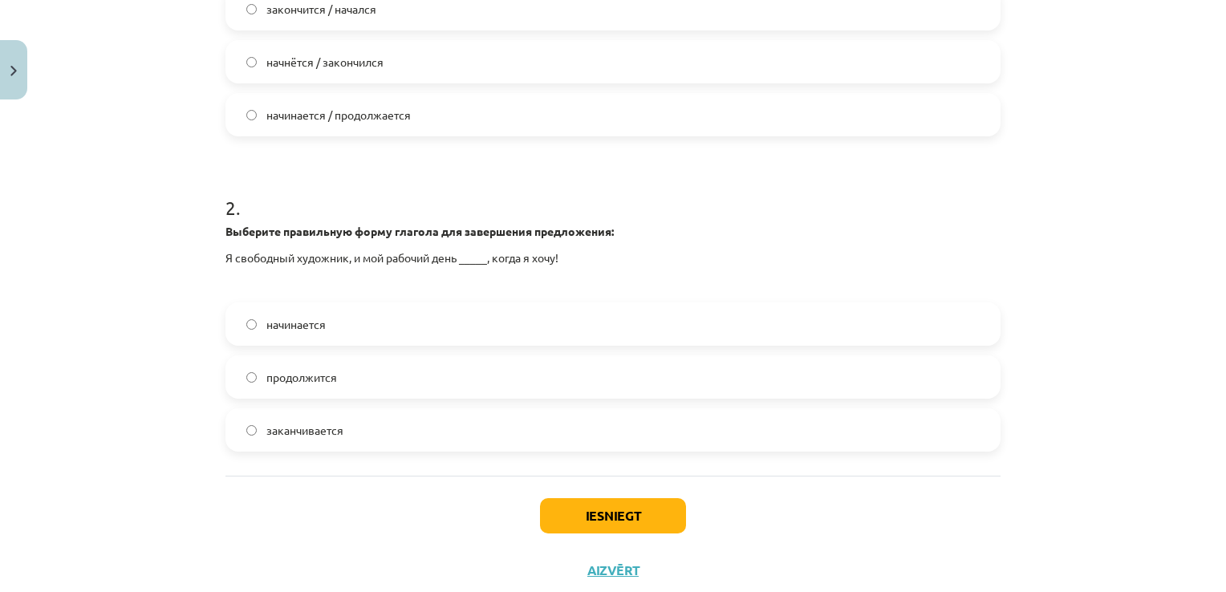
click at [327, 326] on label "начинается" at bounding box center [613, 324] width 772 height 40
click at [596, 508] on button "Iesniegt" at bounding box center [613, 515] width 146 height 35
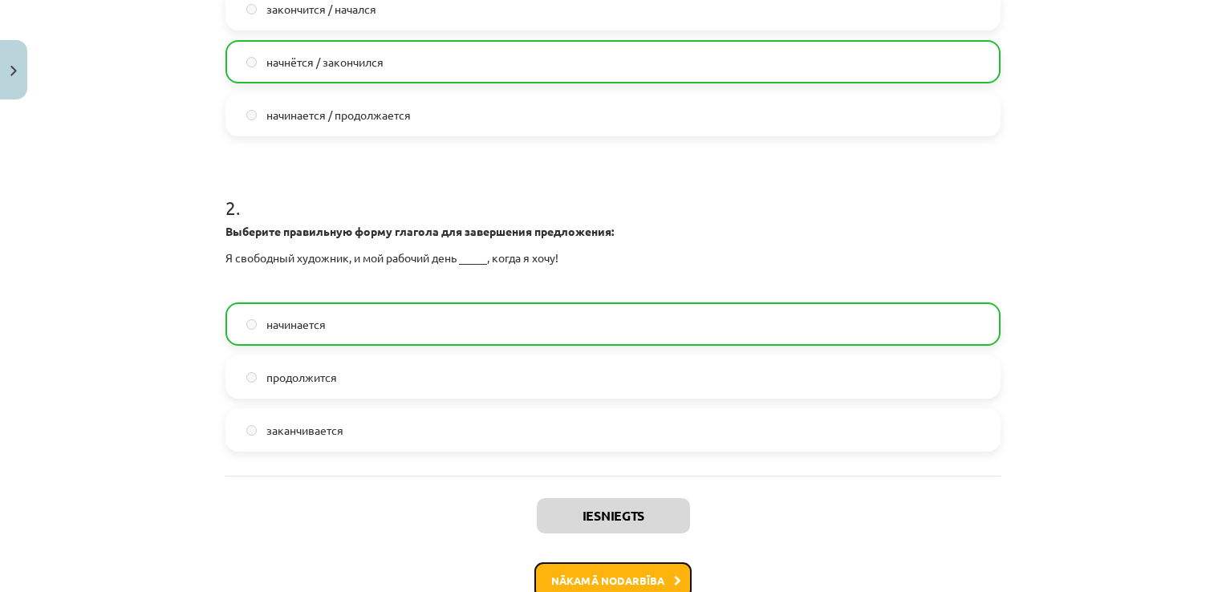
click at [603, 580] on button "Nākamā nodarbība" at bounding box center [612, 581] width 157 height 37
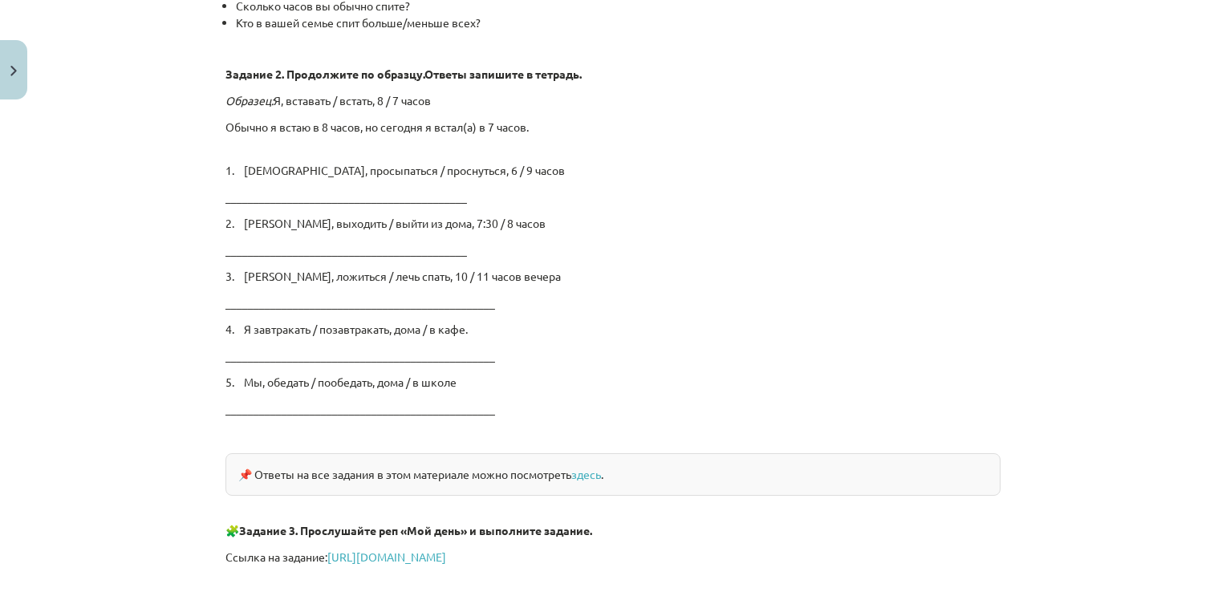
scroll to position [2716, 0]
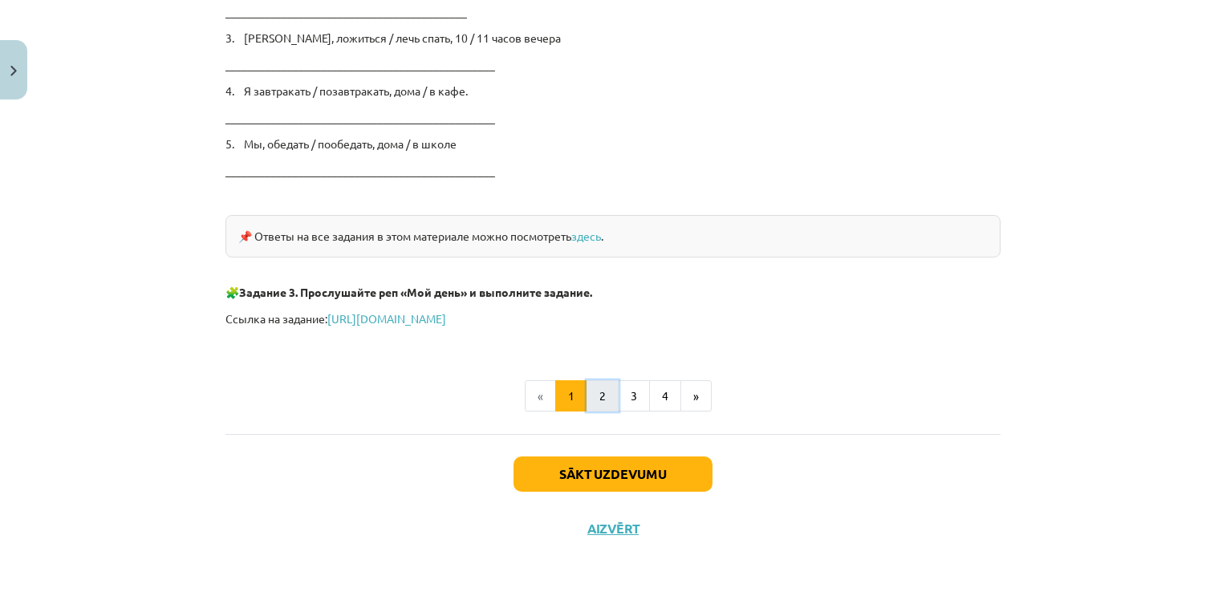
click at [595, 392] on button "2" at bounding box center [603, 396] width 32 height 32
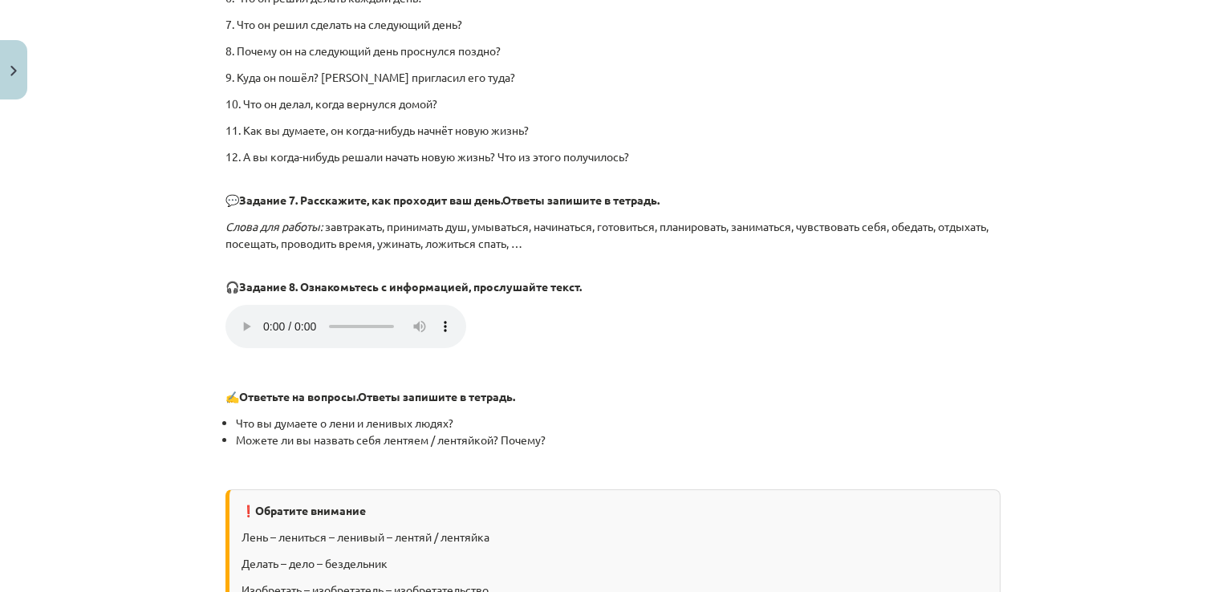
scroll to position [1812, 0]
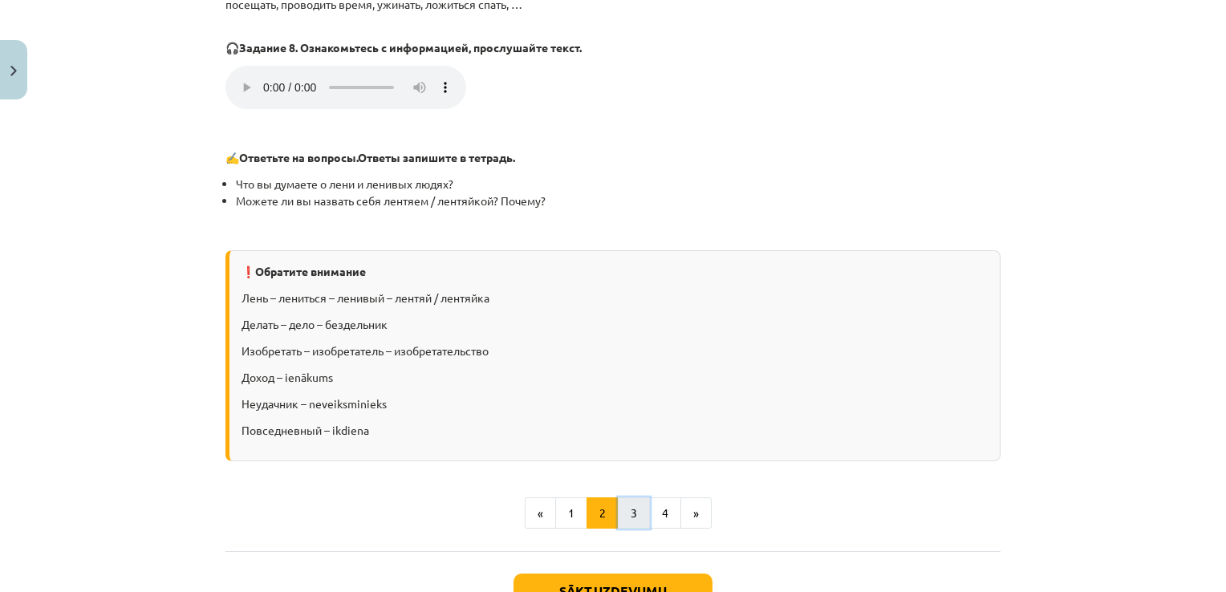
click at [629, 512] on button "3" at bounding box center [634, 514] width 32 height 32
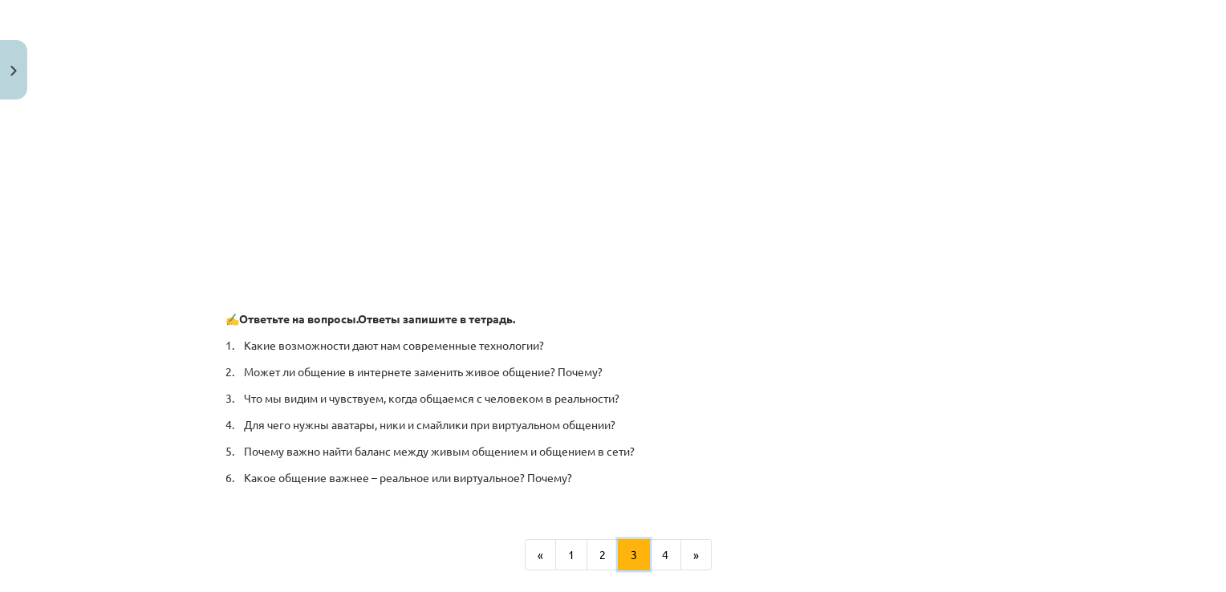
scroll to position [303, 0]
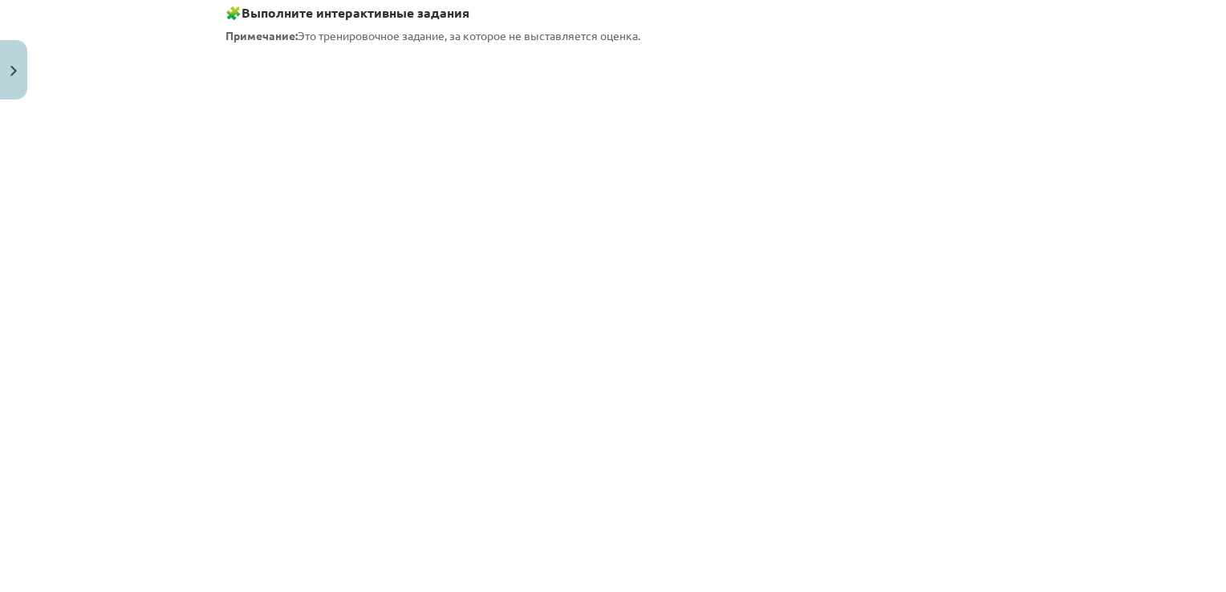
drag, startPoint x: 1218, startPoint y: 238, endPoint x: 1159, endPoint y: 544, distance: 311.5
click at [1159, 544] on div "Mācību tēma: Krievu valodas b1 - 11. klases 1.ieskaites mācību materiāls #12 ⏰ …" at bounding box center [613, 296] width 1226 height 592
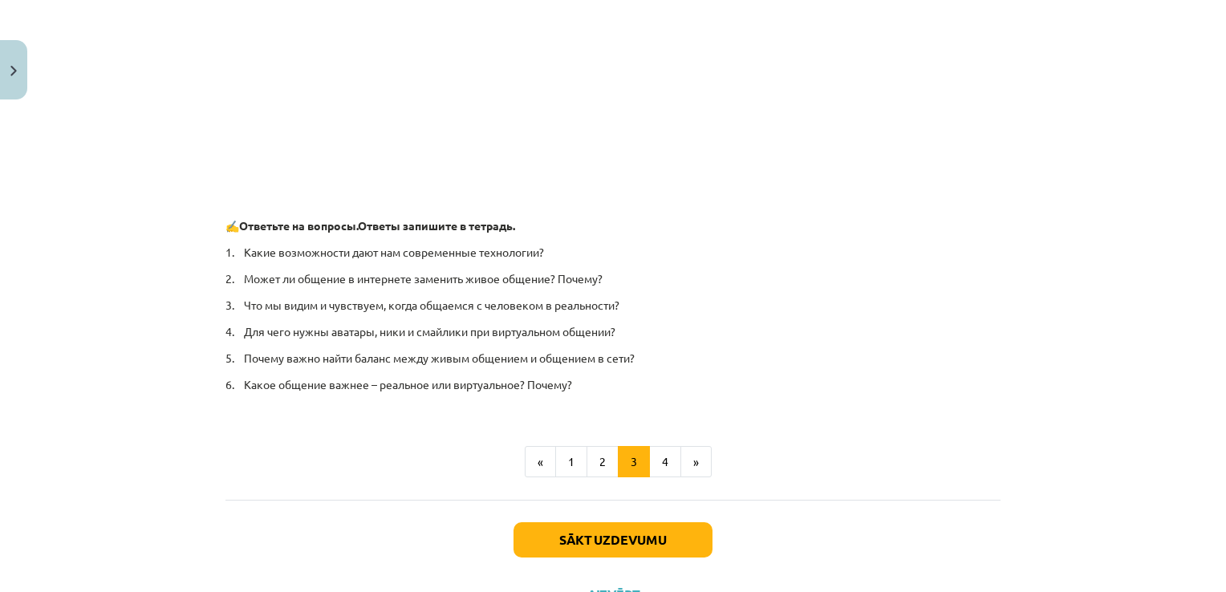
scroll to position [1162, 0]
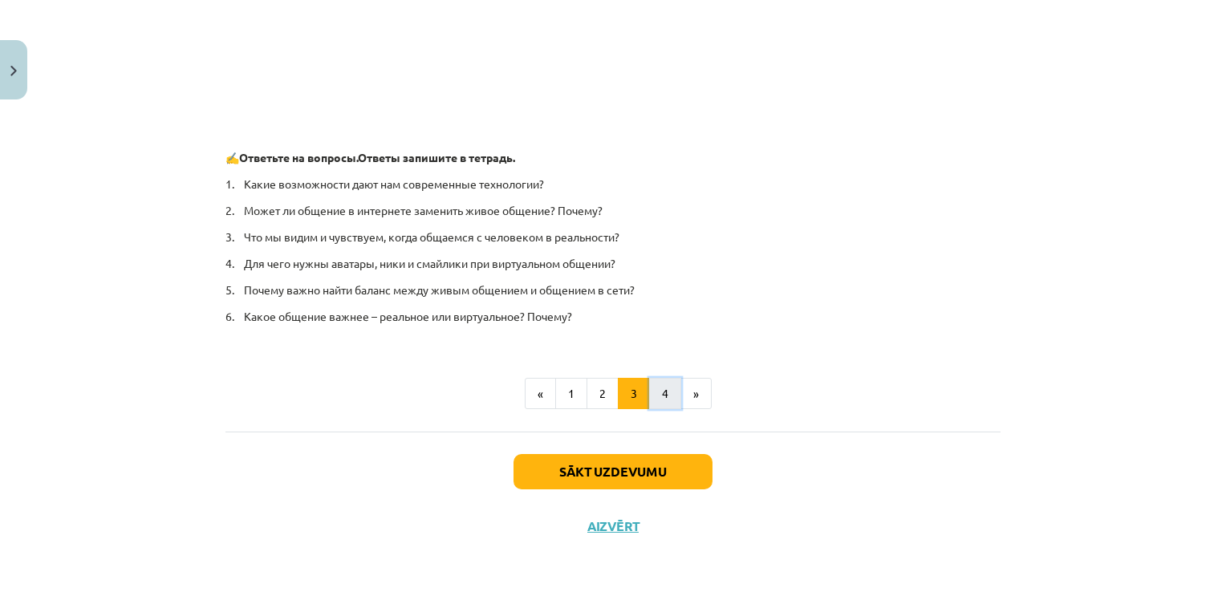
click at [664, 396] on button "4" at bounding box center [665, 394] width 32 height 32
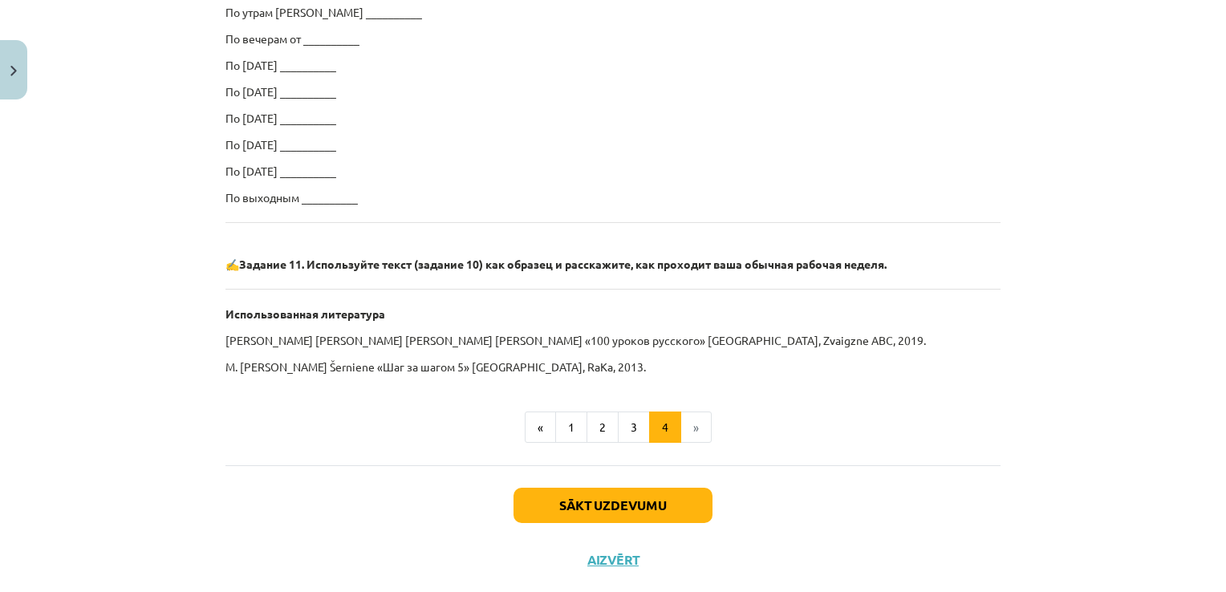
scroll to position [1036, 0]
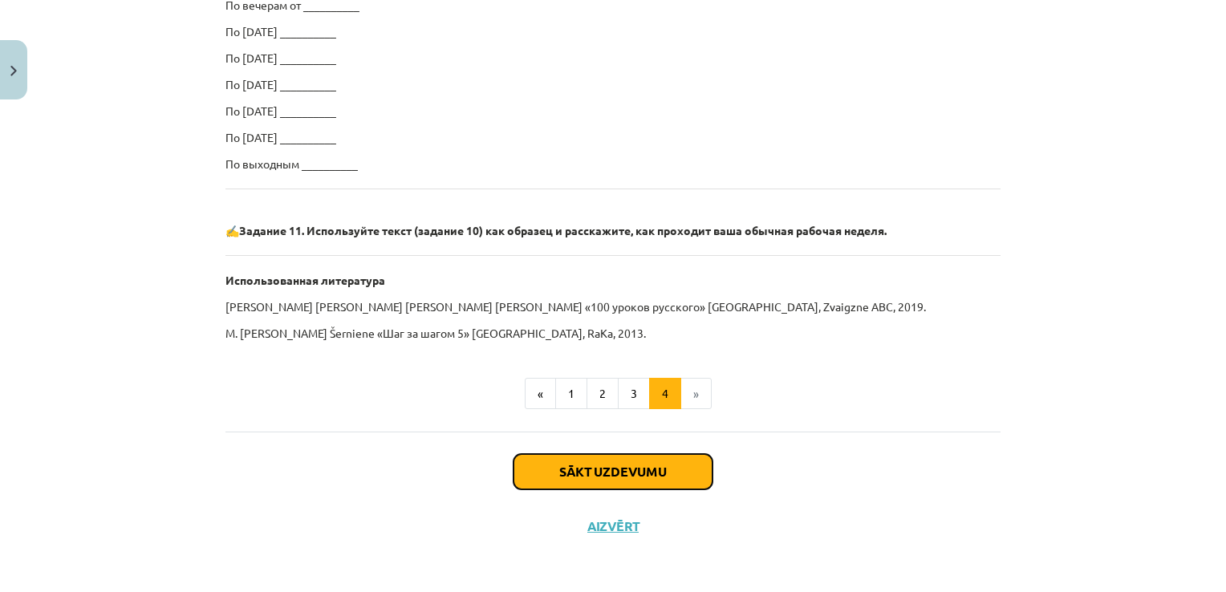
click at [597, 473] on button "Sākt uzdevumu" at bounding box center [613, 471] width 199 height 35
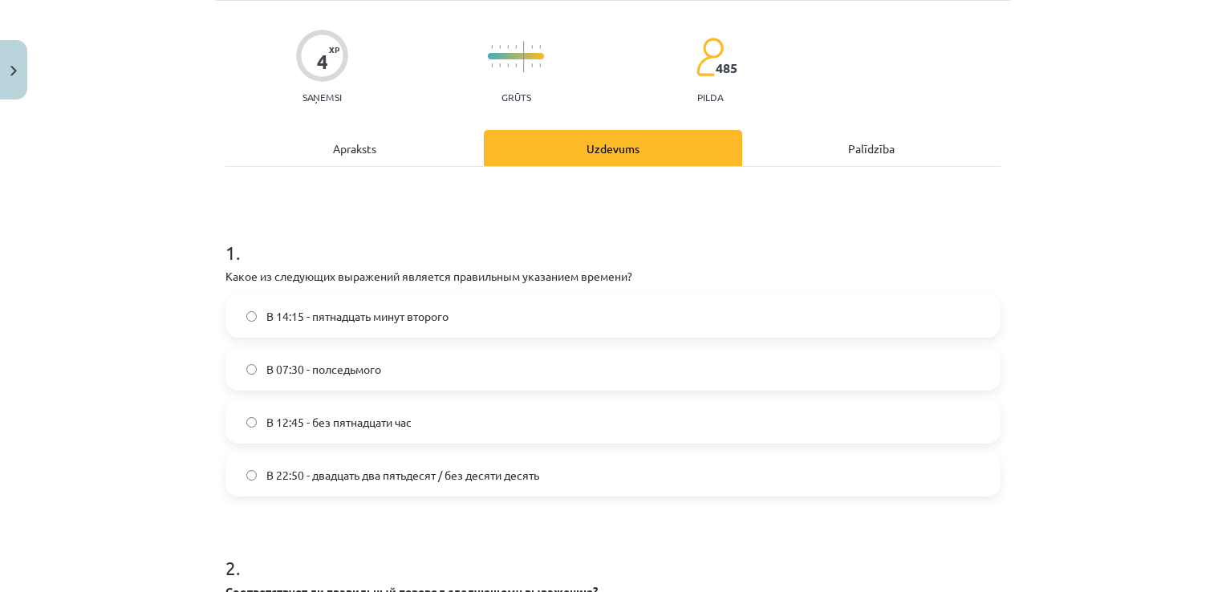
scroll to position [40, 0]
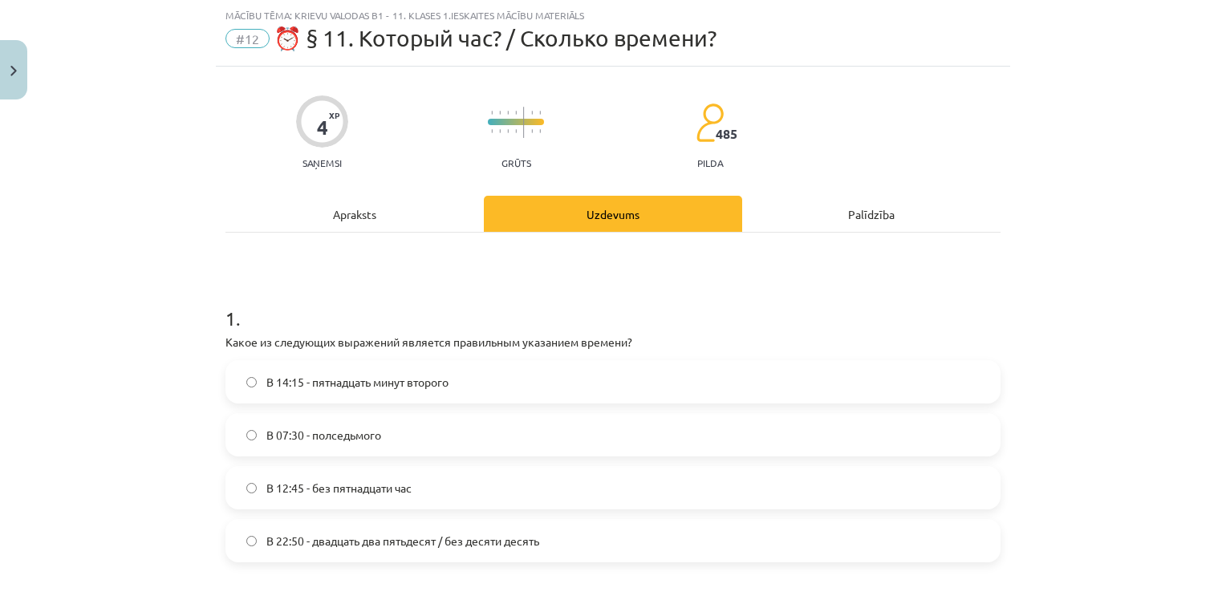
click at [456, 494] on label "В 12:45 - без пятнадцати час" at bounding box center [613, 488] width 772 height 40
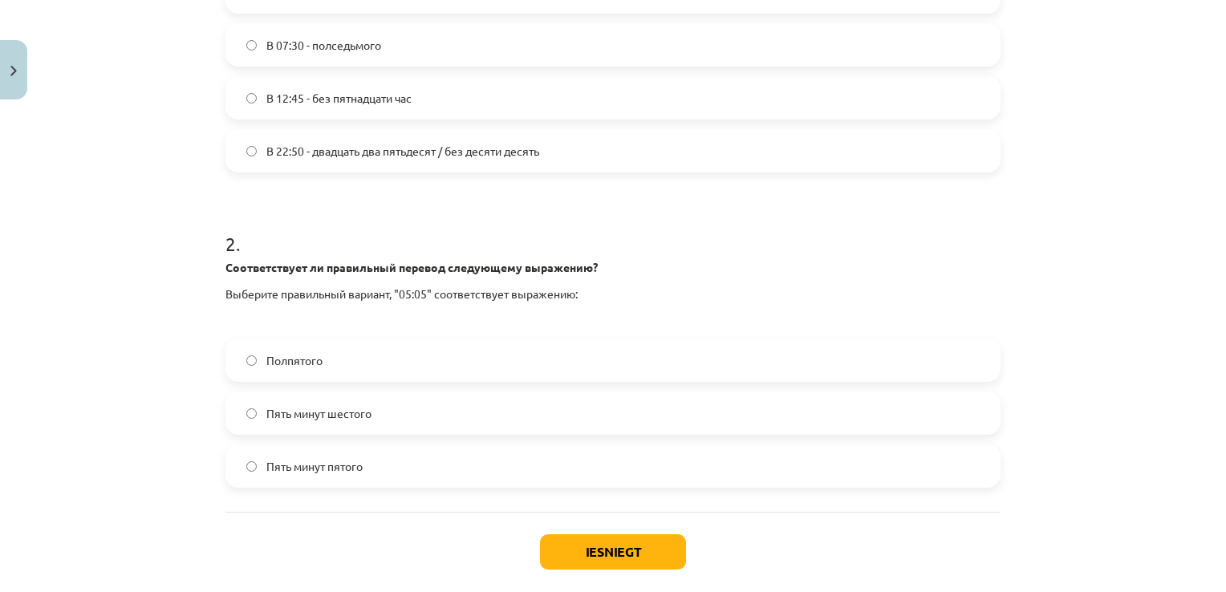
scroll to position [510, 0]
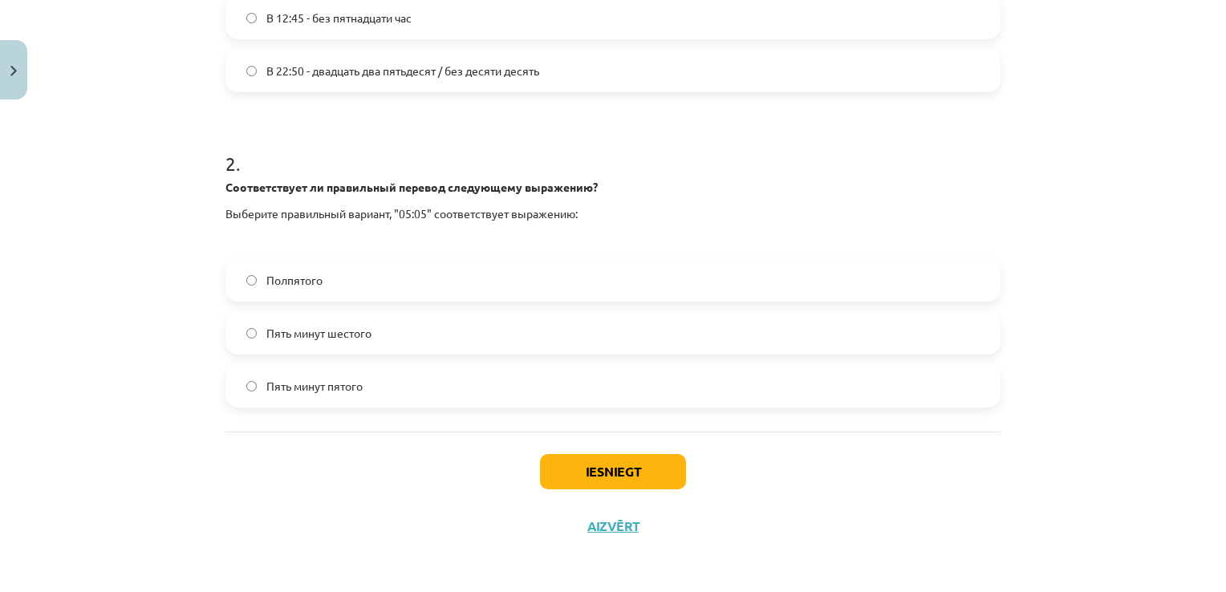
click at [429, 345] on label "Пять минут шестого" at bounding box center [613, 333] width 772 height 40
click at [603, 477] on button "Iesniegt" at bounding box center [613, 471] width 146 height 35
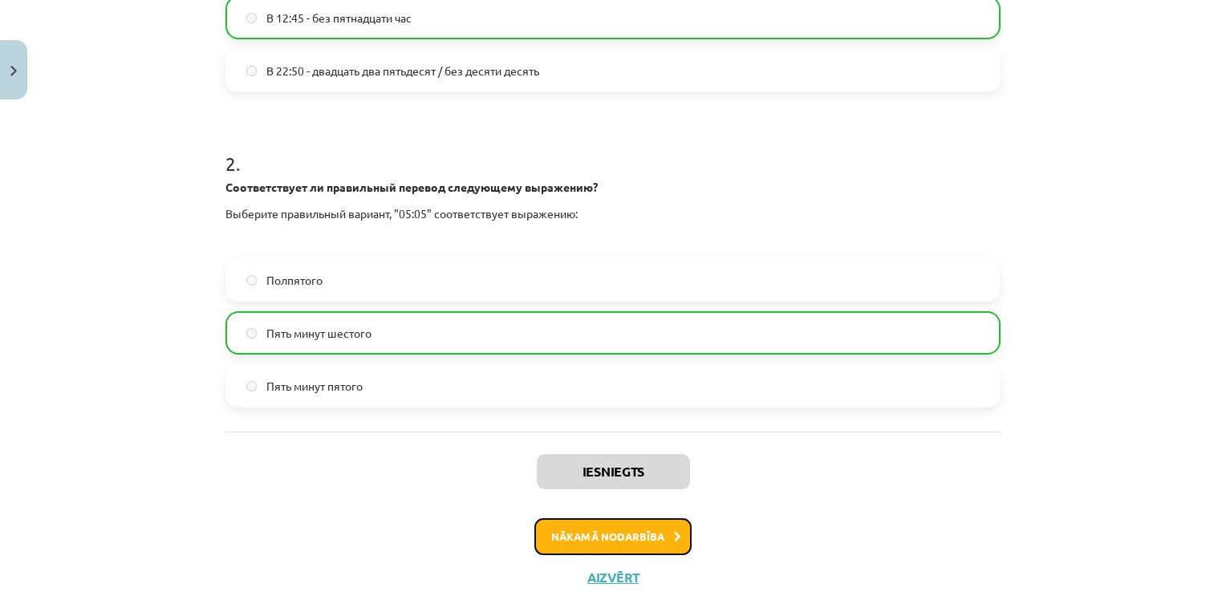
click at [626, 539] on button "Nākamā nodarbība" at bounding box center [612, 536] width 157 height 37
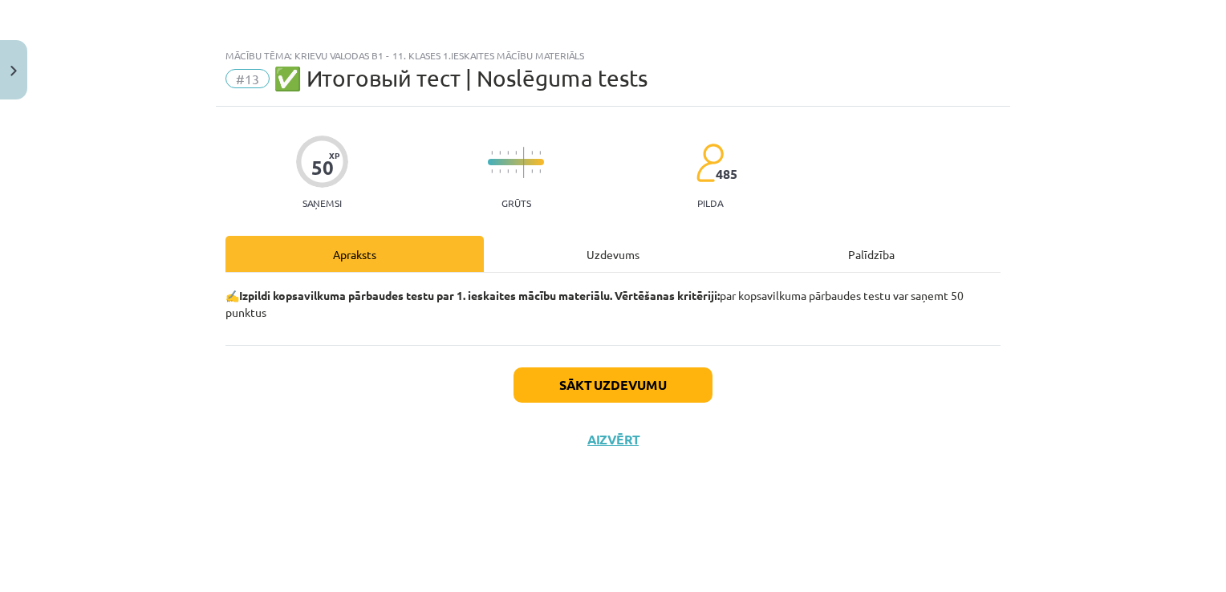
scroll to position [0, 0]
click at [636, 392] on button "Sākt uzdevumu" at bounding box center [613, 385] width 199 height 35
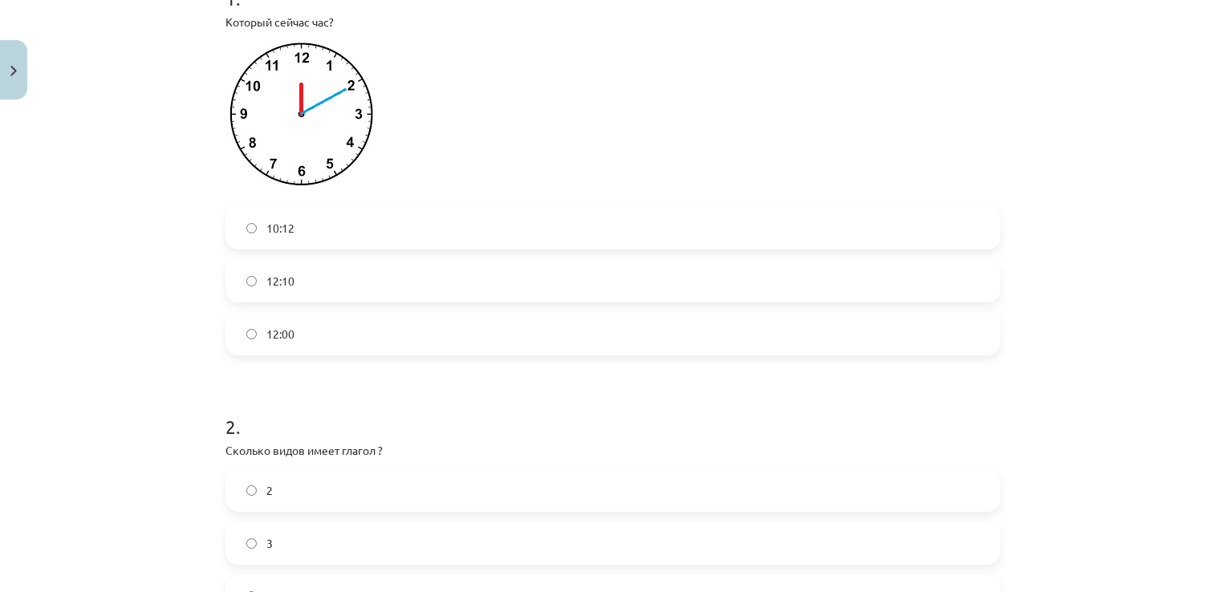
scroll to position [365, 0]
click at [315, 292] on label "12:10" at bounding box center [613, 276] width 772 height 40
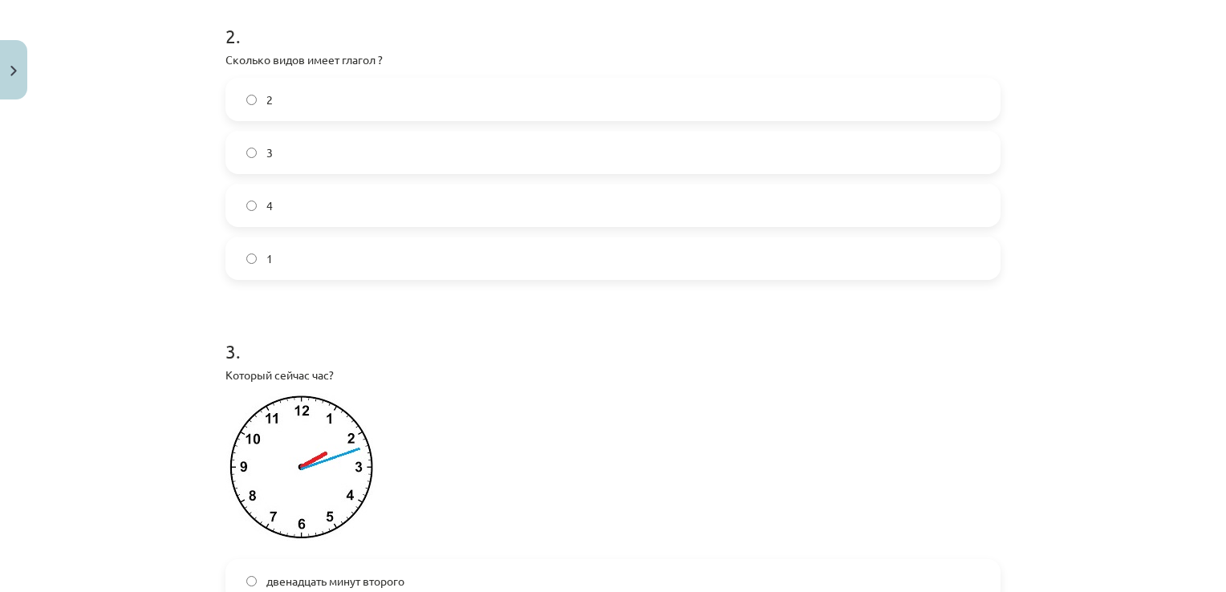
scroll to position [713, 0]
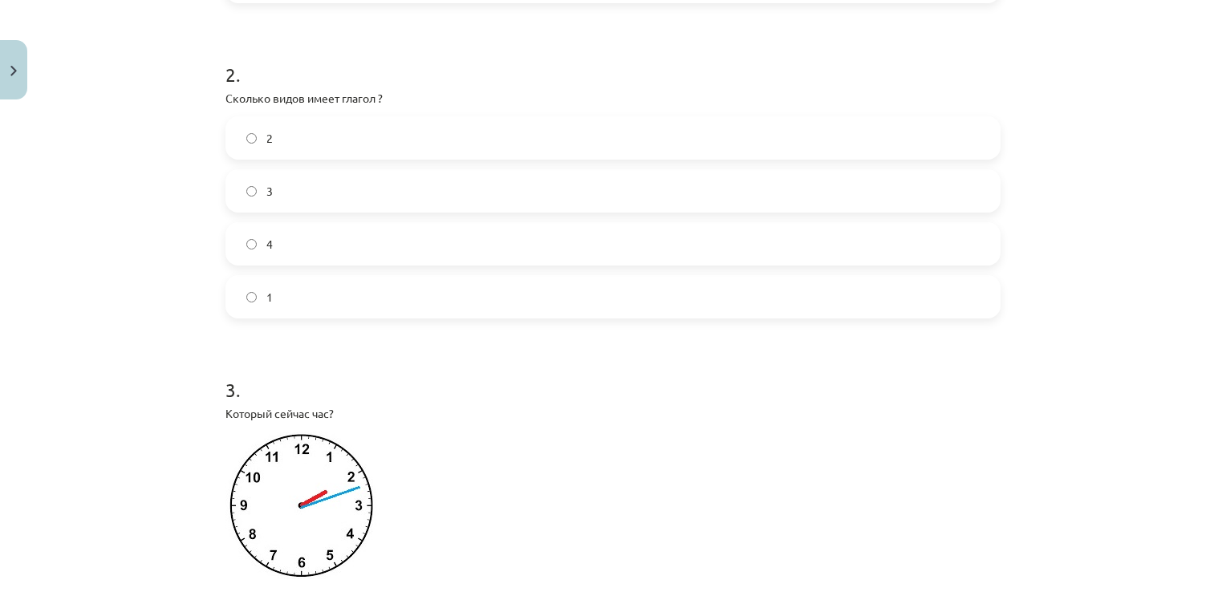
click at [613, 130] on label "2" at bounding box center [613, 138] width 772 height 40
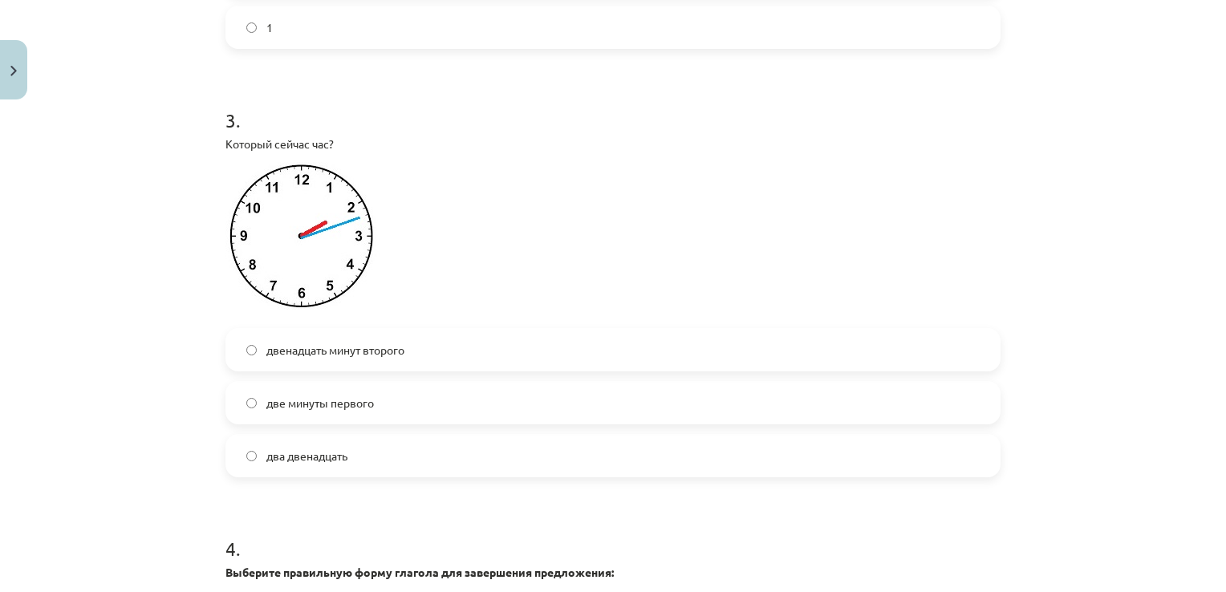
scroll to position [995, 0]
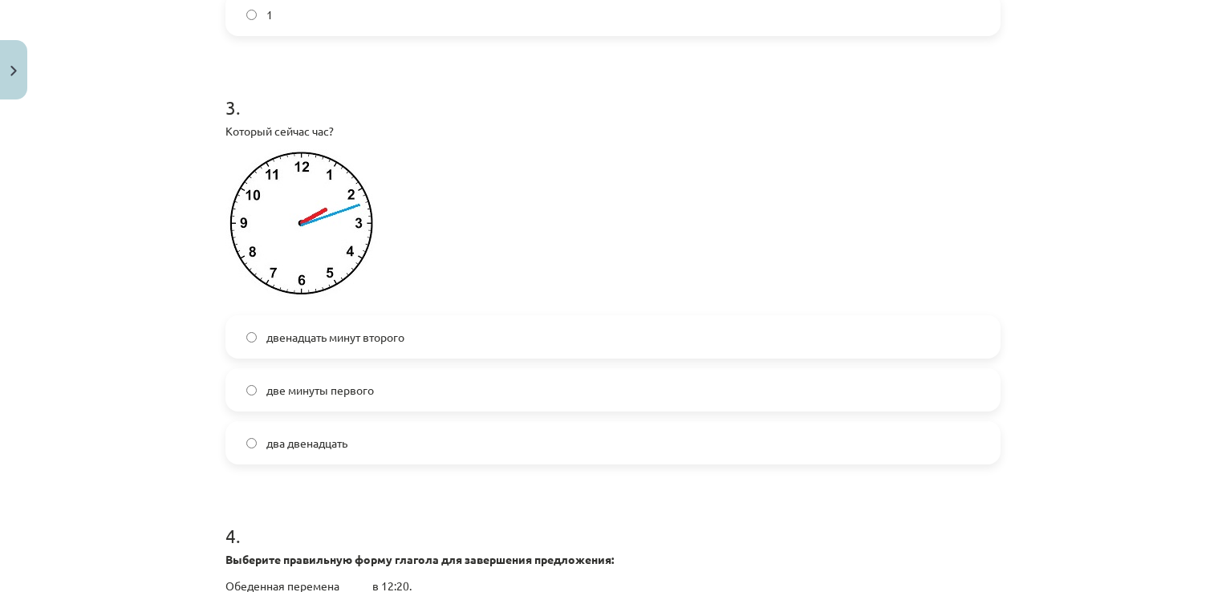
click at [328, 441] on span "два двенадцать" at bounding box center [306, 443] width 81 height 17
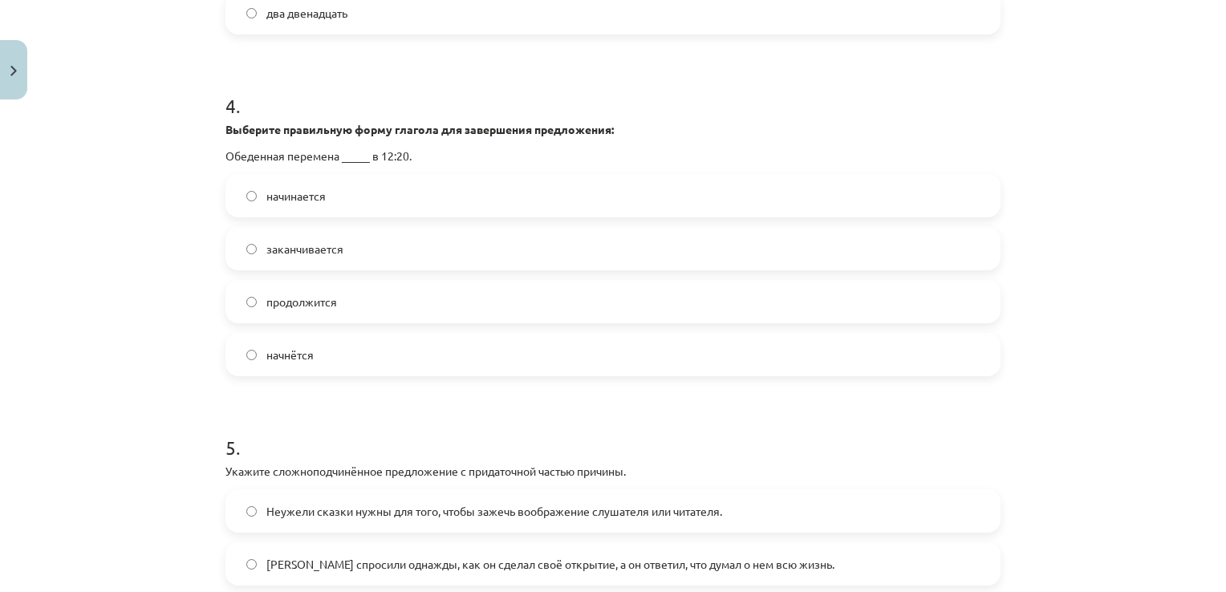
scroll to position [1469, 0]
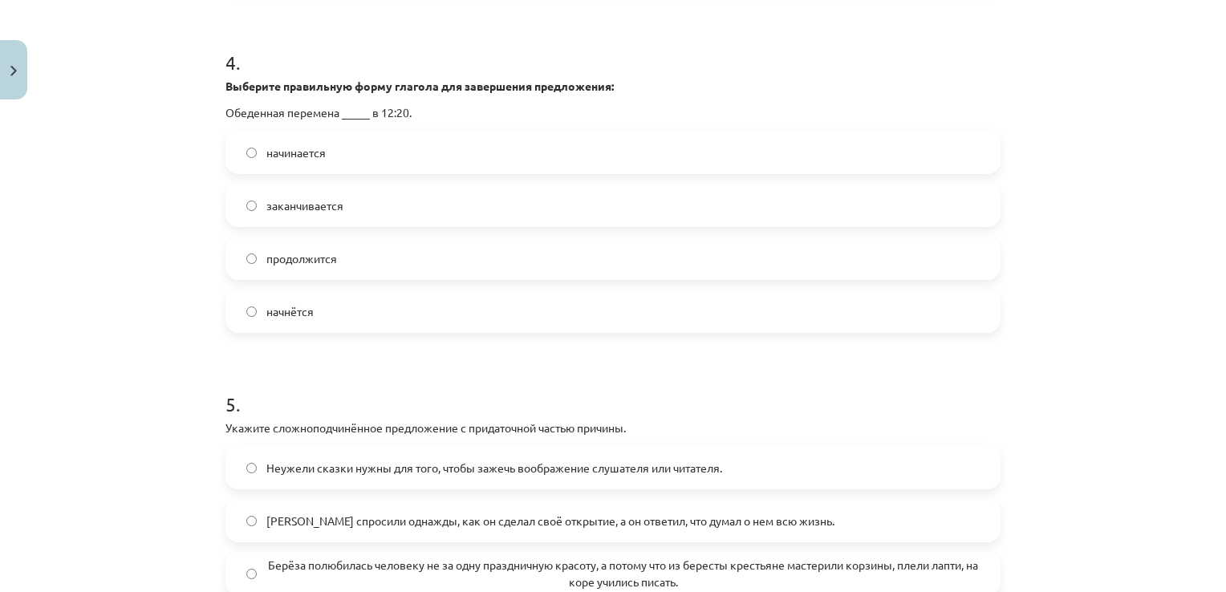
click at [337, 260] on label "продолжится" at bounding box center [613, 258] width 772 height 40
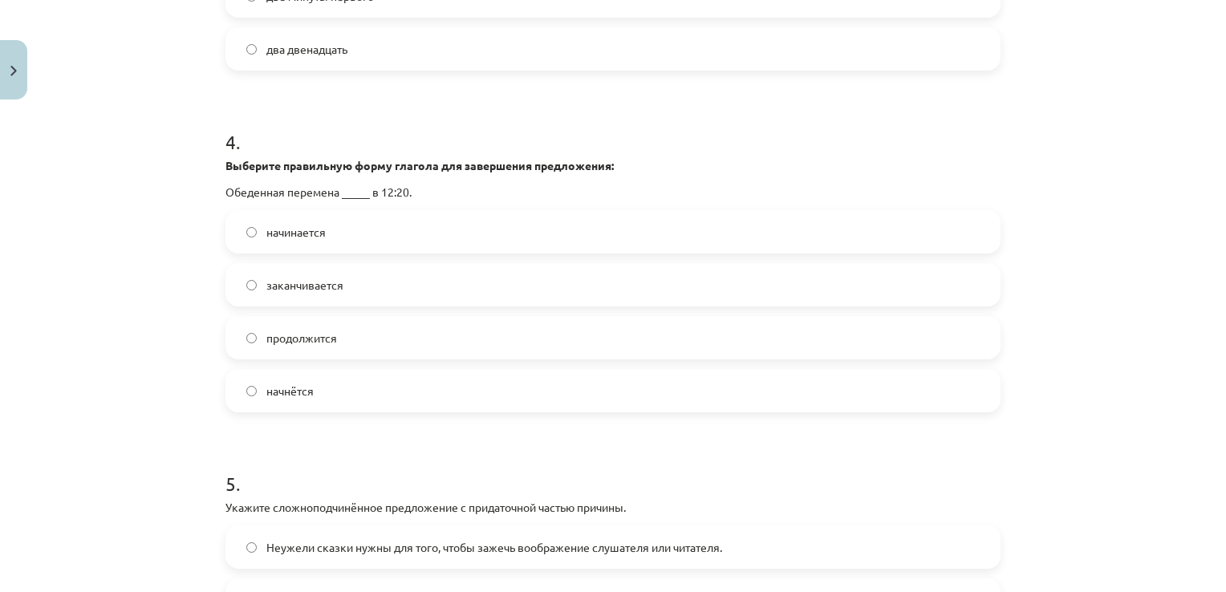
scroll to position [1415, 0]
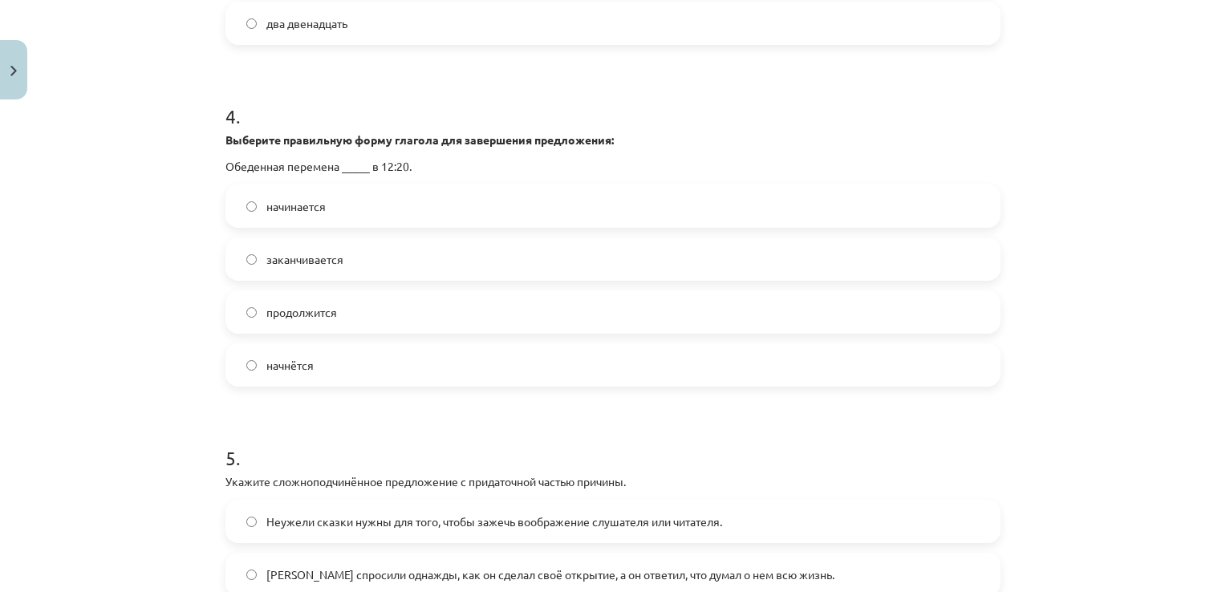
click at [266, 206] on span "начинается" at bounding box center [295, 206] width 59 height 17
click at [334, 262] on span "заканчивается" at bounding box center [304, 259] width 77 height 17
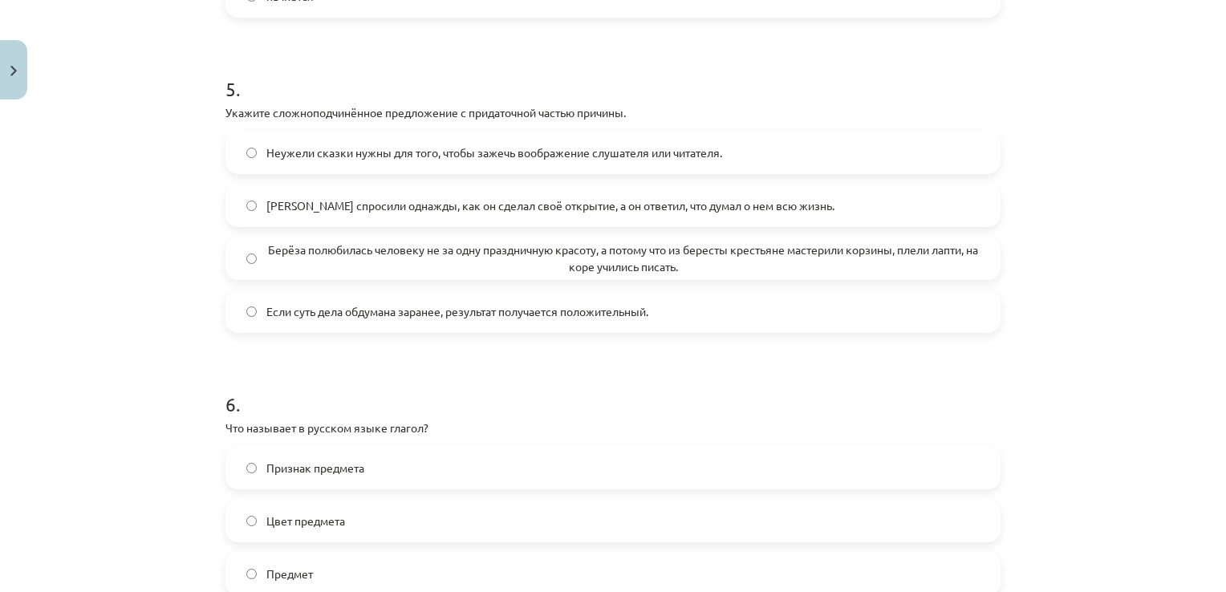
scroll to position [1793, 0]
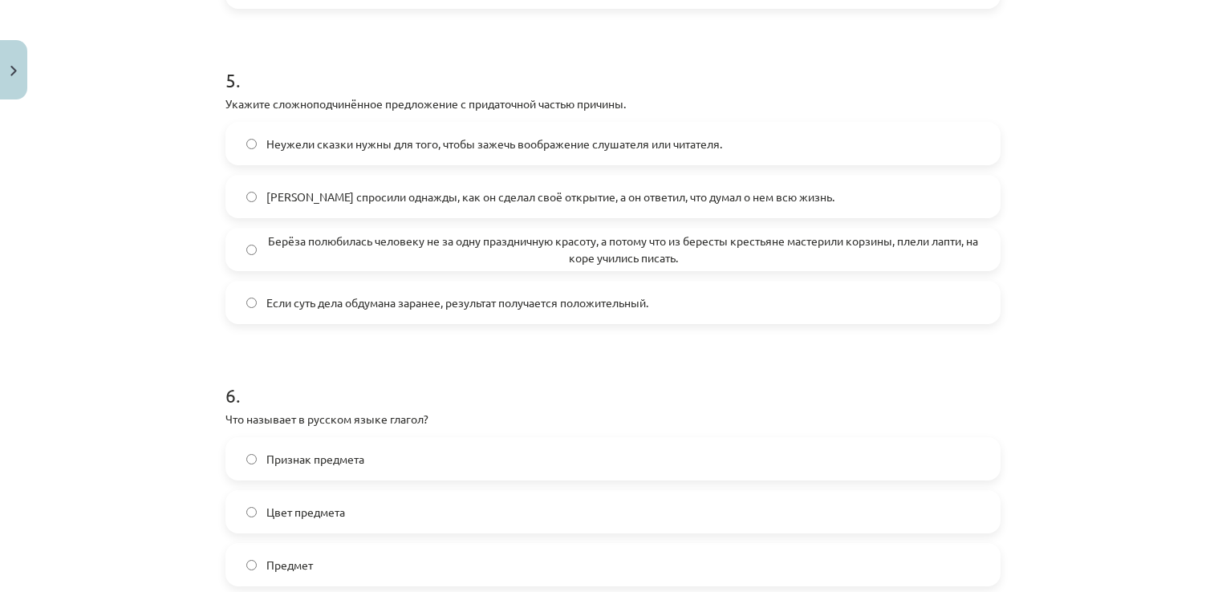
click at [626, 308] on span "Если суть дела обдумана заранее, результат получается положительный." at bounding box center [457, 303] width 382 height 17
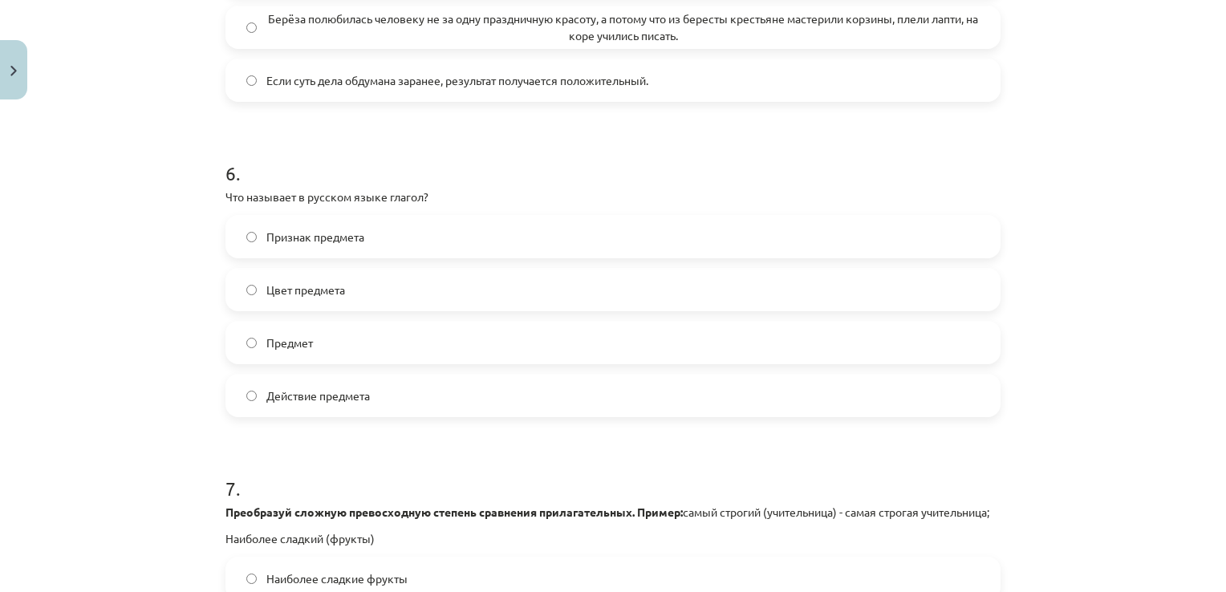
scroll to position [2041, 0]
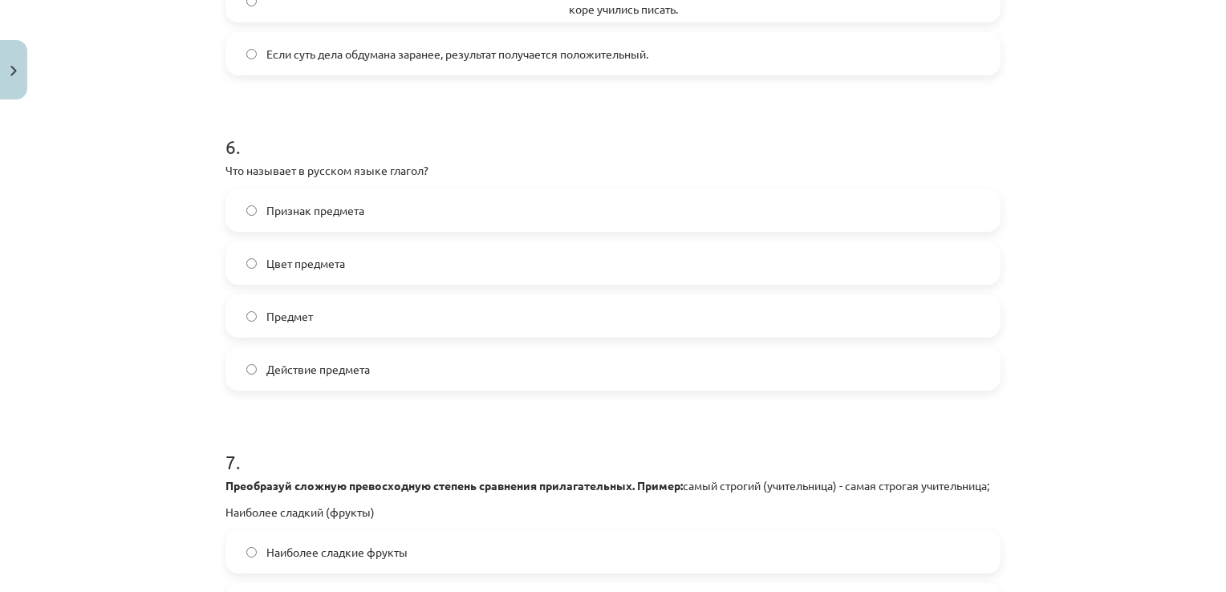
click at [385, 369] on label "Действие предмета" at bounding box center [613, 369] width 772 height 40
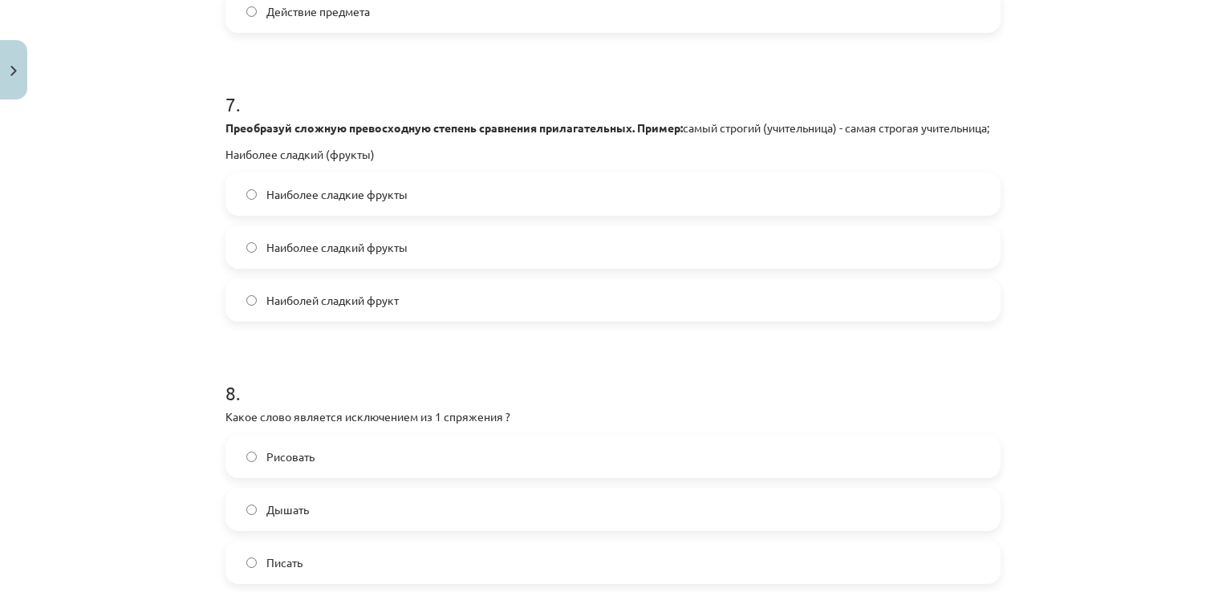
scroll to position [2408, 0]
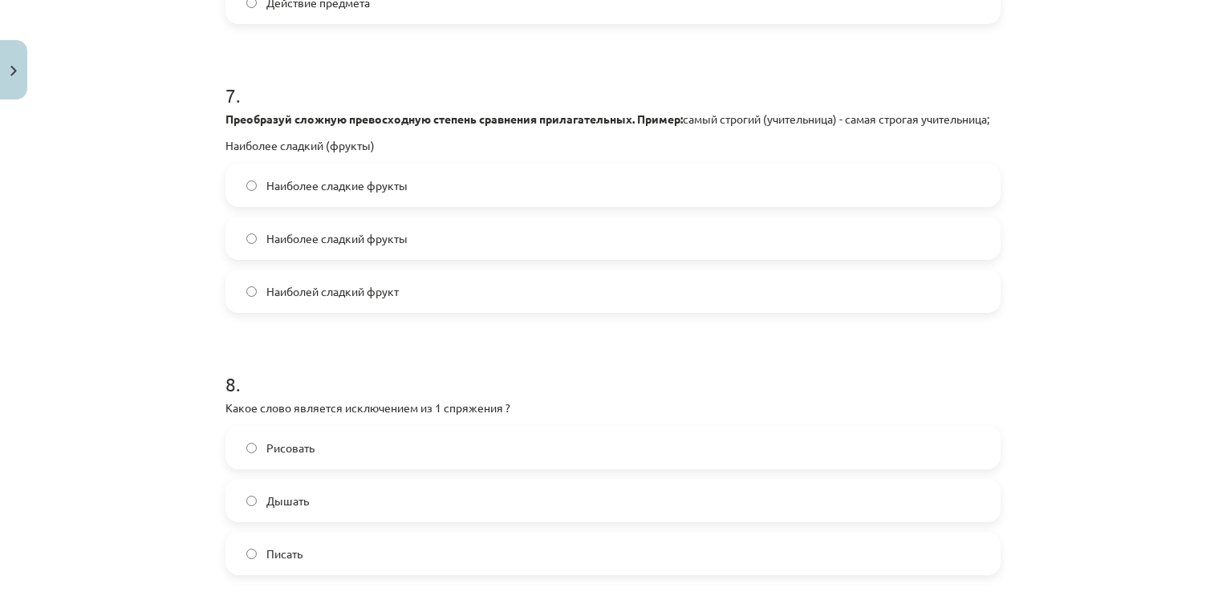
click at [321, 194] on span "Наиболее сладкие фрукты" at bounding box center [336, 185] width 141 height 17
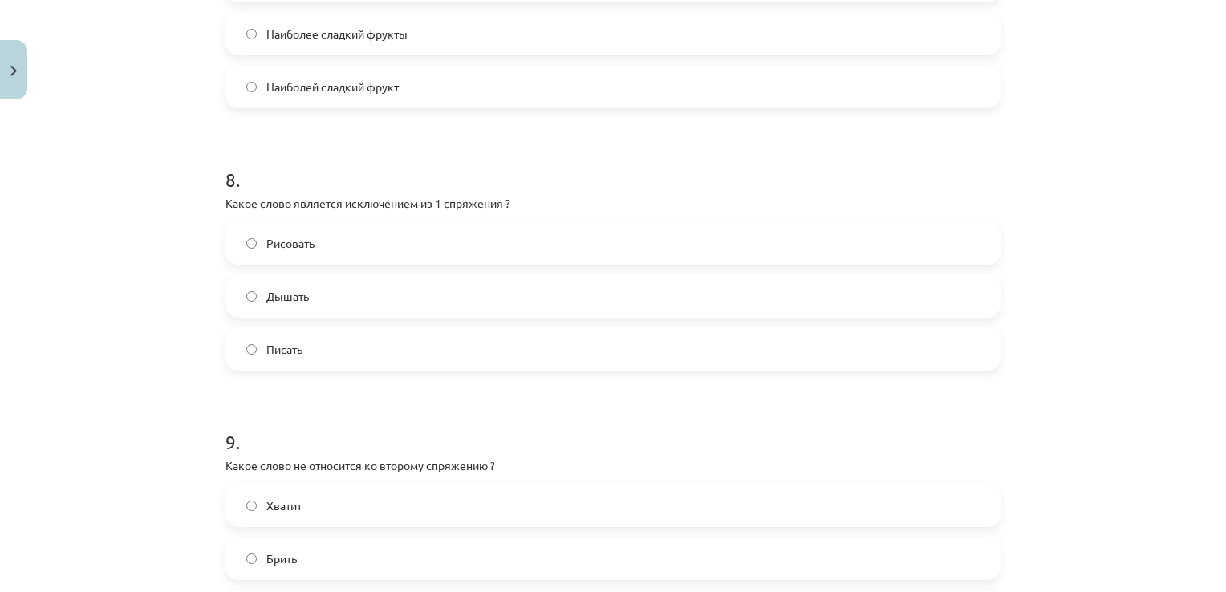
scroll to position [2674, 0]
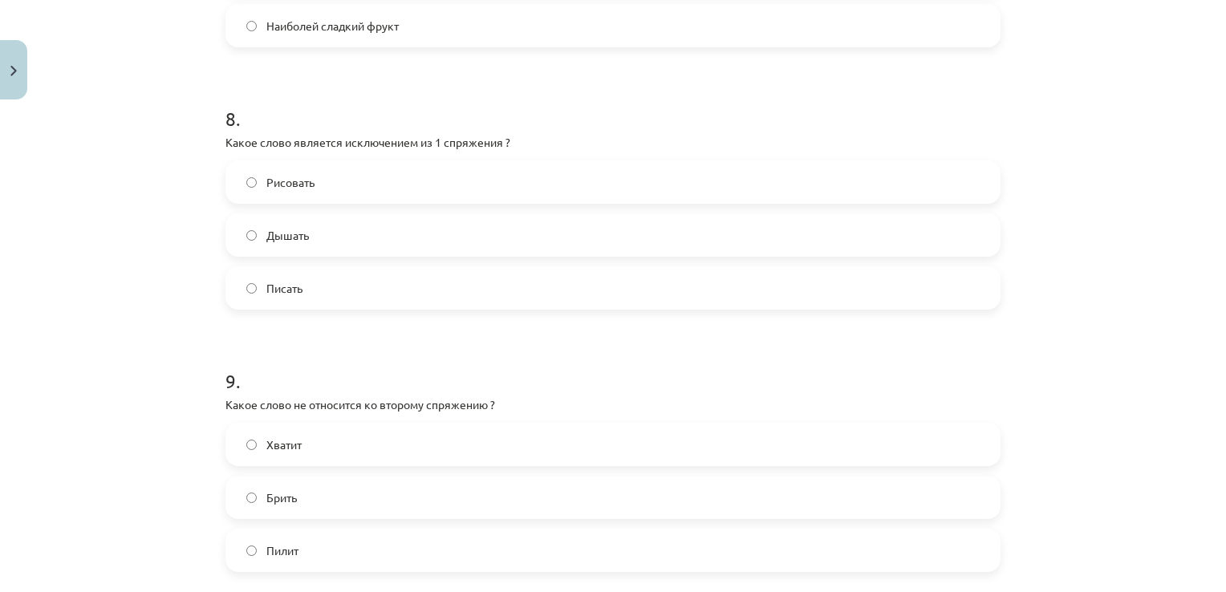
click at [305, 255] on label "Дышать" at bounding box center [613, 235] width 772 height 40
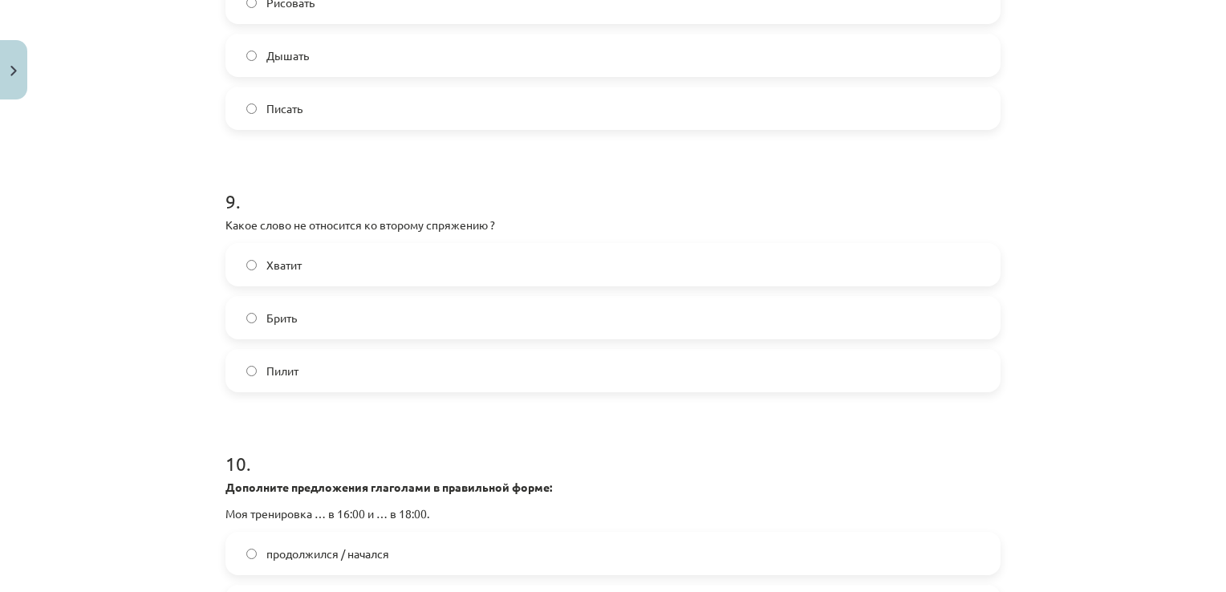
scroll to position [2870, 0]
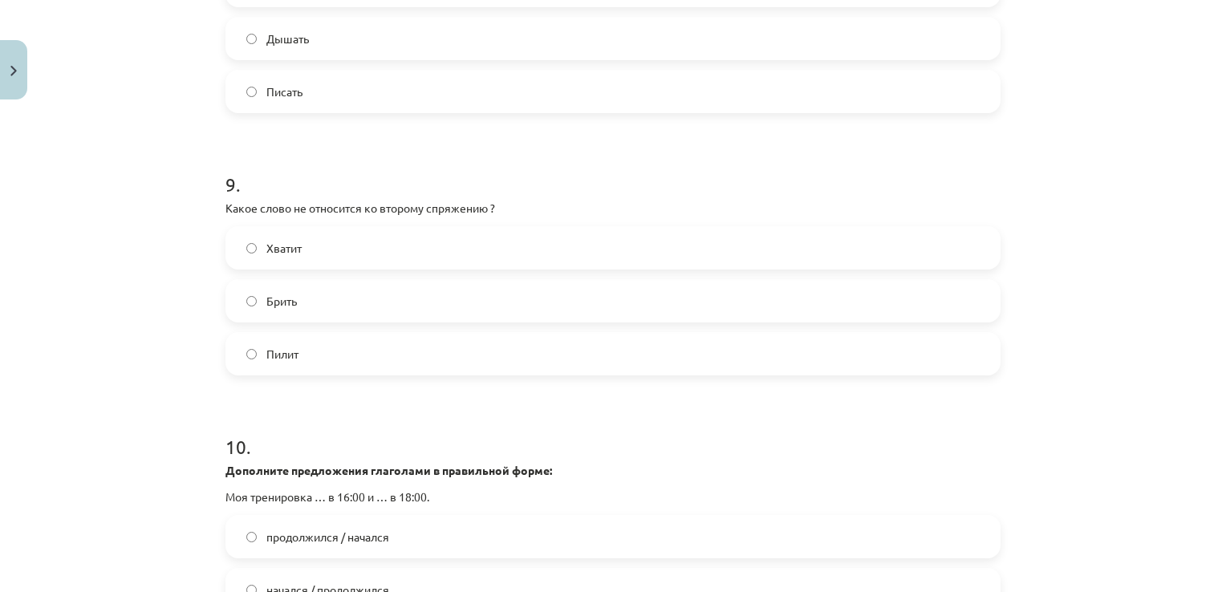
click at [331, 268] on label "Хватит" at bounding box center [613, 248] width 772 height 40
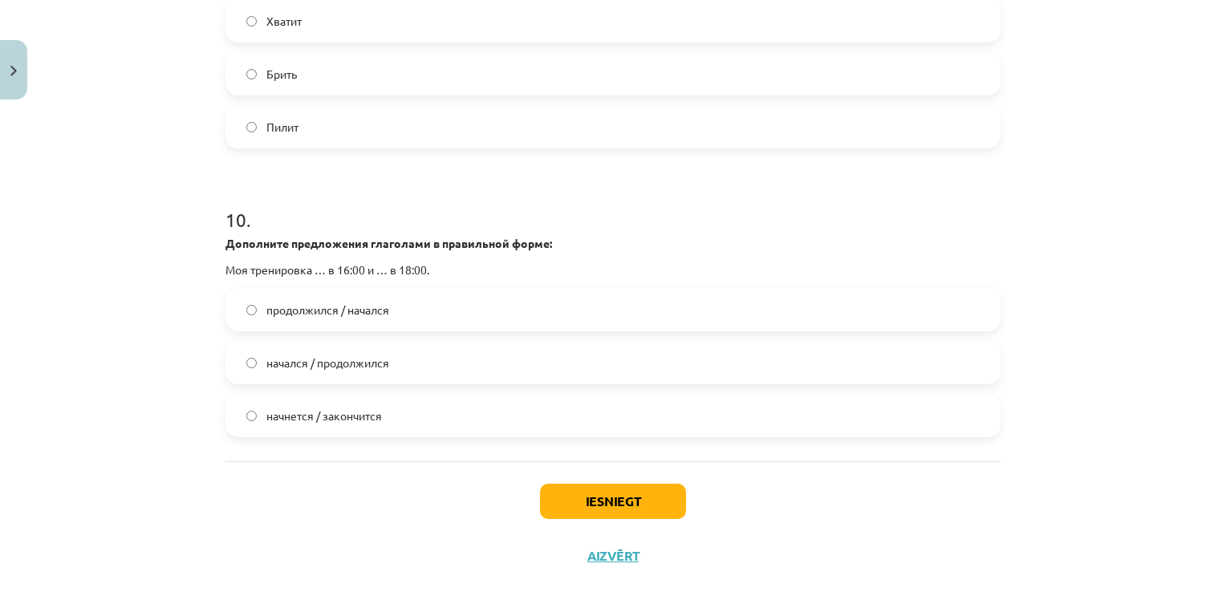
scroll to position [3080, 0]
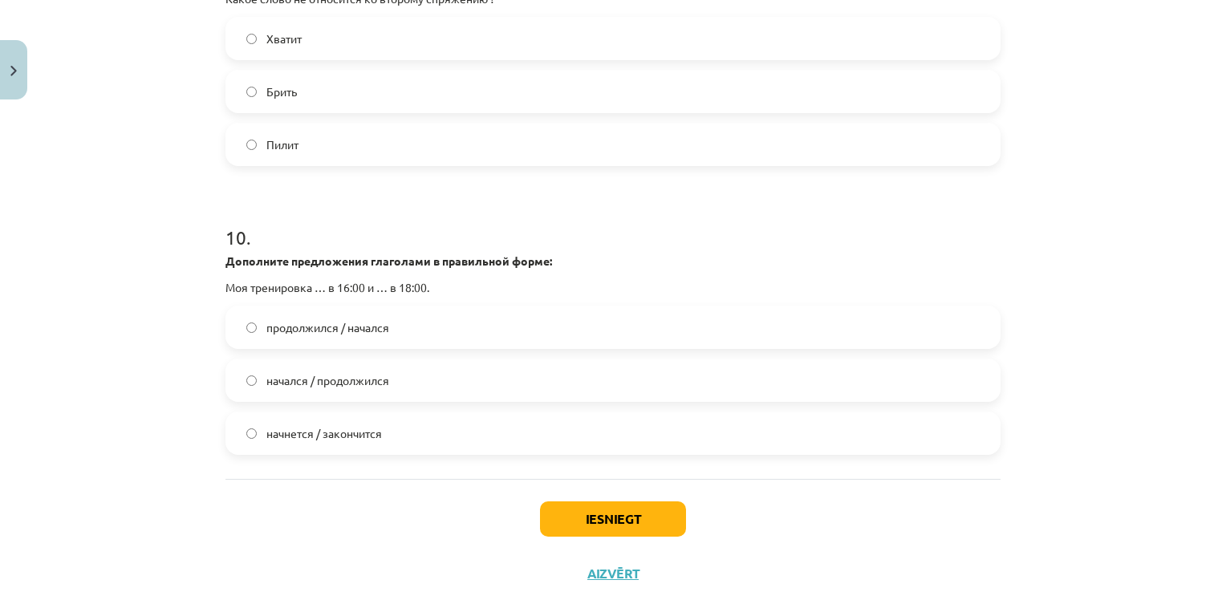
click at [380, 453] on label "начнется / закончится" at bounding box center [613, 433] width 772 height 40
click at [622, 537] on button "Iesniegt" at bounding box center [613, 519] width 146 height 35
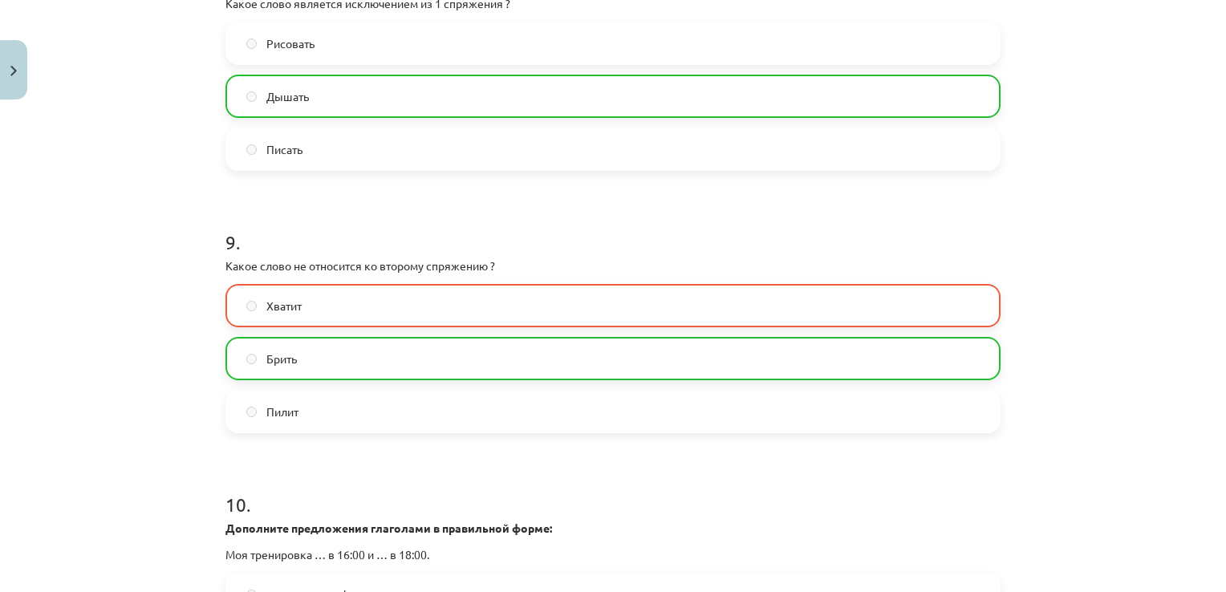
scroll to position [3195, 0]
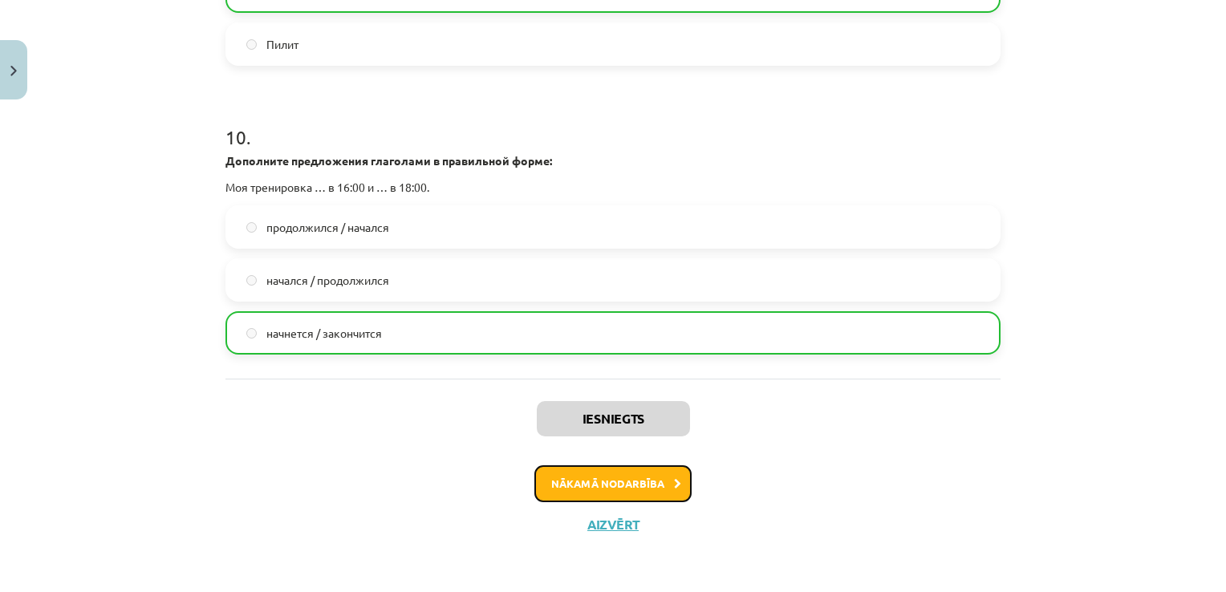
click at [628, 482] on button "Nākamā nodarbība" at bounding box center [612, 483] width 157 height 37
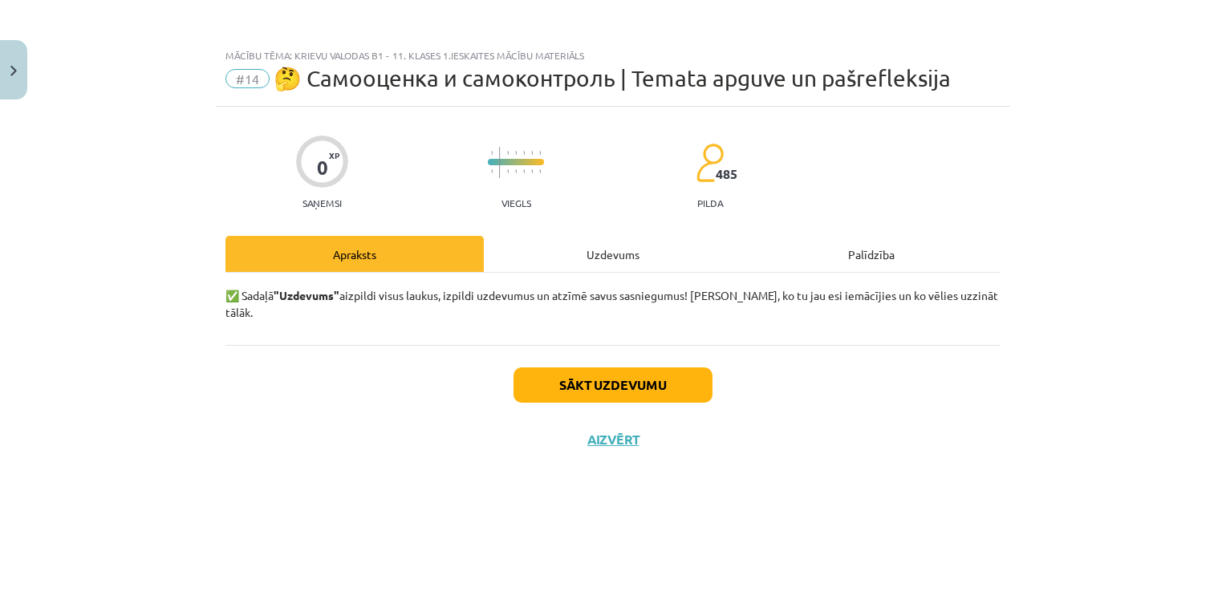
scroll to position [0, 0]
click at [622, 368] on button "Sākt uzdevumu" at bounding box center [613, 385] width 199 height 35
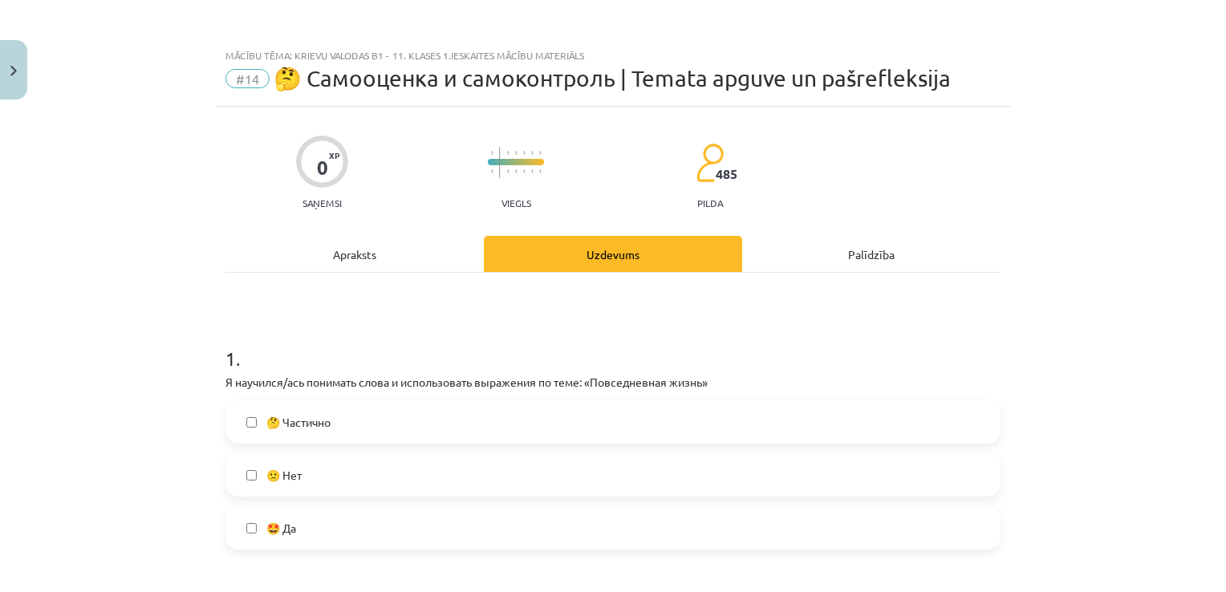
click at [381, 424] on label "🤔 Частично" at bounding box center [613, 422] width 772 height 40
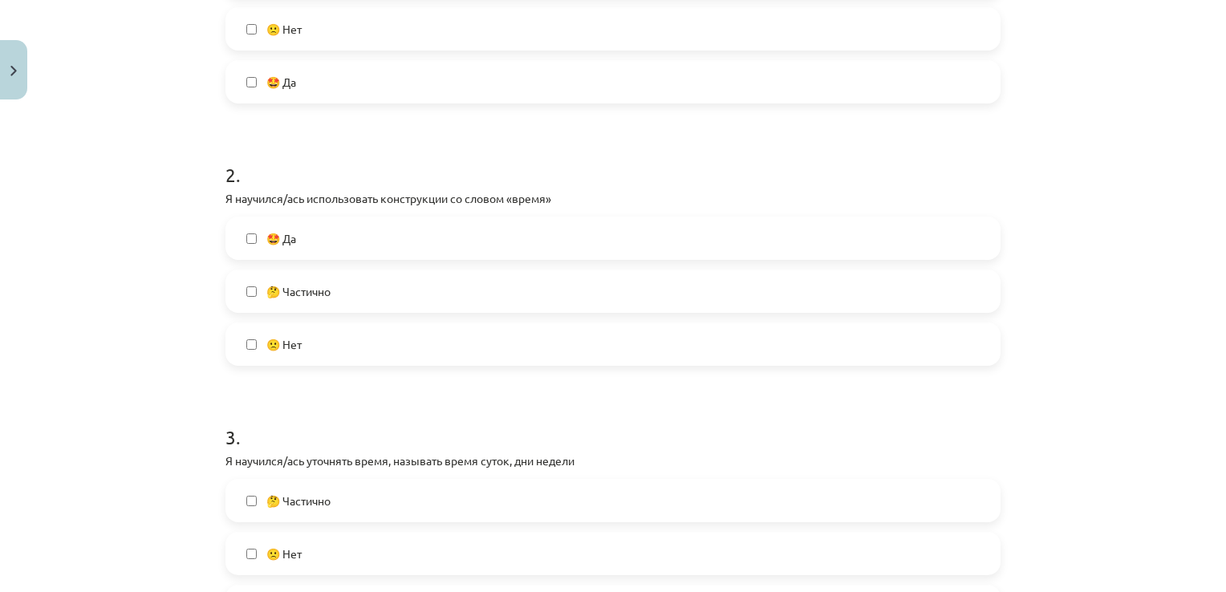
scroll to position [465, 0]
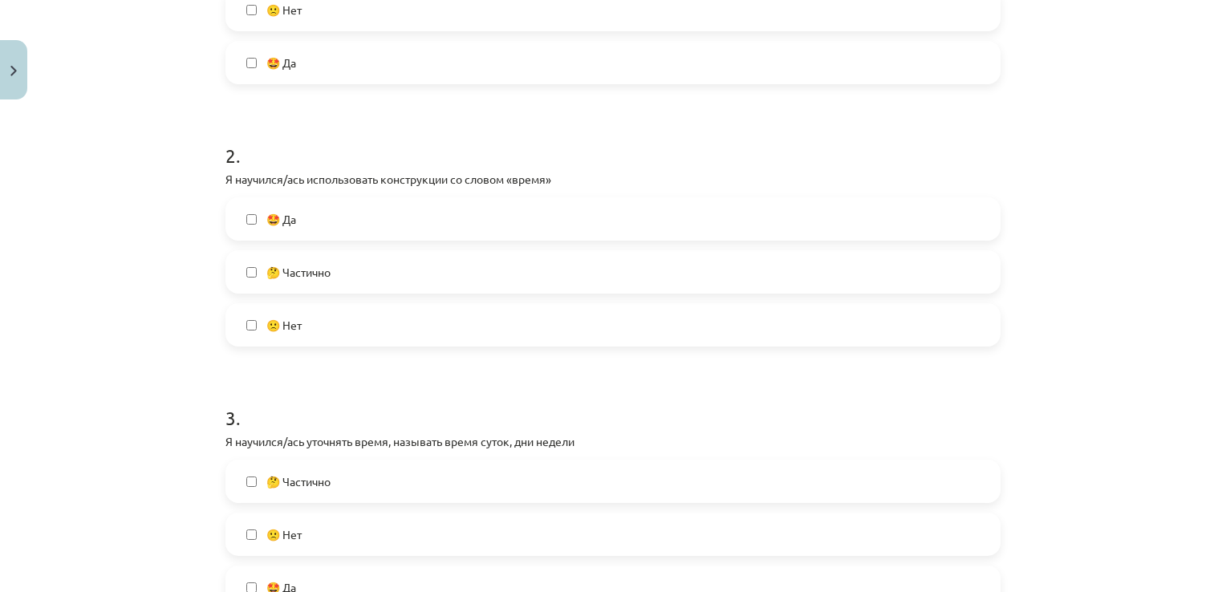
click at [570, 271] on label "🤔 Частично" at bounding box center [613, 272] width 772 height 40
click at [381, 484] on label "🤔 Частично" at bounding box center [613, 481] width 772 height 40
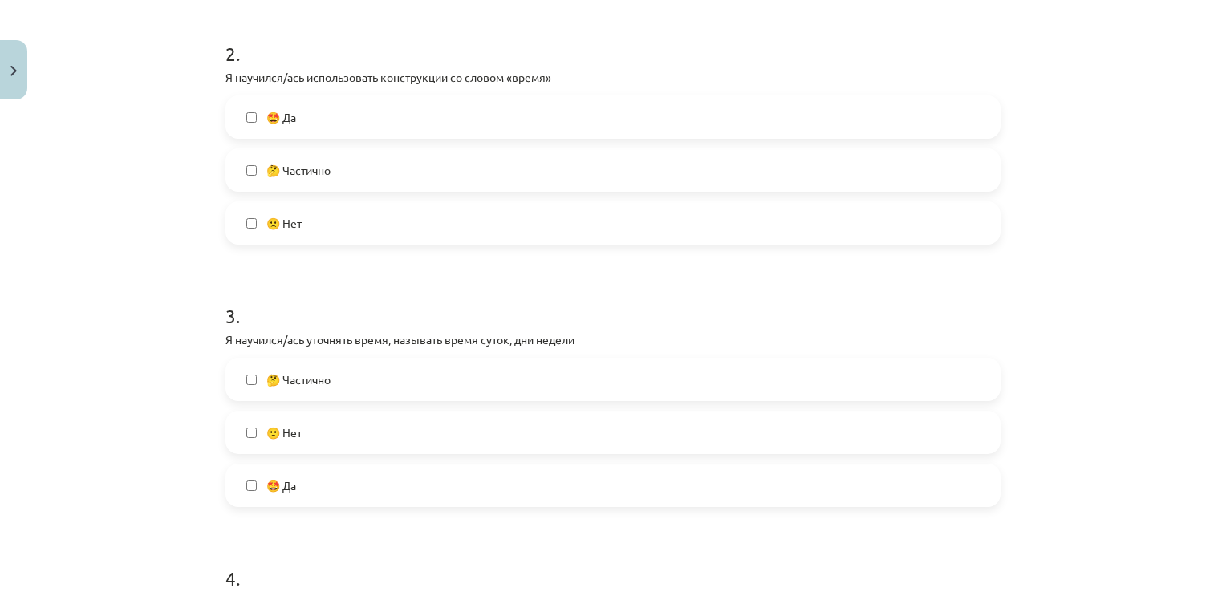
scroll to position [571, 0]
click at [395, 227] on label "🙁 Нет" at bounding box center [613, 220] width 772 height 40
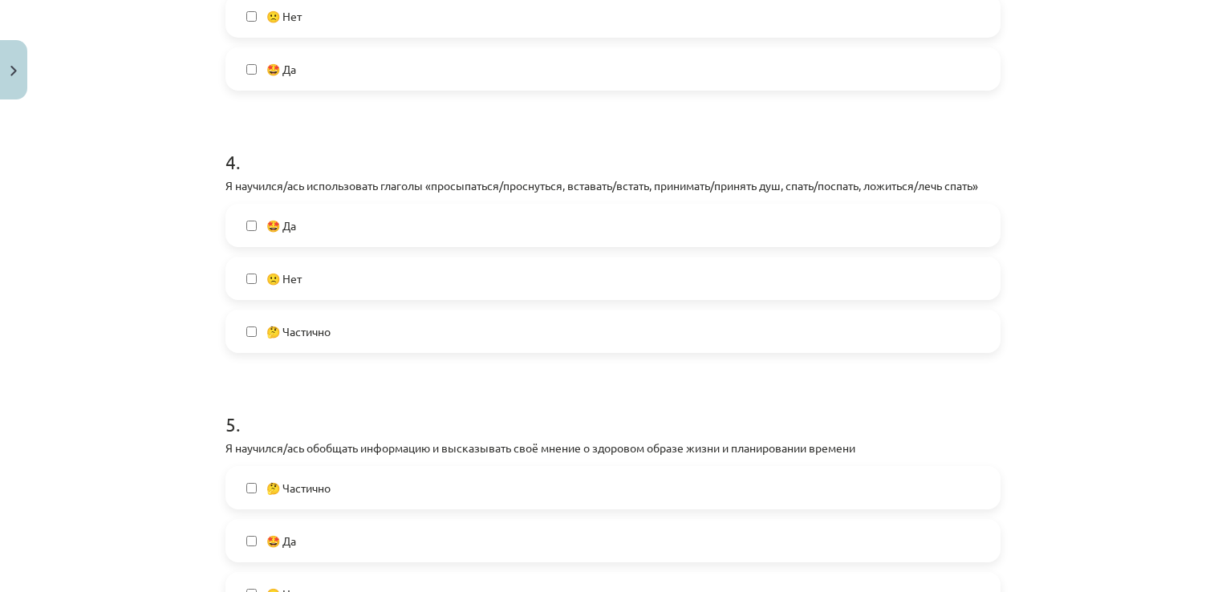
scroll to position [987, 0]
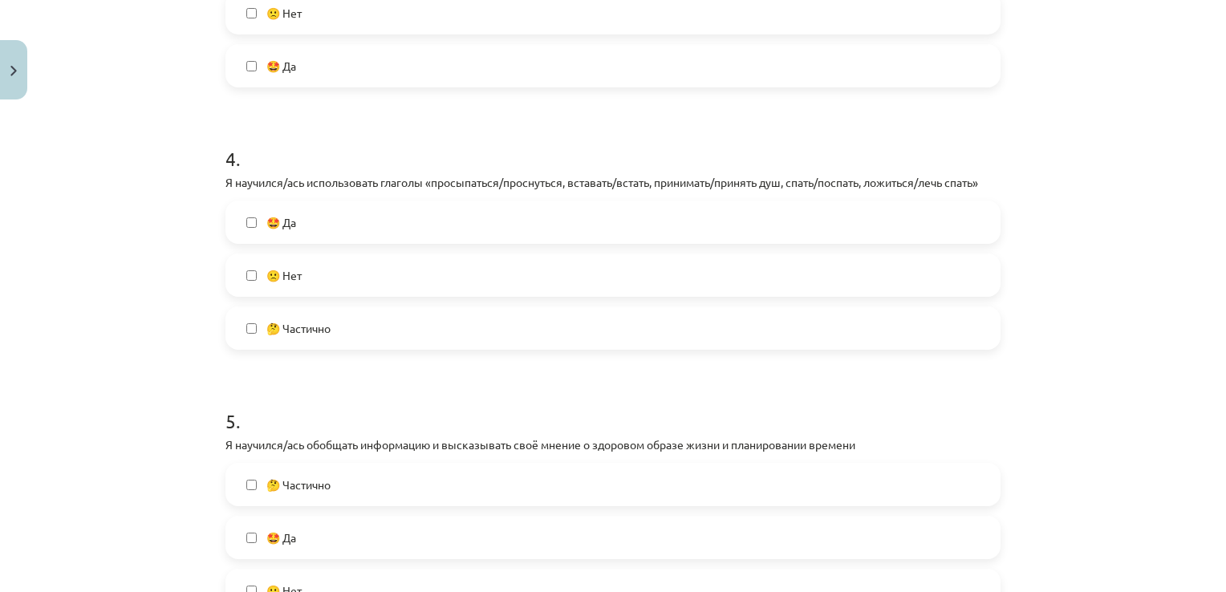
click at [401, 283] on label "🙁 Нет" at bounding box center [613, 275] width 772 height 40
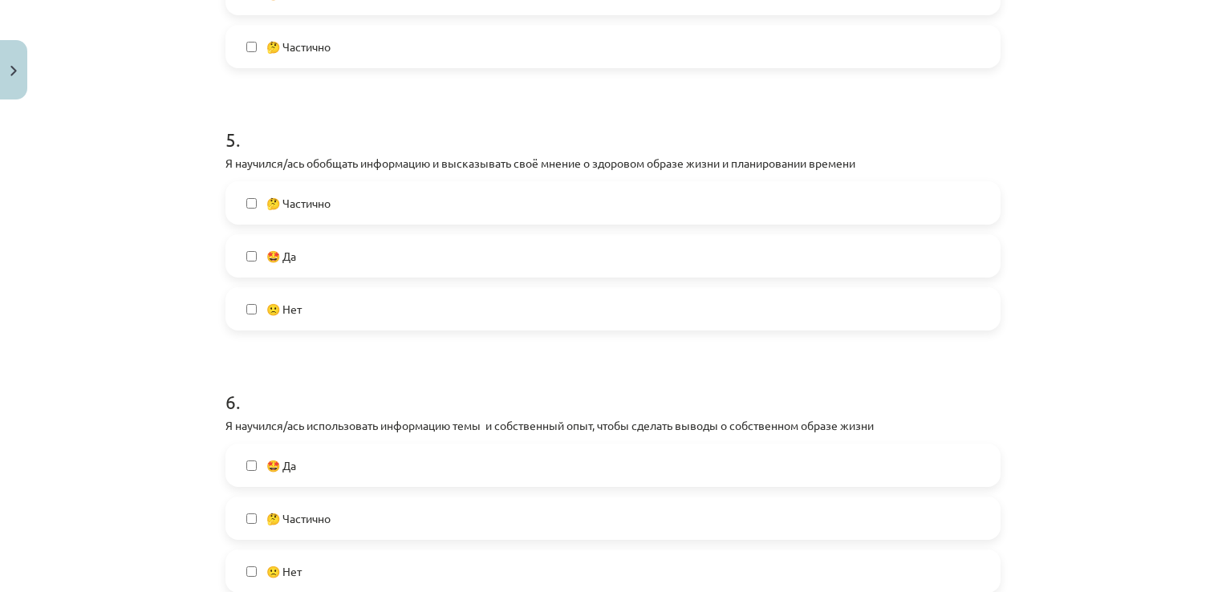
click at [409, 207] on label "🤔 Частично" at bounding box center [613, 203] width 772 height 40
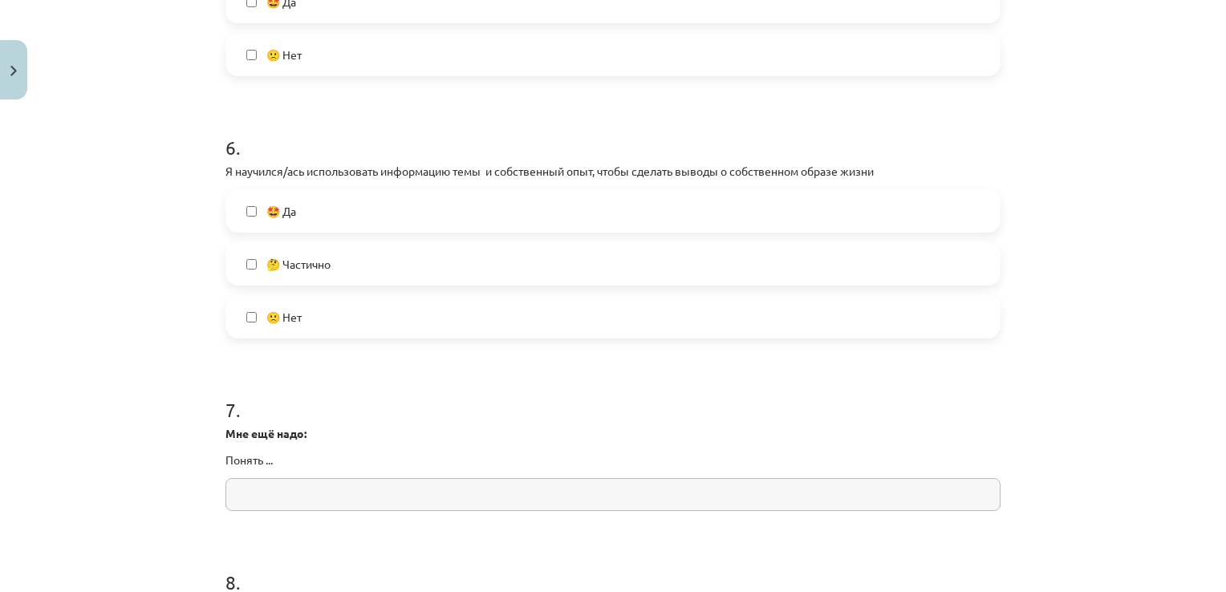
scroll to position [1548, 0]
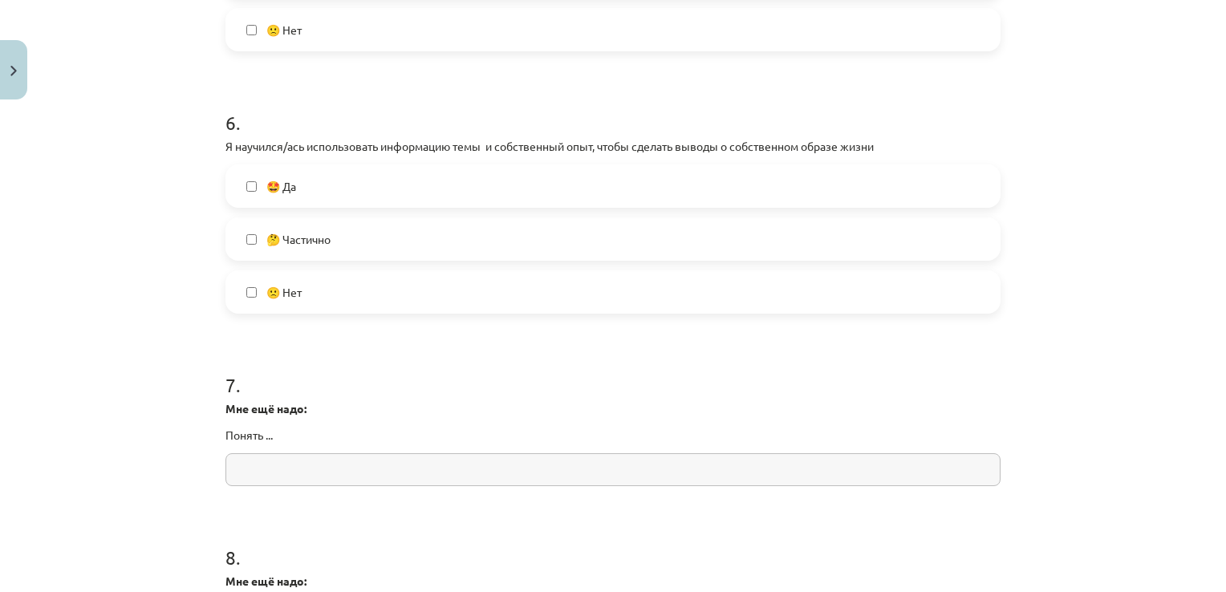
click at [729, 246] on label "🤔 Частично" at bounding box center [613, 239] width 772 height 40
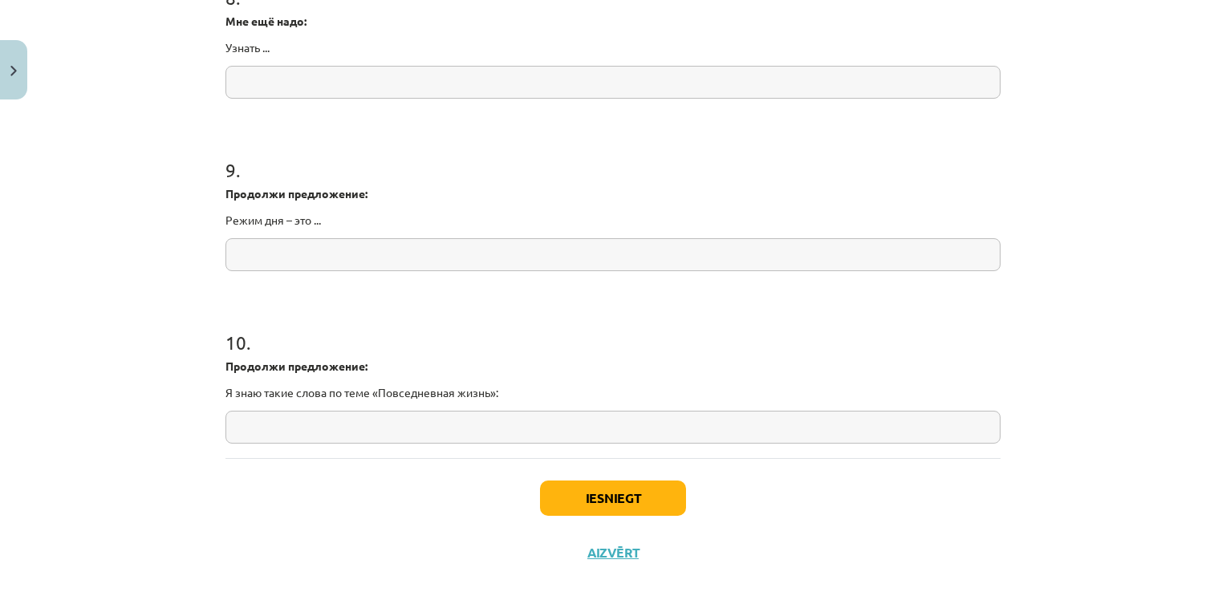
scroll to position [2135, 0]
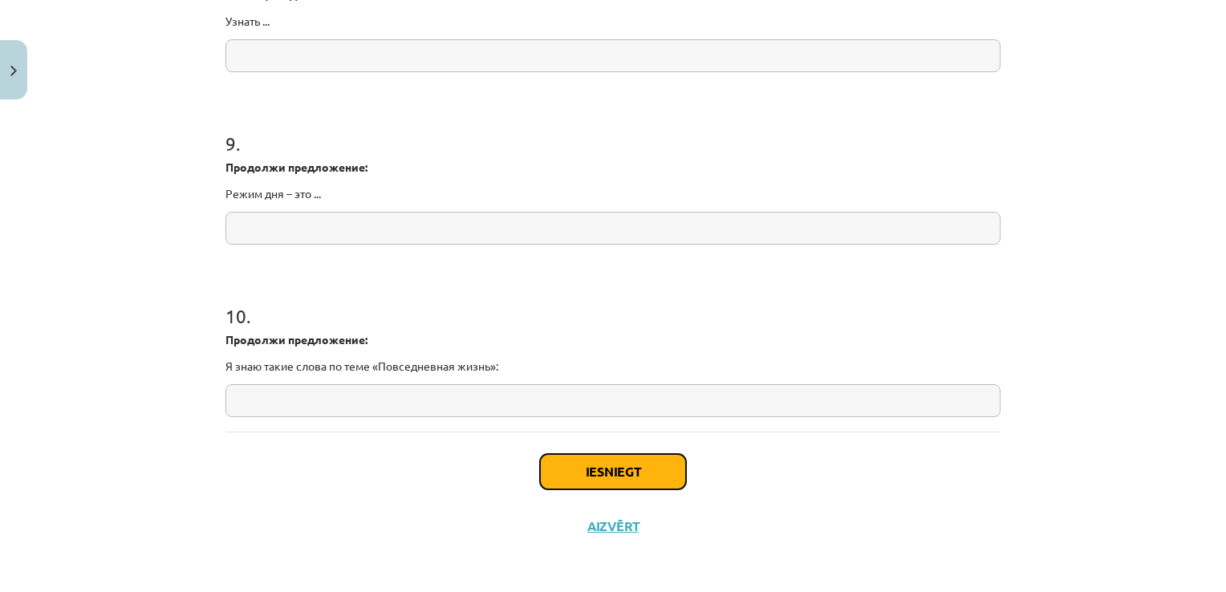
click at [584, 473] on button "Iesniegt" at bounding box center [613, 471] width 146 height 35
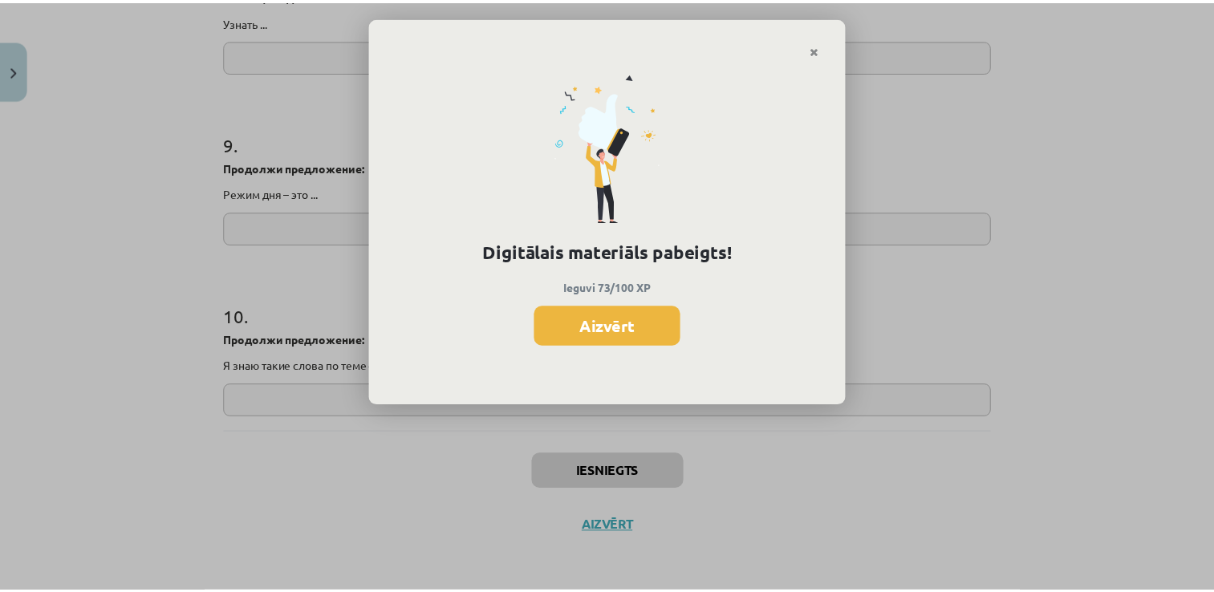
scroll to position [534, 0]
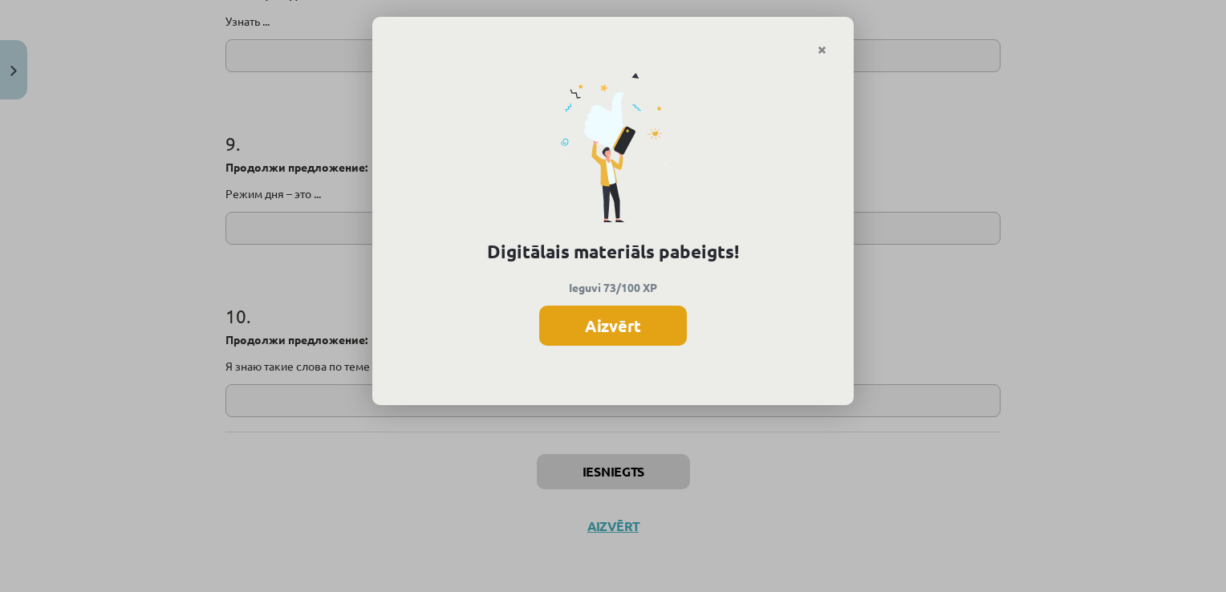
click at [620, 324] on button "Aizvērt" at bounding box center [613, 326] width 148 height 40
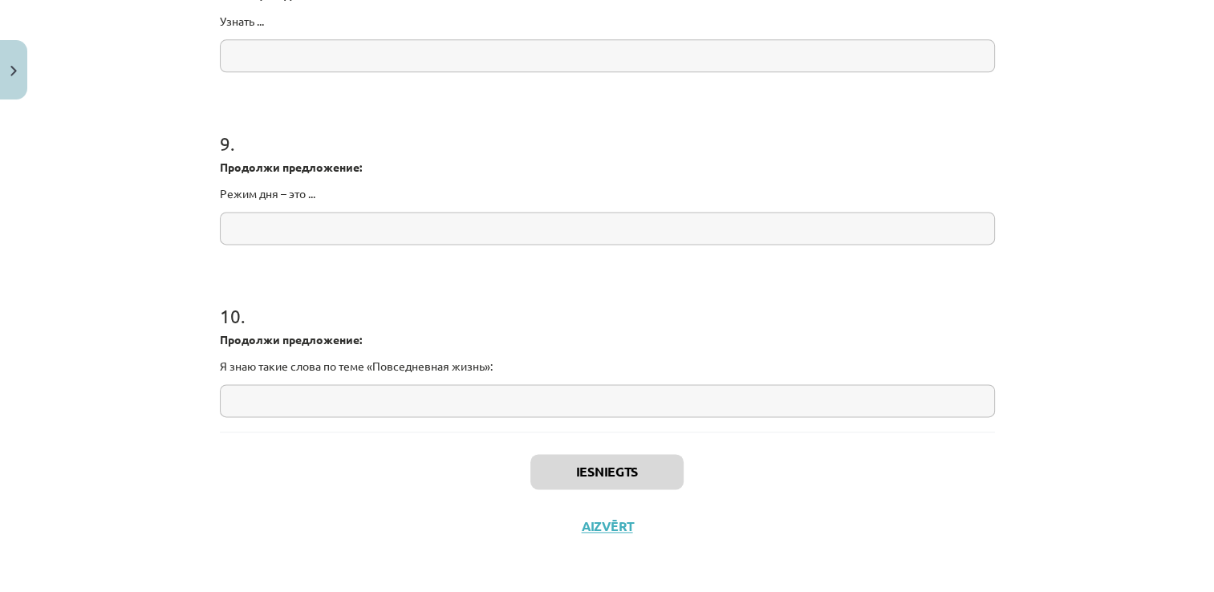
scroll to position [465, 0]
click at [600, 526] on button "Aizvērt" at bounding box center [607, 526] width 61 height 16
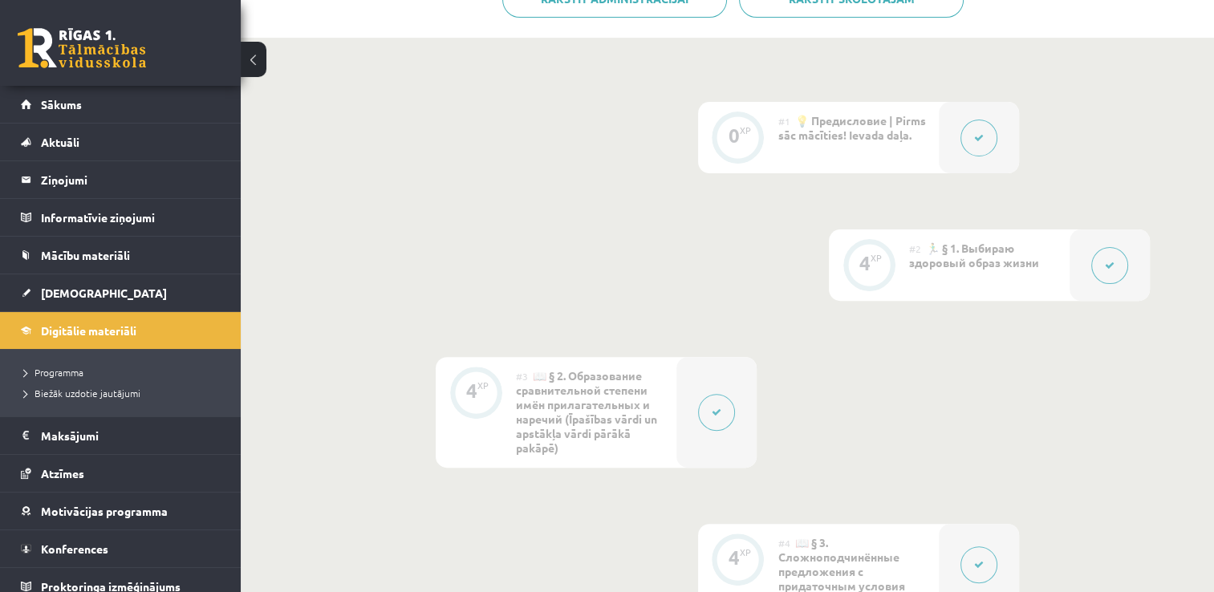
click at [84, 59] on link at bounding box center [82, 48] width 128 height 40
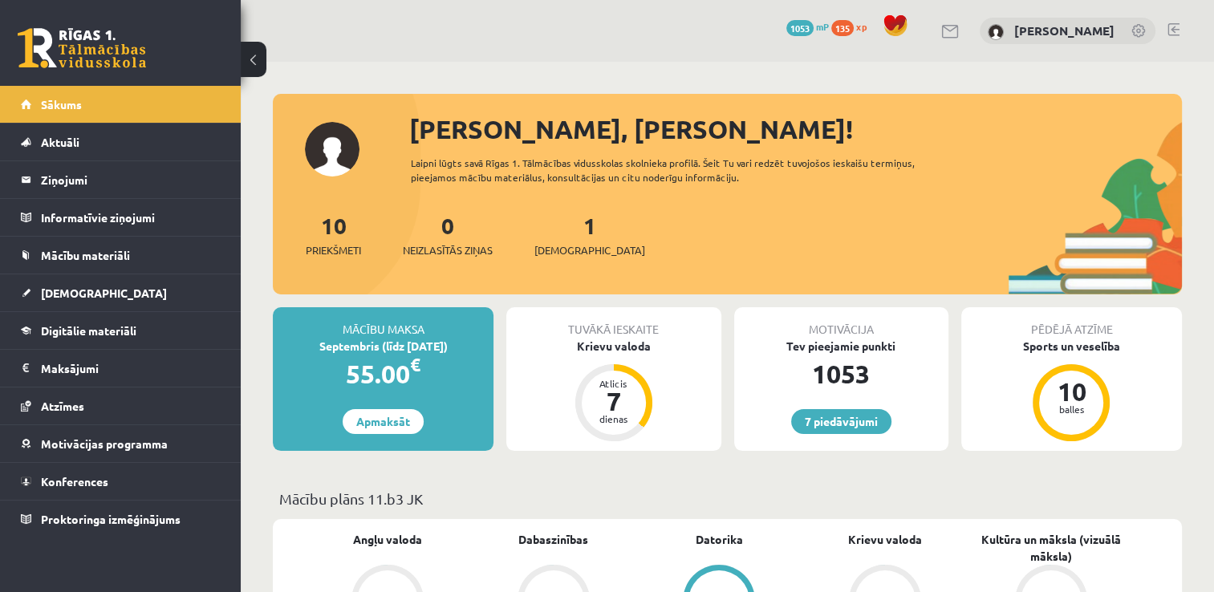
click at [531, 255] on div "10 Priekšmeti 0 Neizlasītās ziņas 1 Ieskaites" at bounding box center [727, 252] width 909 height 86
click at [556, 244] on span "[DEMOGRAPHIC_DATA]" at bounding box center [589, 250] width 111 height 16
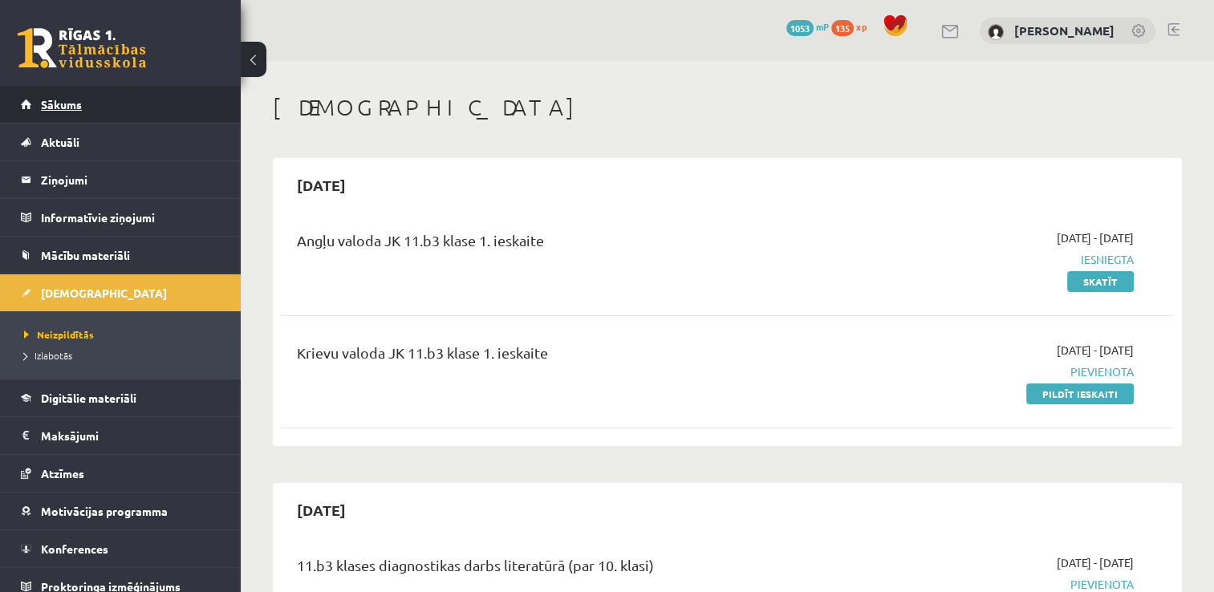
click at [62, 112] on link "Sākums" at bounding box center [121, 104] width 200 height 37
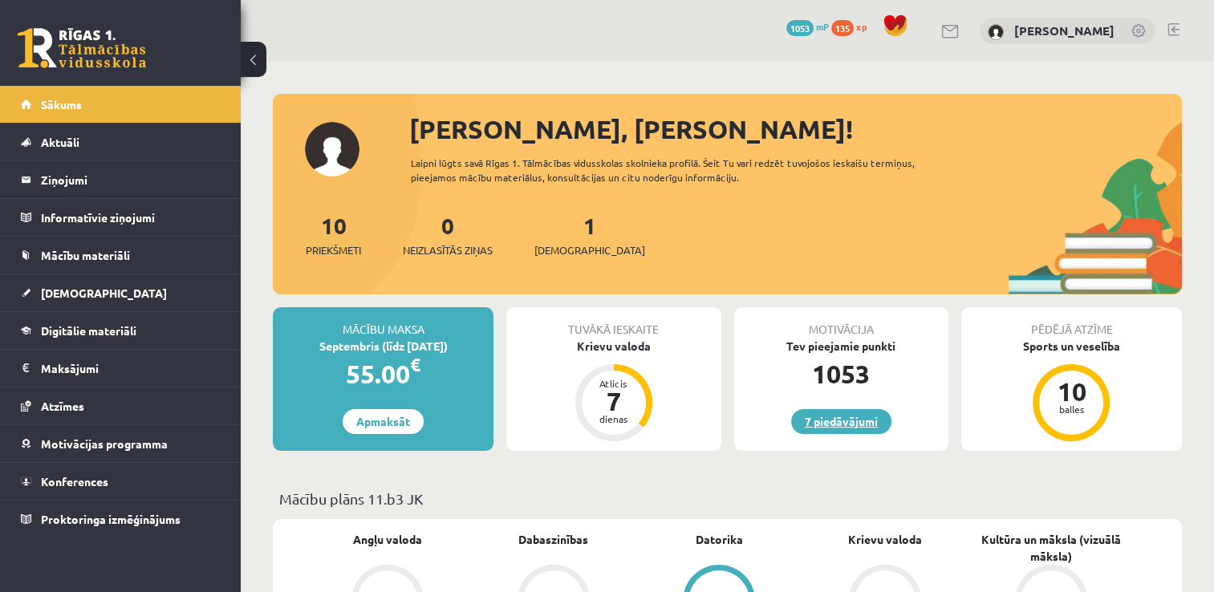
click at [847, 427] on link "7 piedāvājumi" at bounding box center [841, 421] width 100 height 25
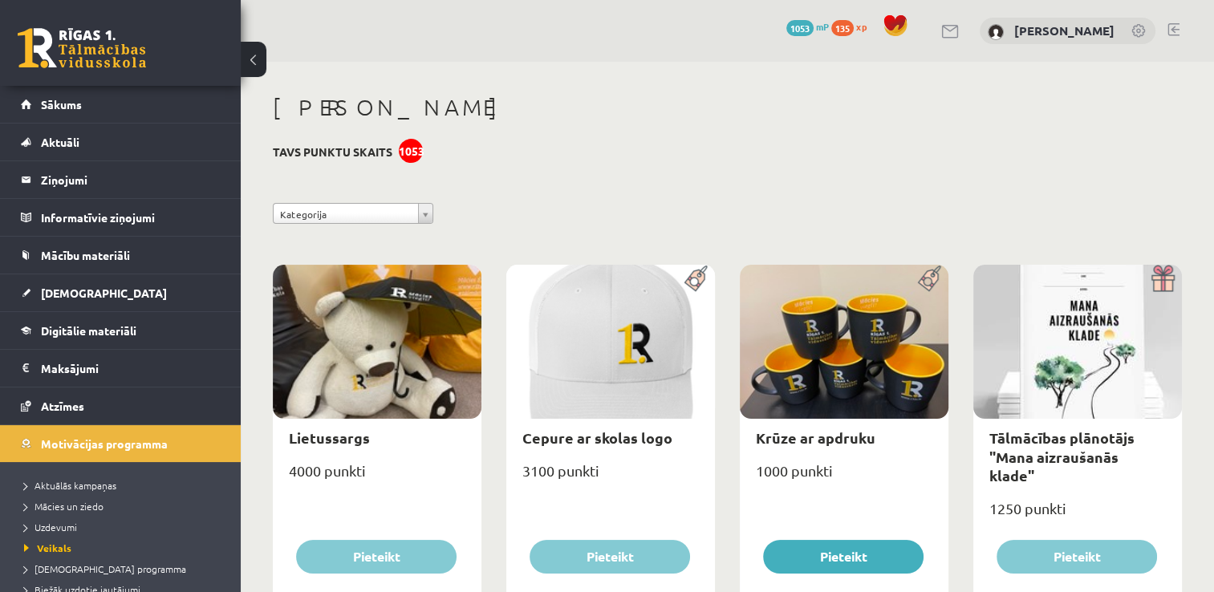
click at [105, 47] on link at bounding box center [82, 48] width 128 height 40
